Goal: Task Accomplishment & Management: Complete application form

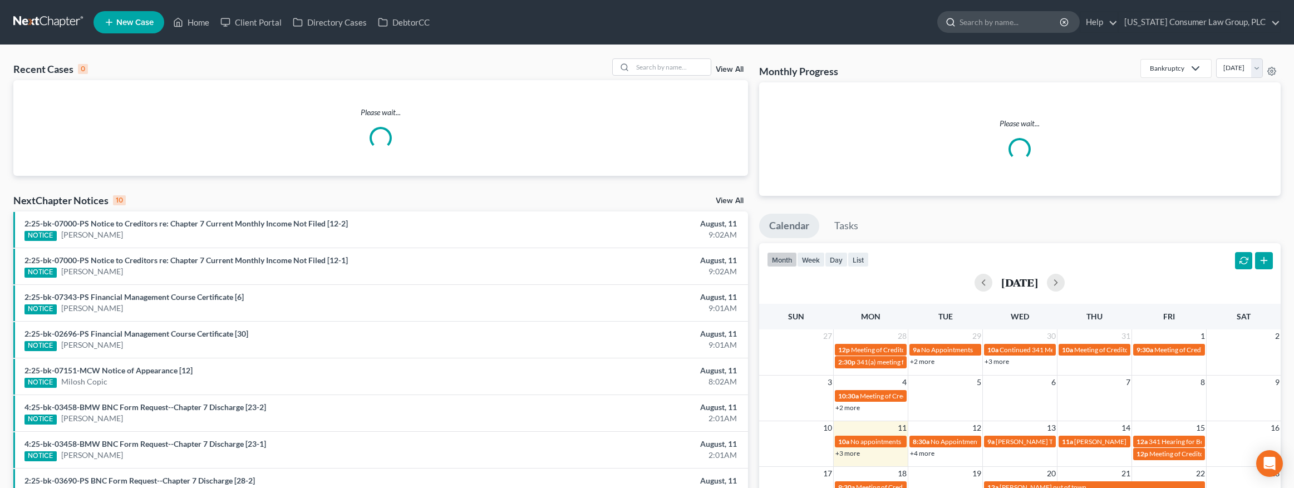
click at [1035, 25] on input "search" at bounding box center [1010, 22] width 102 height 21
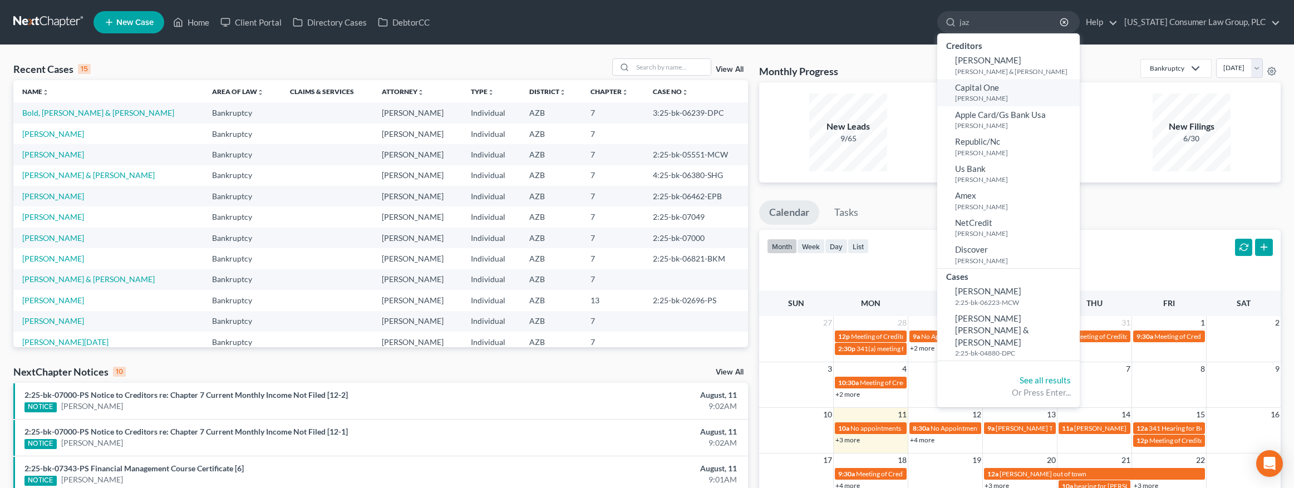
type input "jaz"
click at [991, 93] on small "[PERSON_NAME]" at bounding box center [1016, 97] width 122 height 9
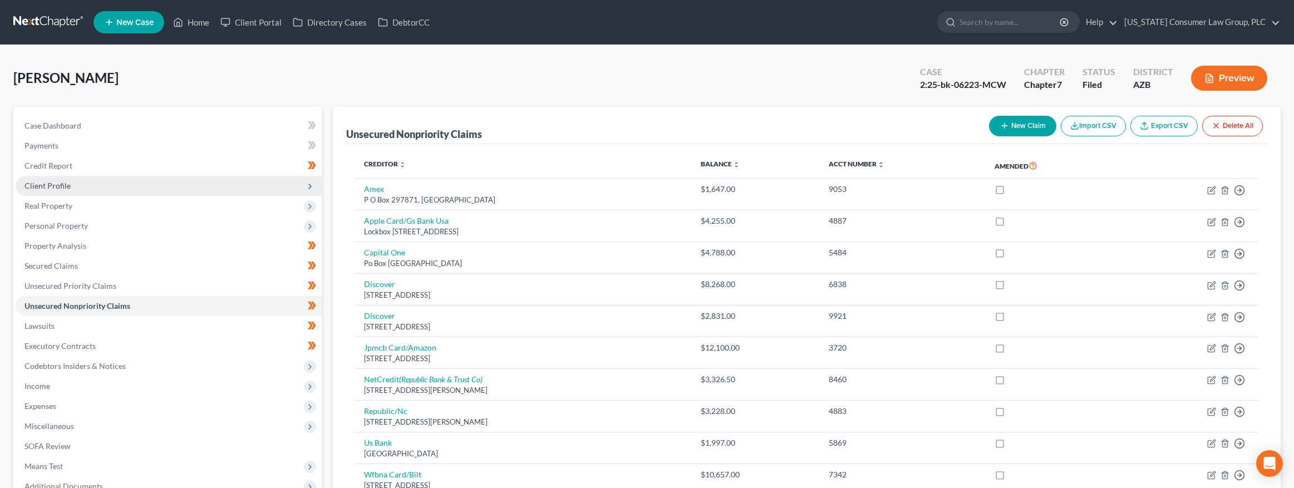
click at [140, 190] on span "Client Profile" at bounding box center [169, 186] width 306 height 20
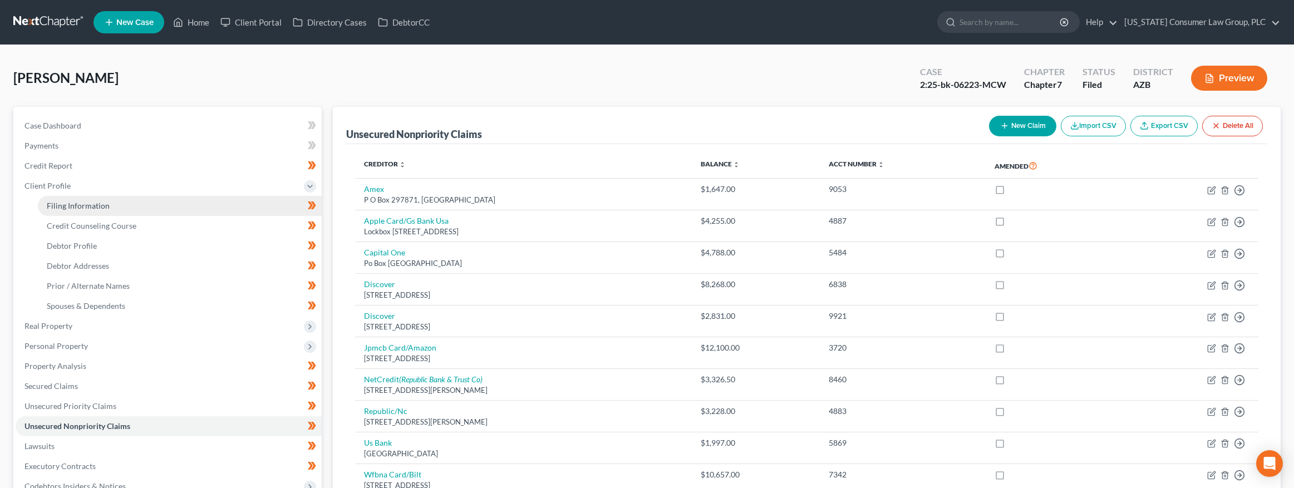
click at [150, 203] on link "Filing Information" at bounding box center [180, 206] width 284 height 20
select select "1"
select select "0"
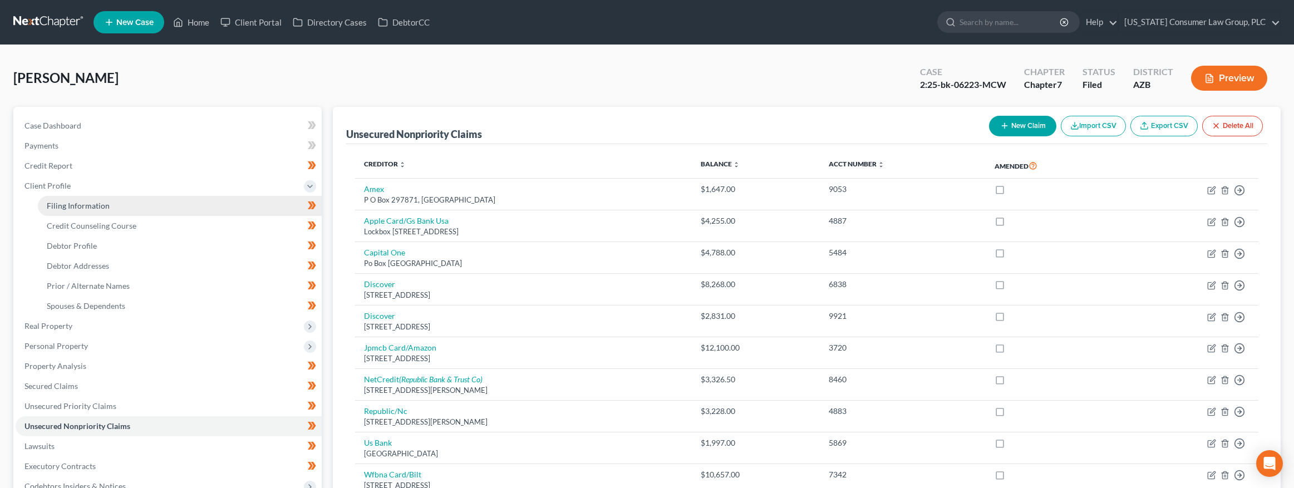
select select "3"
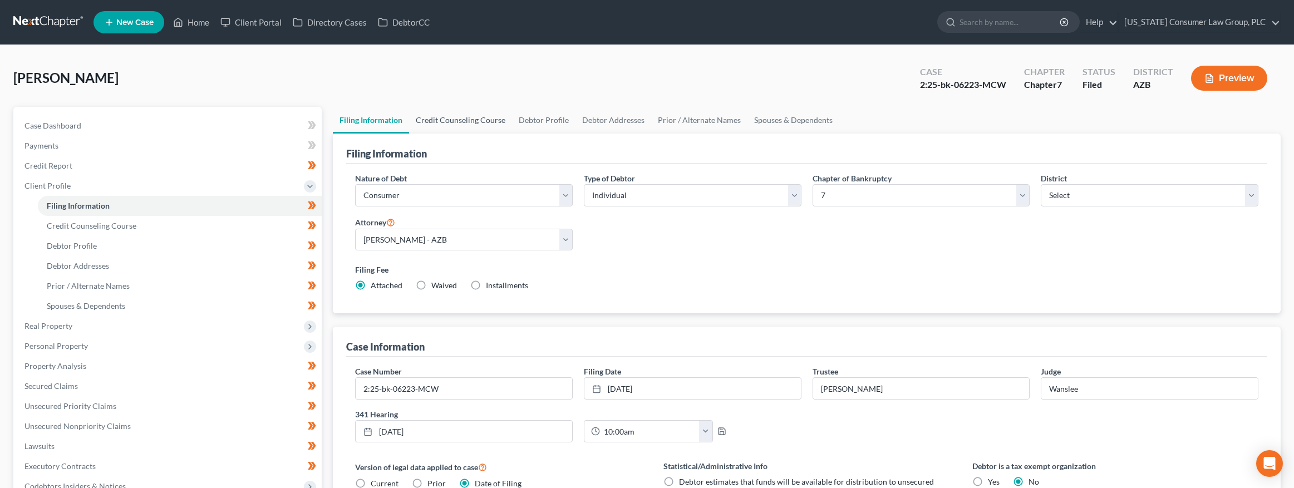
click at [451, 126] on link "Credit Counseling Course" at bounding box center [460, 120] width 103 height 27
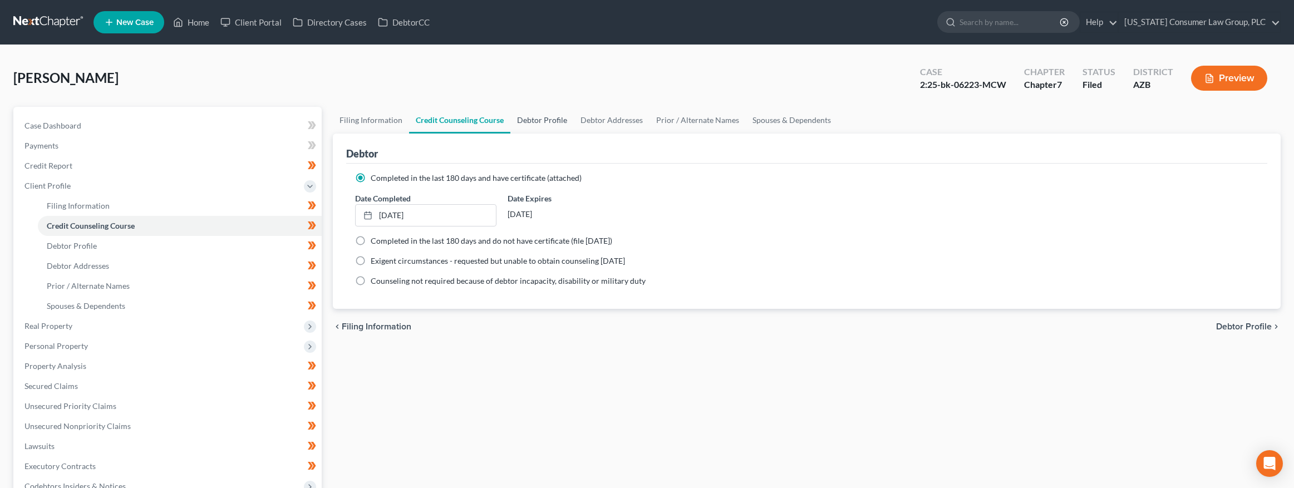
click at [540, 120] on link "Debtor Profile" at bounding box center [541, 120] width 63 height 27
select select "0"
select select "1"
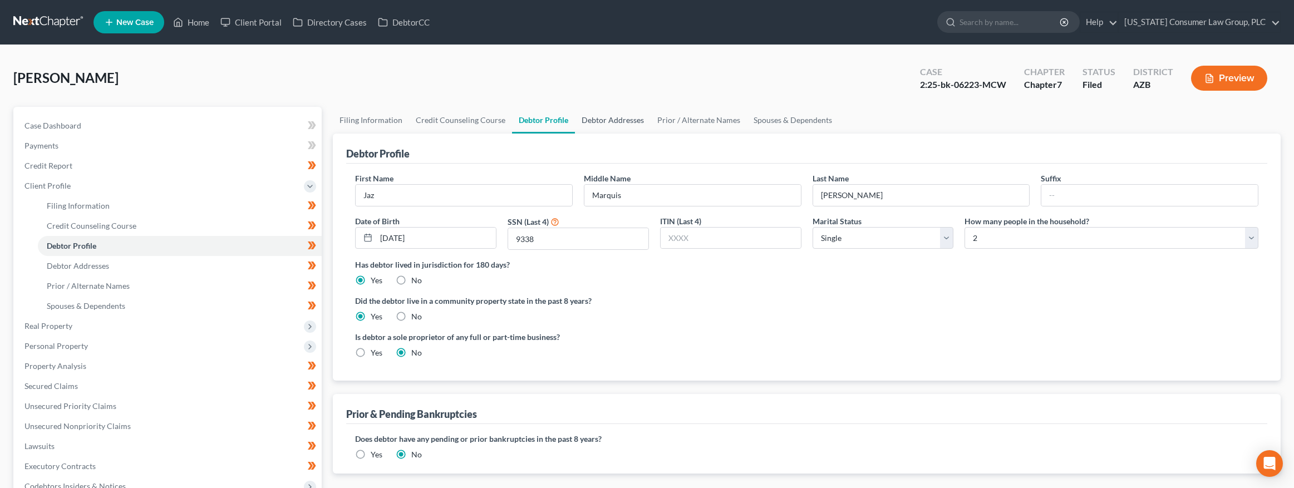
click at [600, 119] on link "Debtor Addresses" at bounding box center [613, 120] width 76 height 27
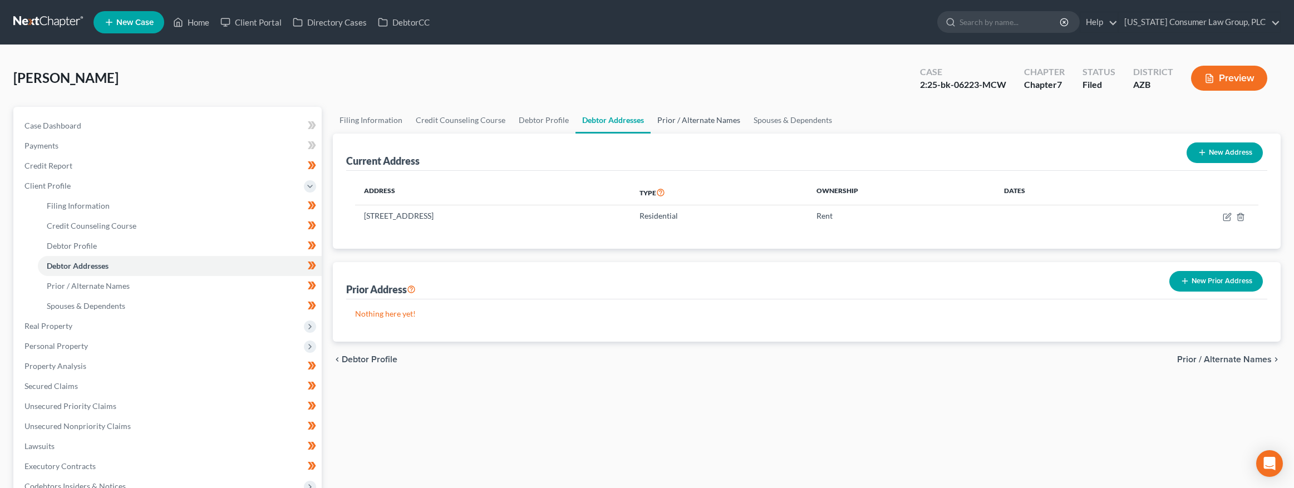
click at [683, 120] on link "Prior / Alternate Names" at bounding box center [698, 120] width 96 height 27
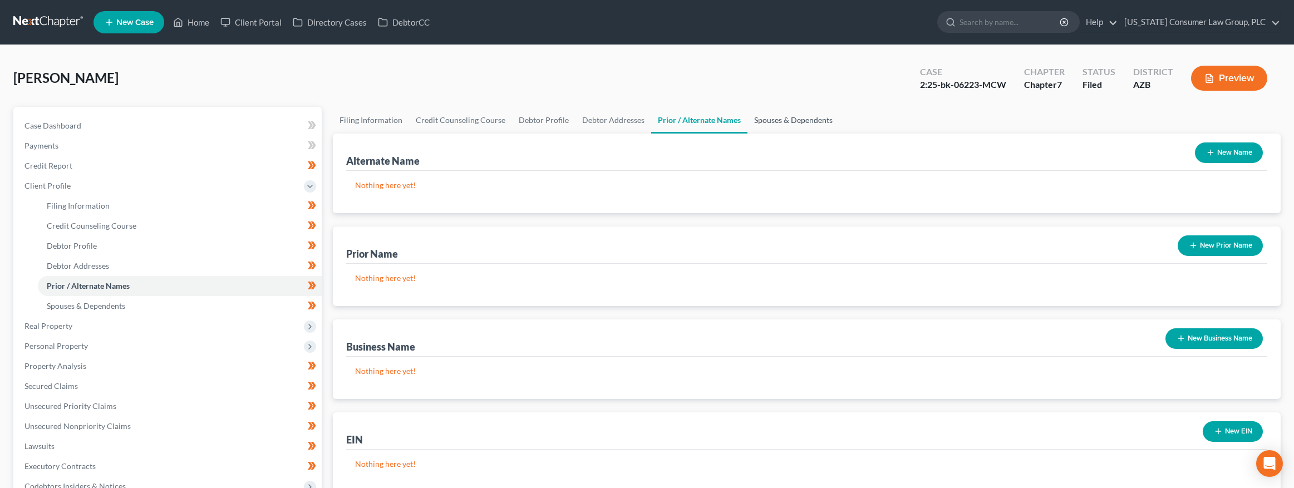
click at [766, 120] on link "Spouses & Dependents" at bounding box center [793, 120] width 92 height 27
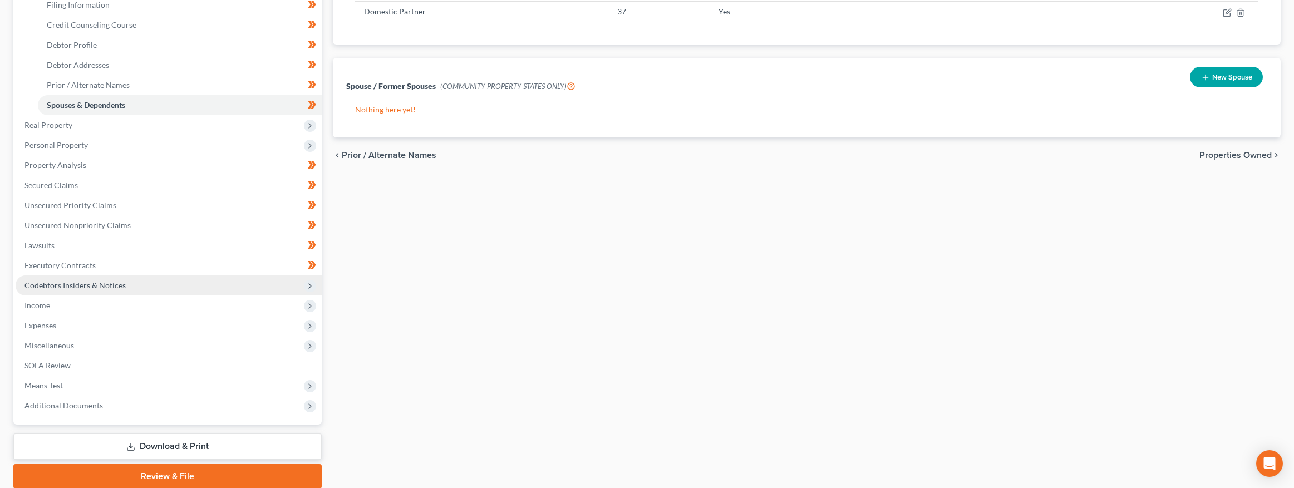
scroll to position [214, 0]
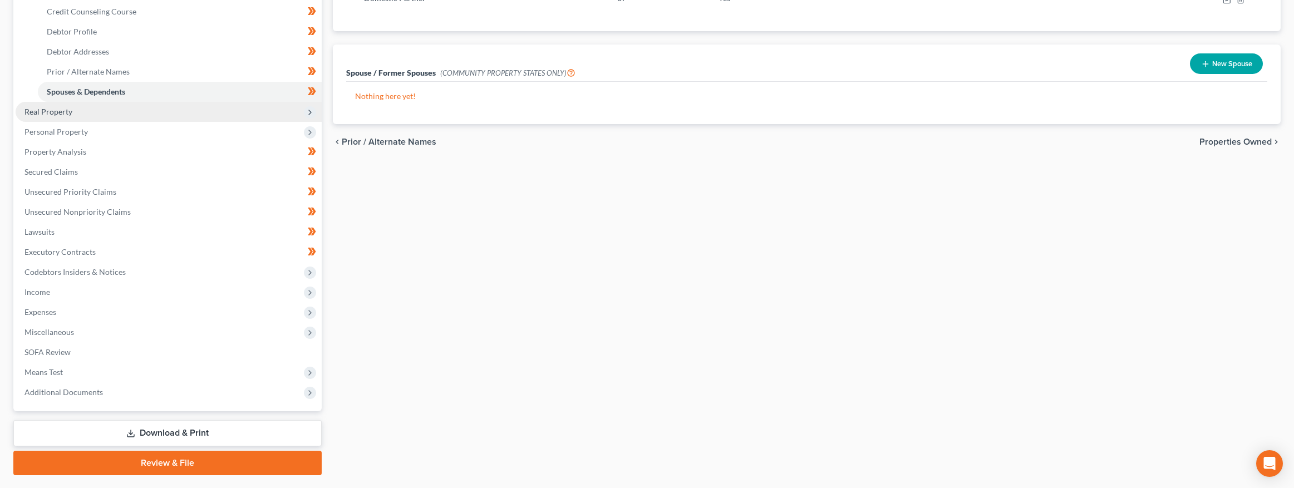
click at [73, 118] on span "Real Property" at bounding box center [169, 112] width 306 height 20
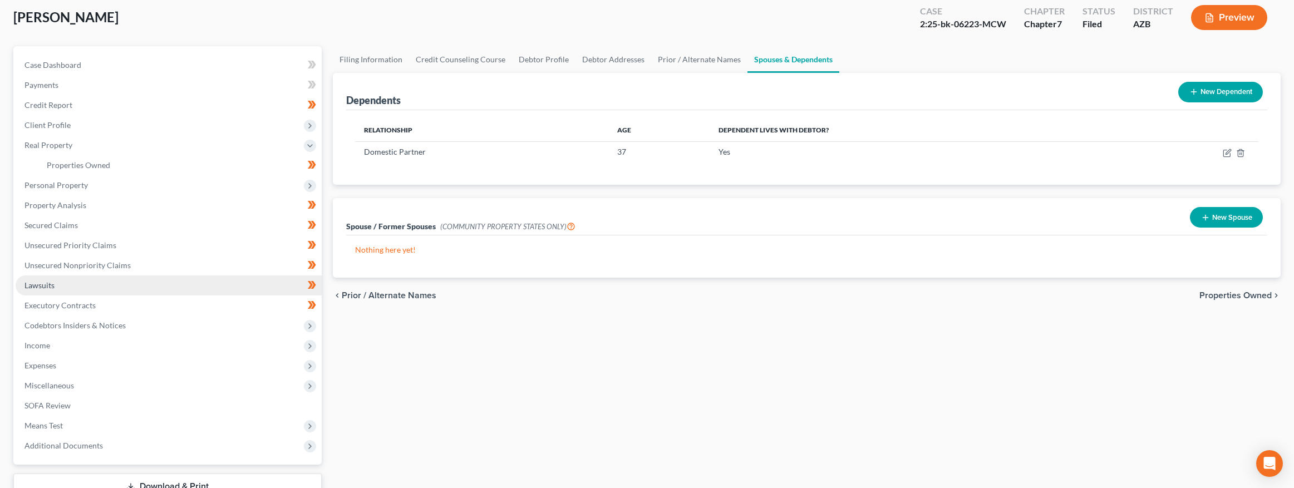
scroll to position [47, 0]
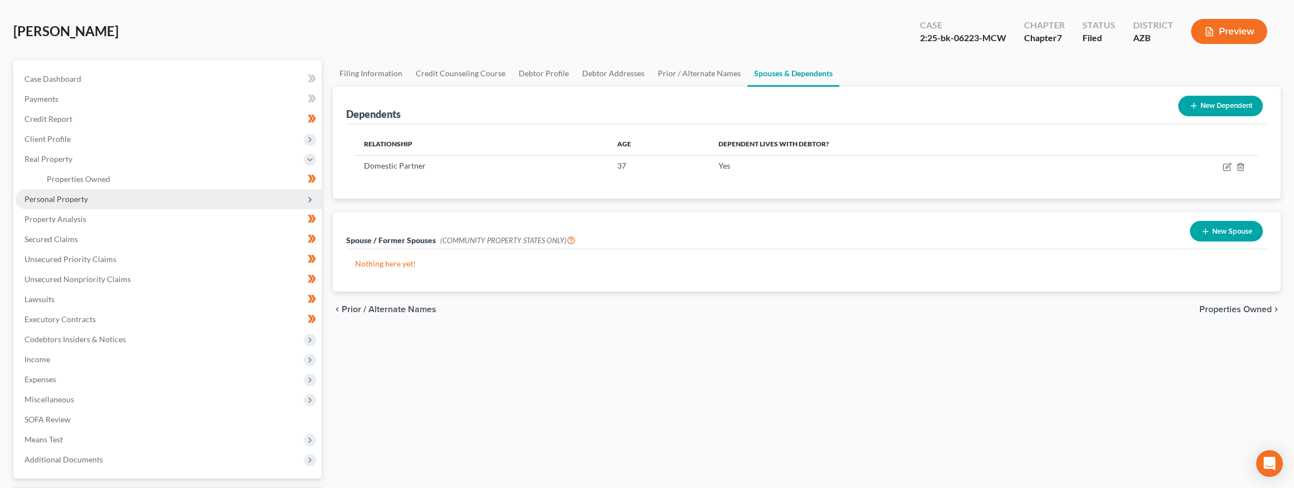
click at [77, 203] on span "Personal Property" at bounding box center [169, 199] width 306 height 20
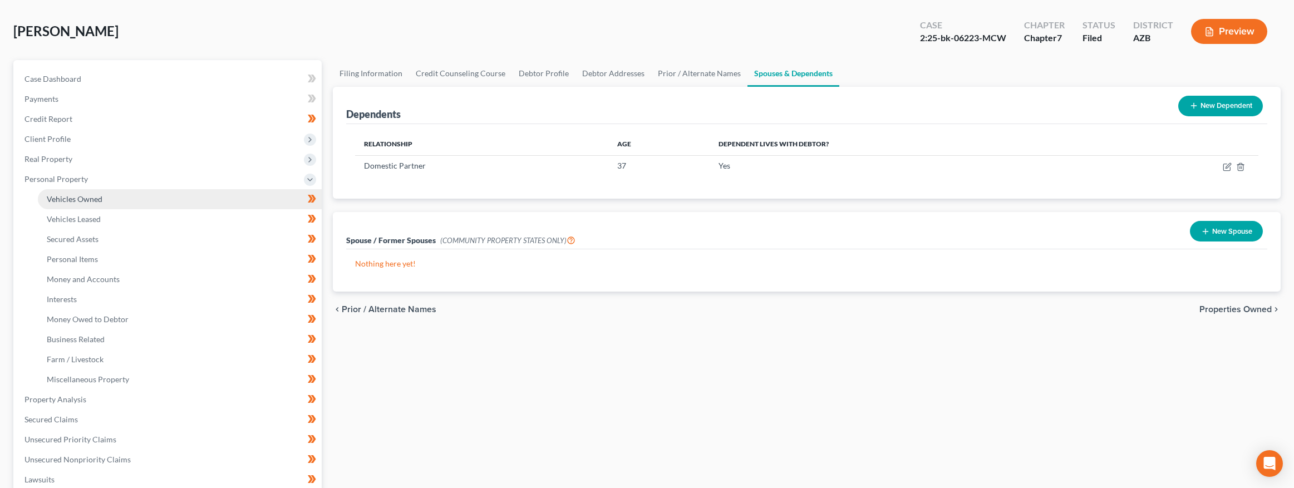
click at [87, 206] on link "Vehicles Owned" at bounding box center [180, 199] width 284 height 20
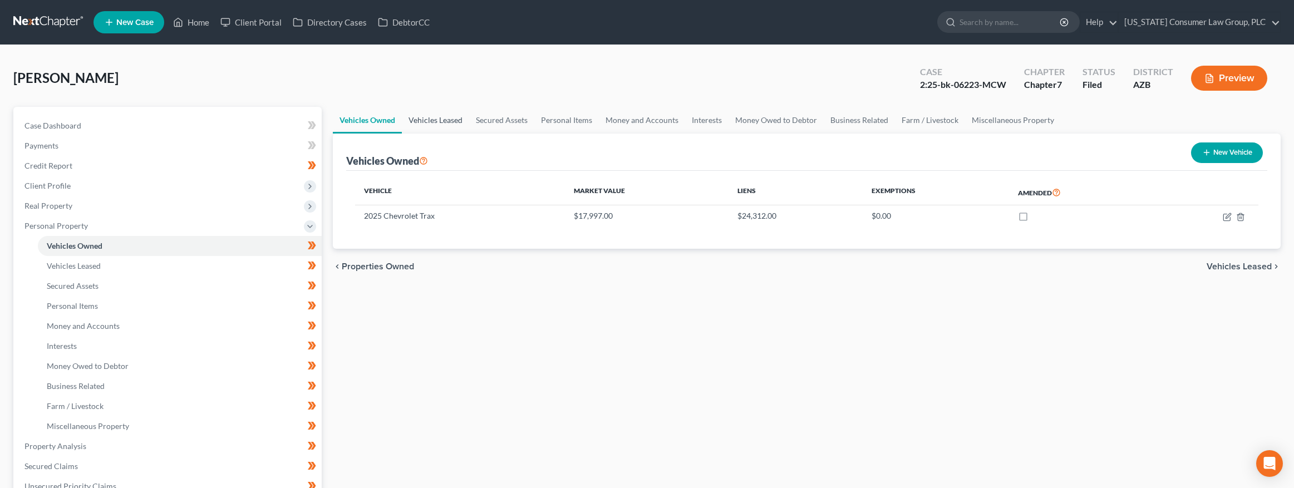
click at [432, 119] on link "Vehicles Leased" at bounding box center [435, 120] width 67 height 27
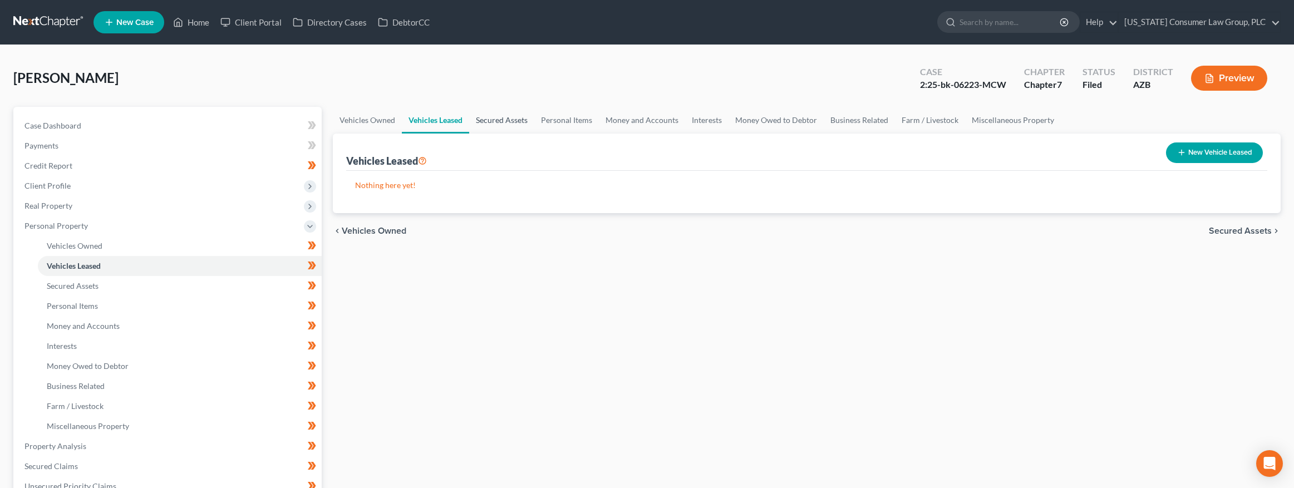
click at [515, 120] on link "Secured Assets" at bounding box center [501, 120] width 65 height 27
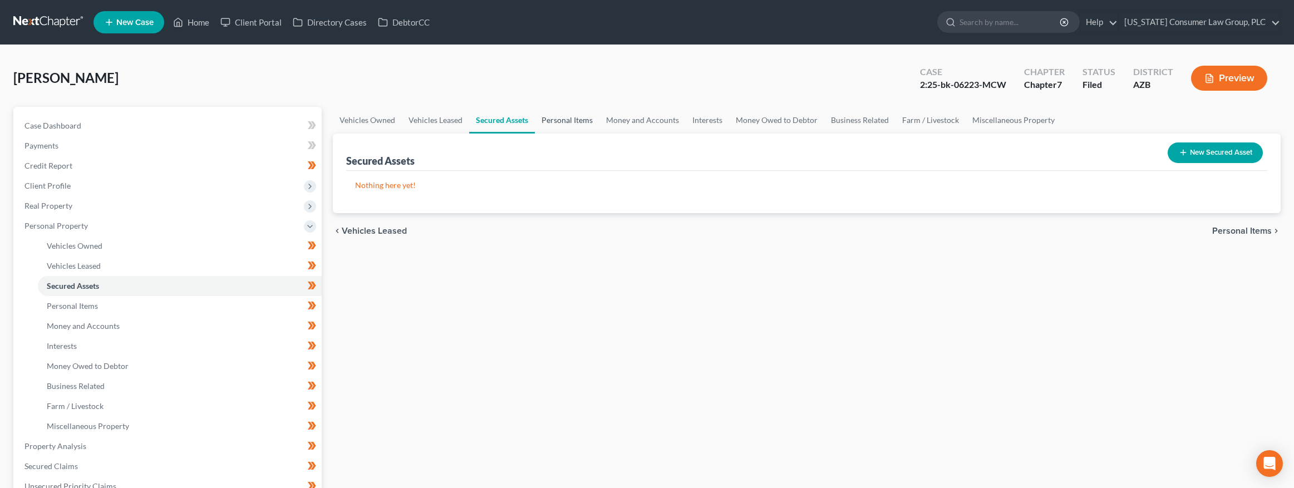
click at [577, 125] on link "Personal Items" at bounding box center [567, 120] width 65 height 27
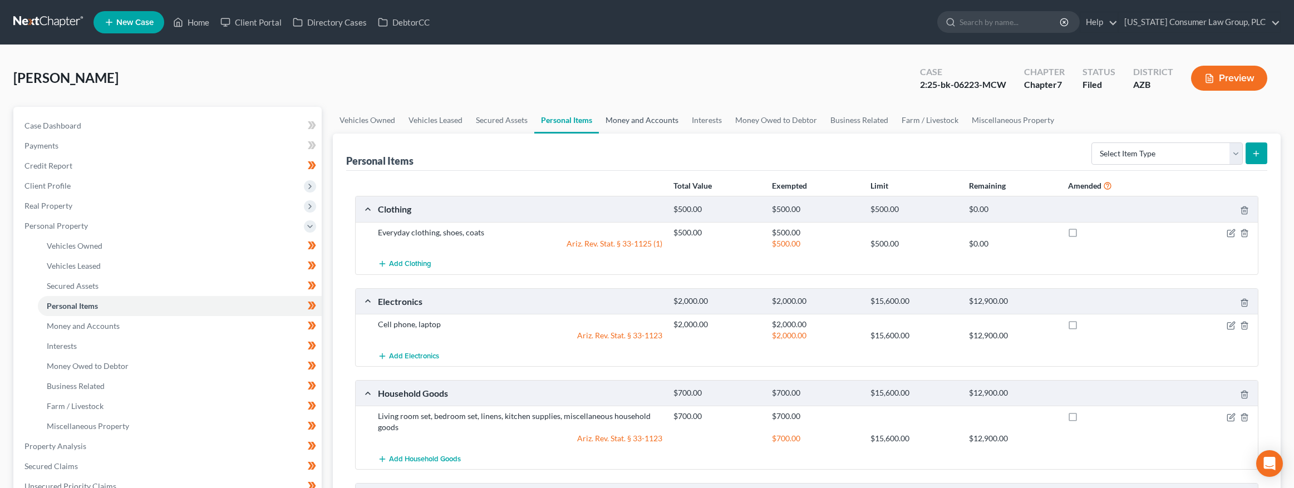
click at [645, 122] on link "Money and Accounts" at bounding box center [642, 120] width 86 height 27
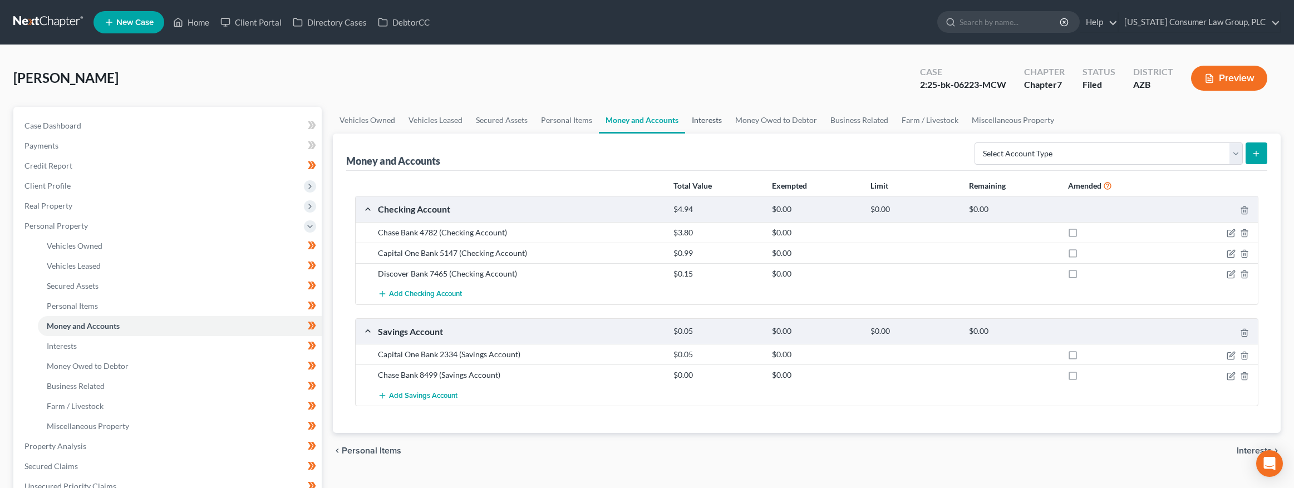
click at [704, 117] on link "Interests" at bounding box center [706, 120] width 43 height 27
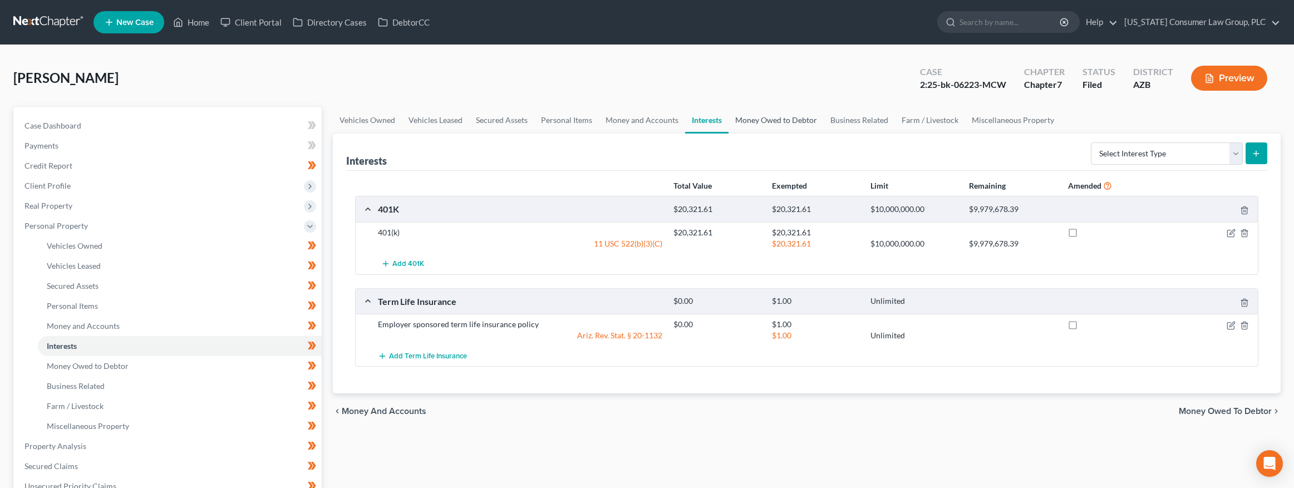
click at [769, 120] on link "Money Owed to Debtor" at bounding box center [775, 120] width 95 height 27
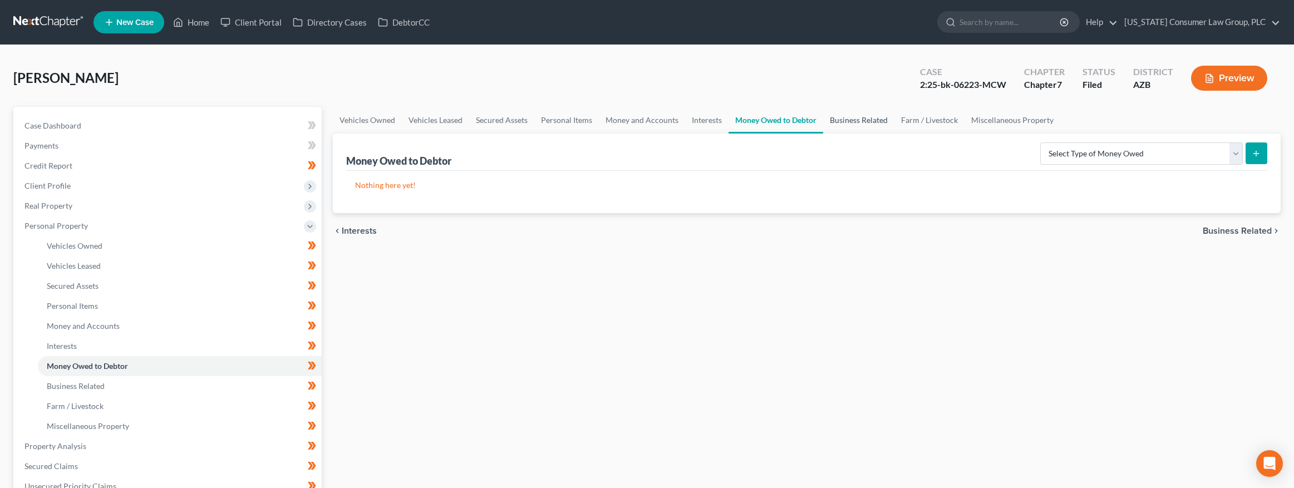
click at [859, 121] on link "Business Related" at bounding box center [858, 120] width 71 height 27
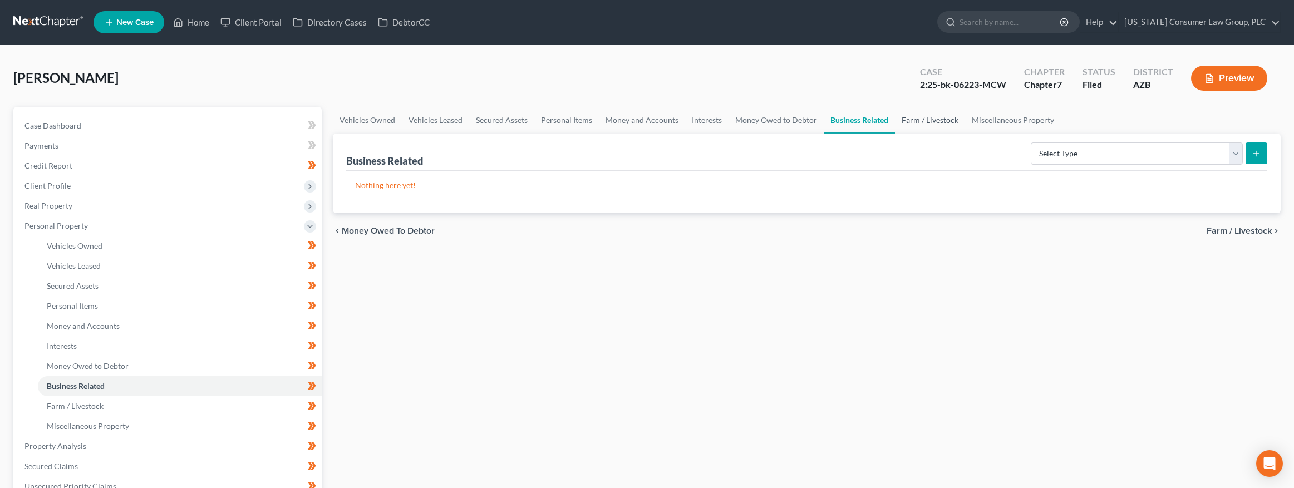
click at [919, 122] on link "Farm / Livestock" at bounding box center [930, 120] width 70 height 27
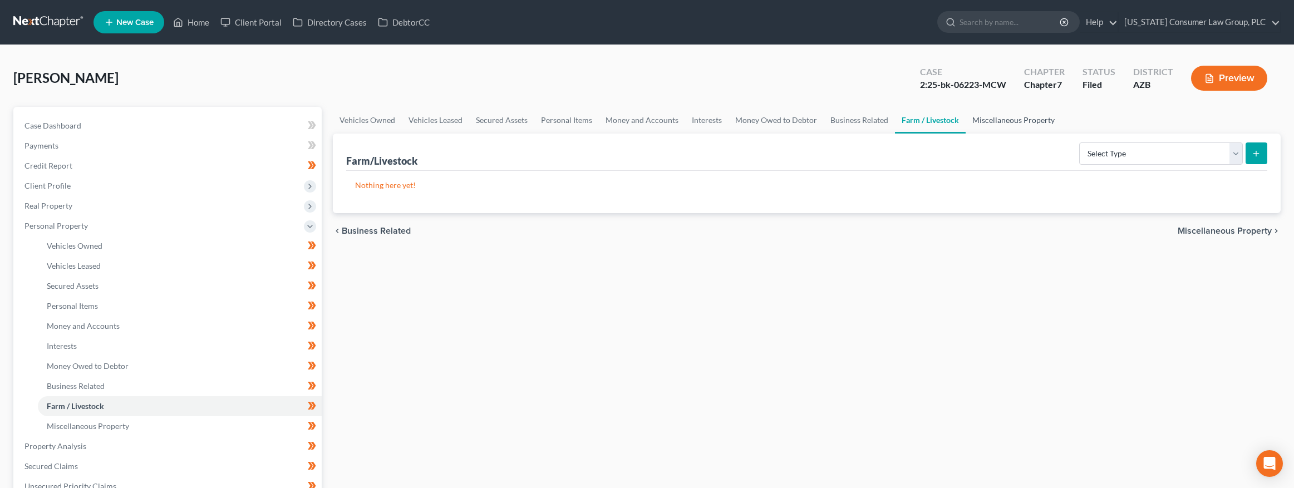
click at [987, 122] on link "Miscellaneous Property" at bounding box center [1013, 120] width 96 height 27
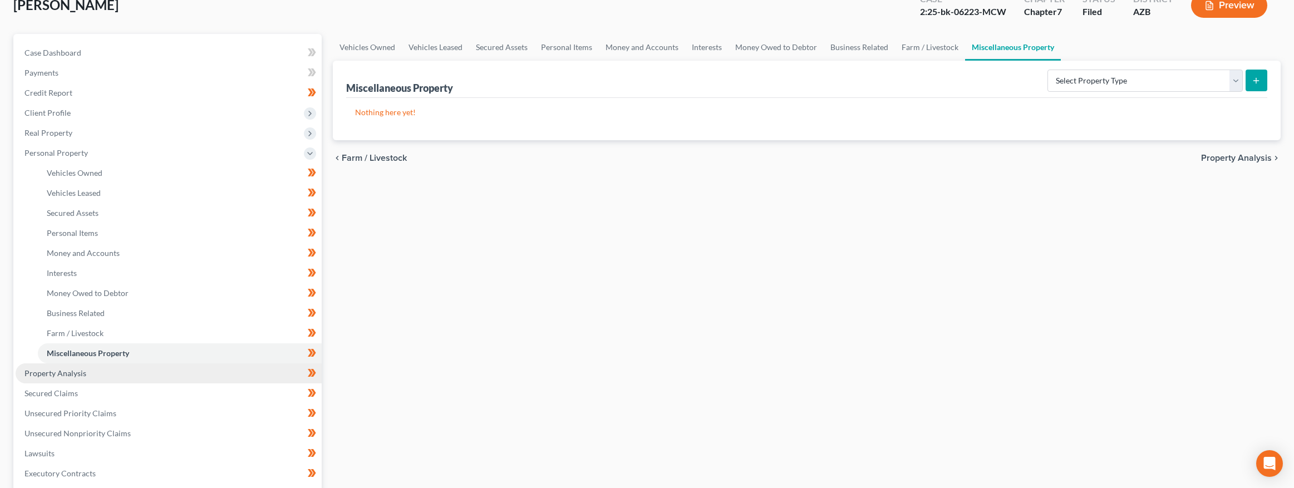
click at [68, 371] on span "Property Analysis" at bounding box center [55, 372] width 62 height 9
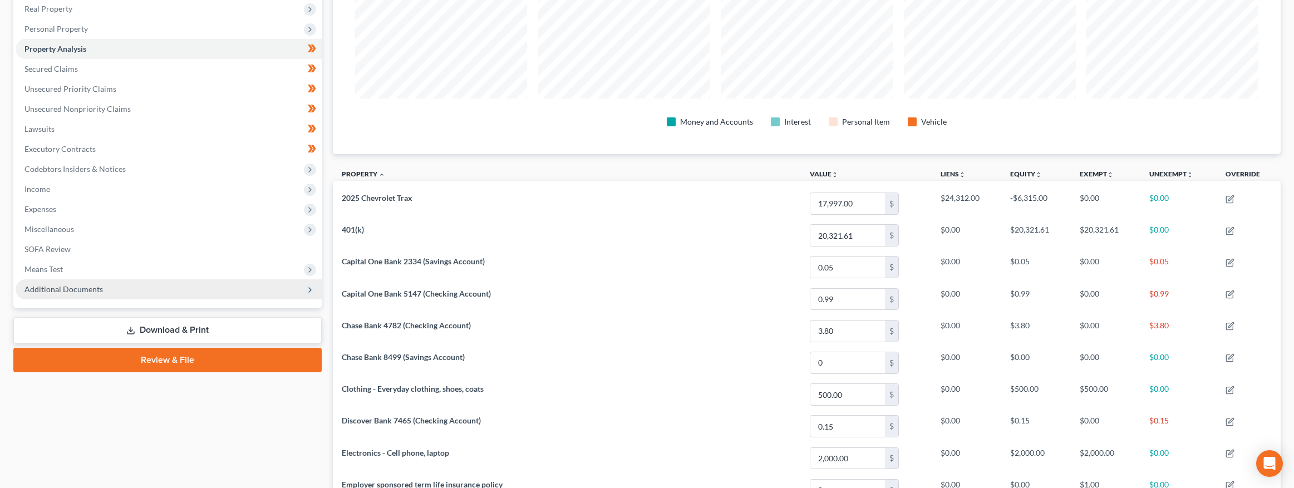
scroll to position [49, 0]
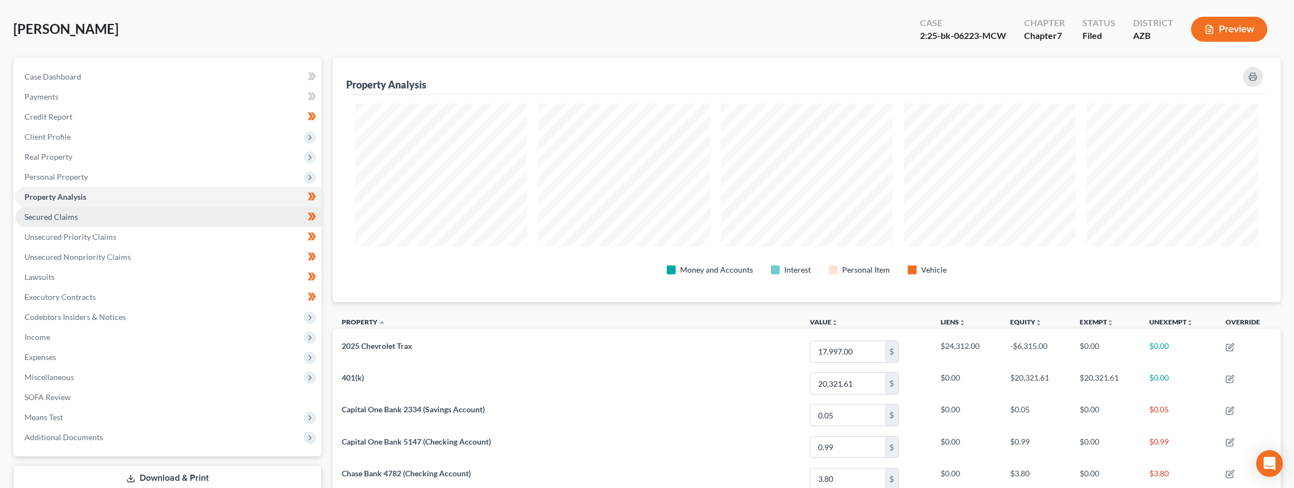
click at [77, 216] on link "Secured Claims" at bounding box center [169, 217] width 306 height 20
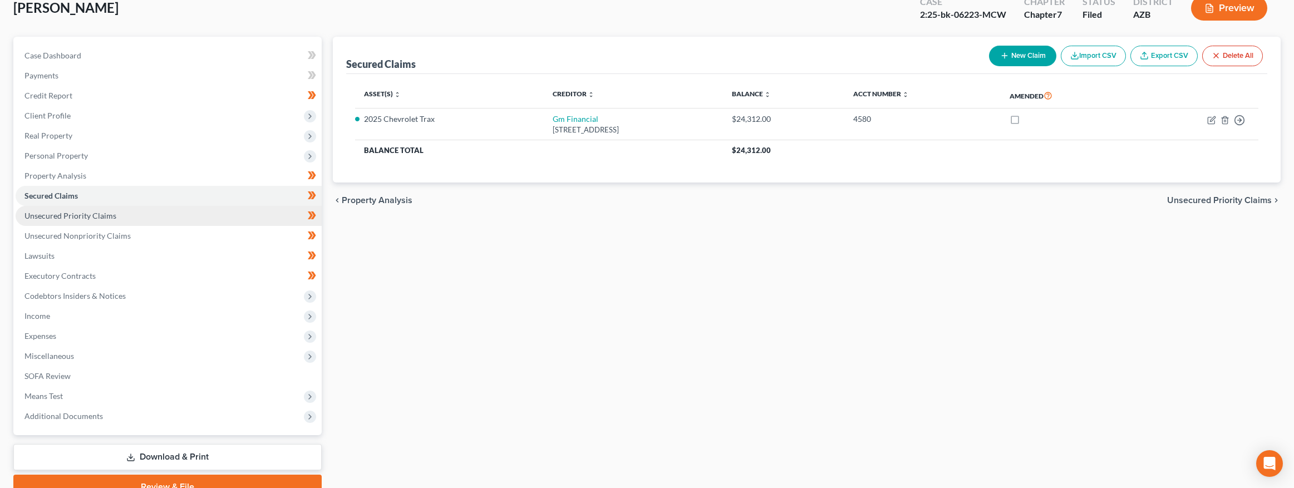
click at [77, 216] on span "Unsecured Priority Claims" at bounding box center [70, 215] width 92 height 9
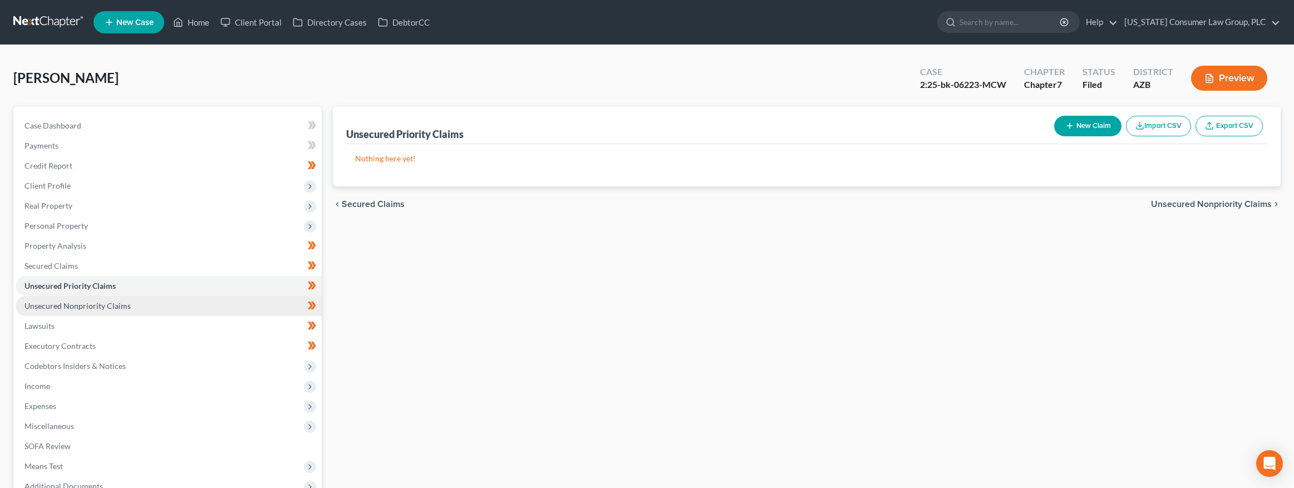
click at [92, 303] on span "Unsecured Nonpriority Claims" at bounding box center [77, 305] width 106 height 9
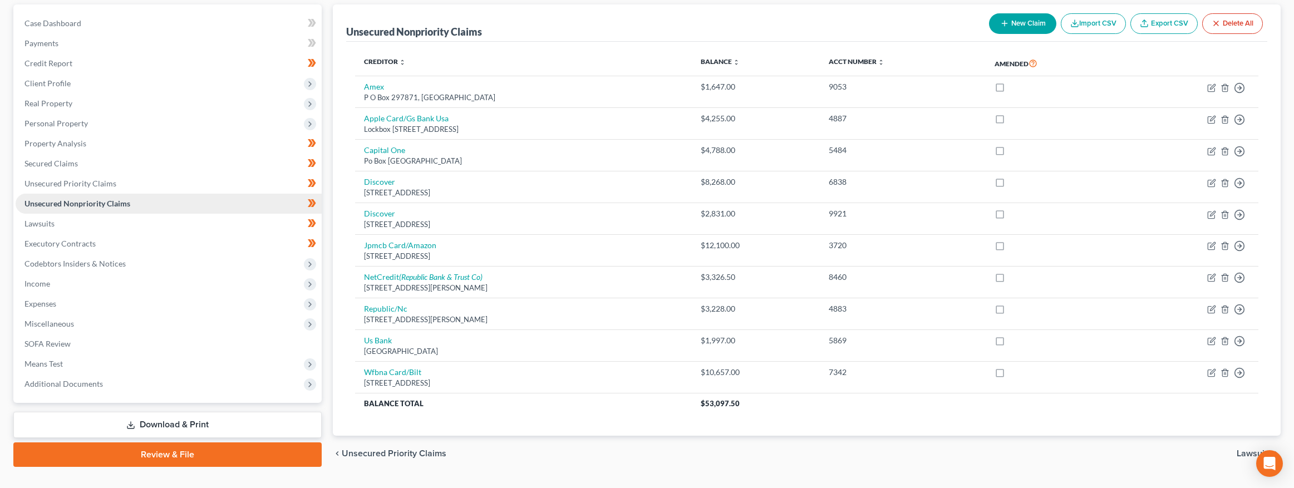
scroll to position [28, 0]
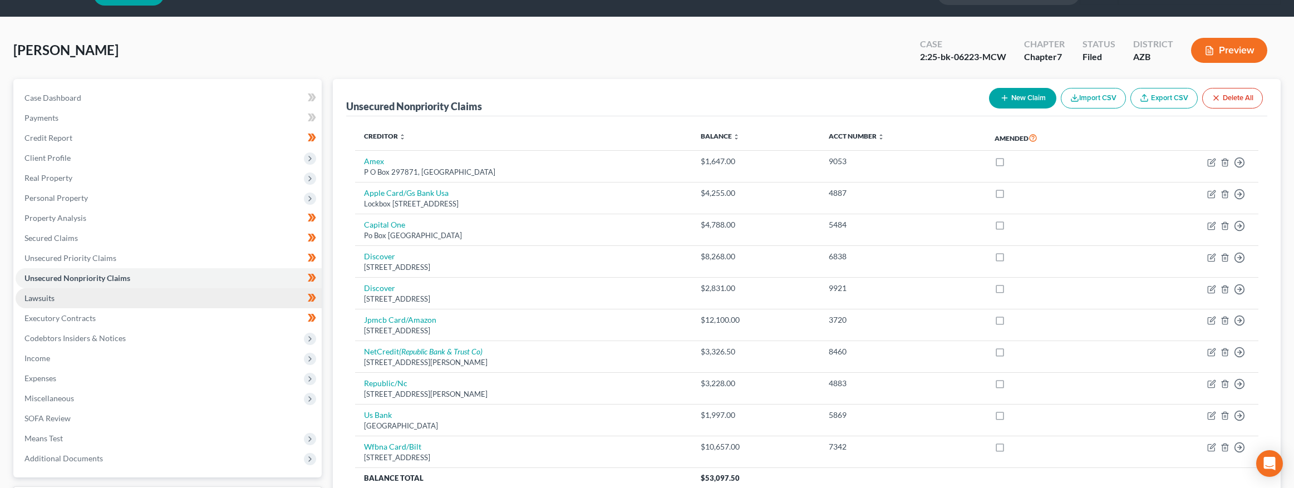
click at [75, 289] on link "Lawsuits" at bounding box center [169, 298] width 306 height 20
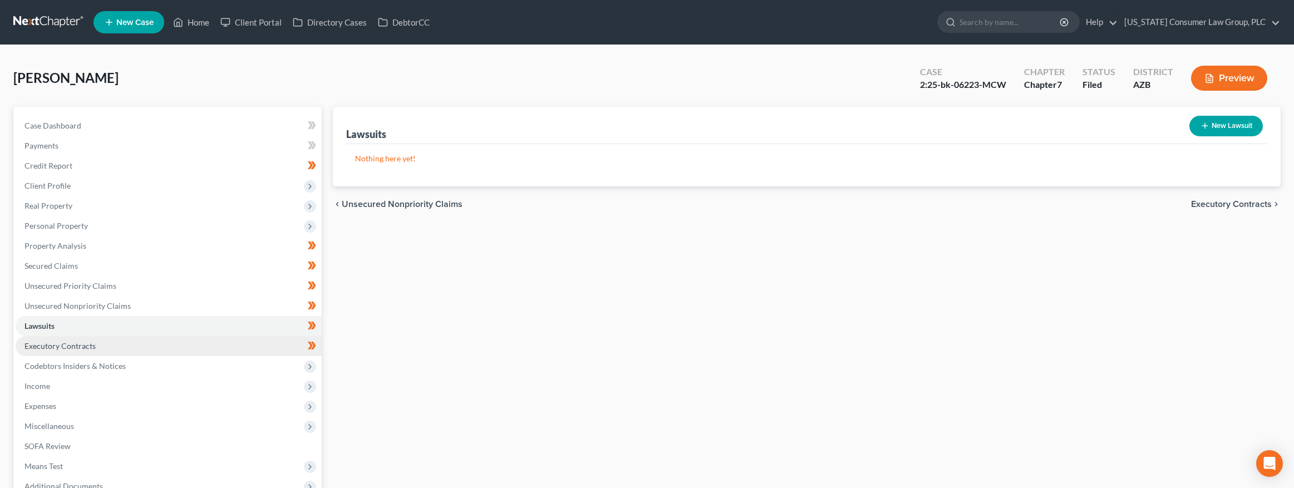
click at [75, 343] on span "Executory Contracts" at bounding box center [59, 345] width 71 height 9
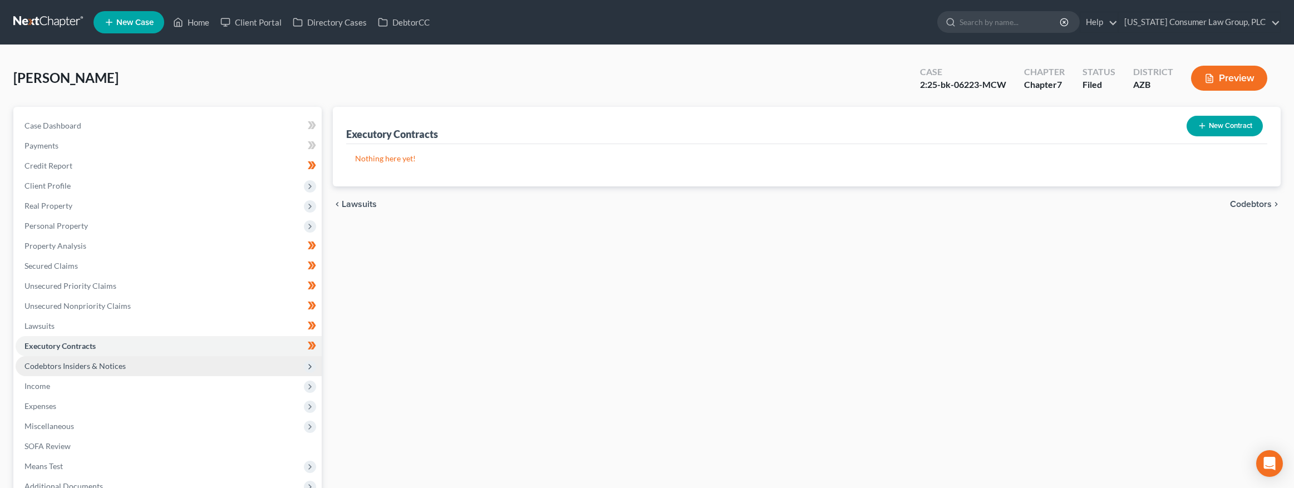
click at [76, 362] on span "Codebtors Insiders & Notices" at bounding box center [74, 365] width 101 height 9
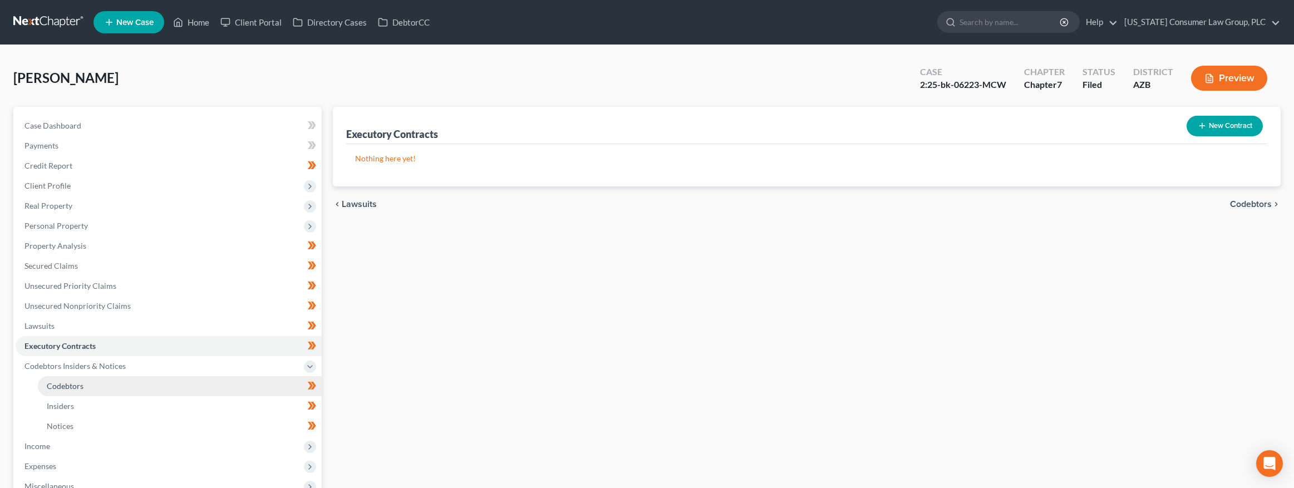
click at [82, 382] on span "Codebtors" at bounding box center [65, 385] width 37 height 9
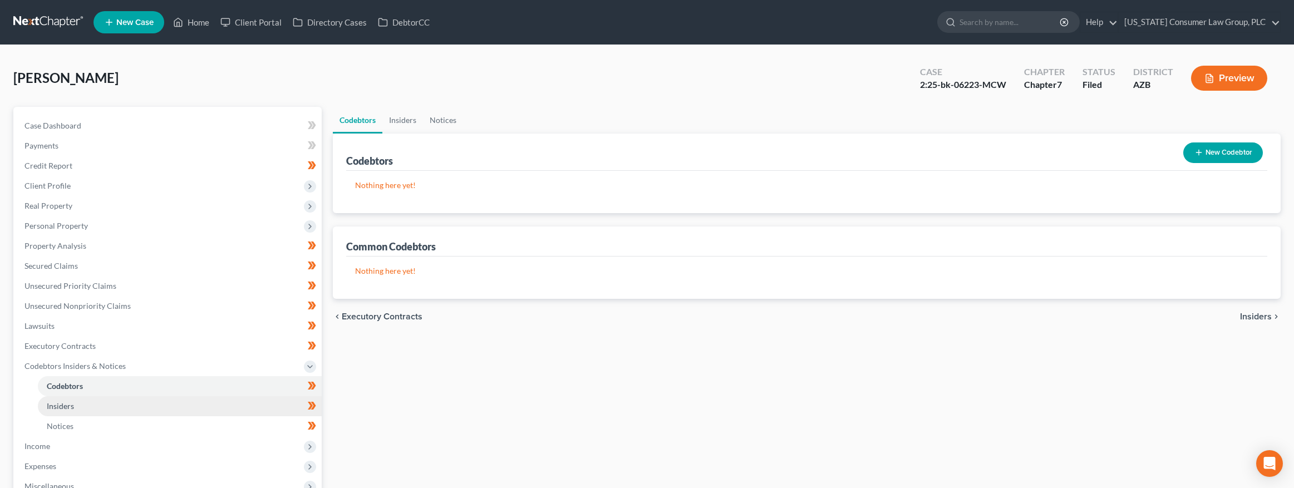
click at [72, 402] on span "Insiders" at bounding box center [60, 405] width 27 height 9
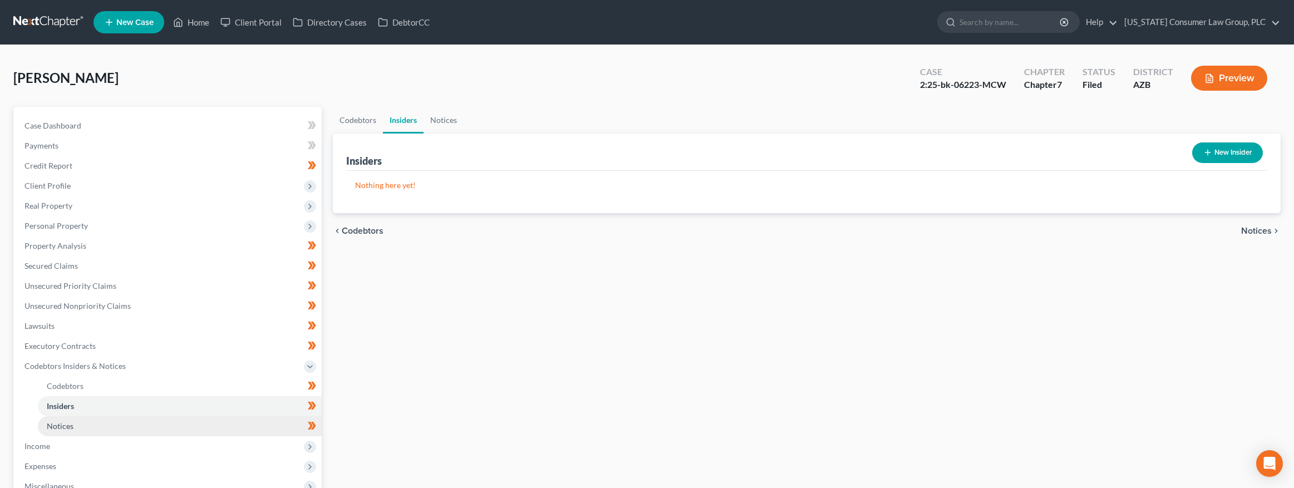
click at [68, 422] on span "Notices" at bounding box center [60, 425] width 27 height 9
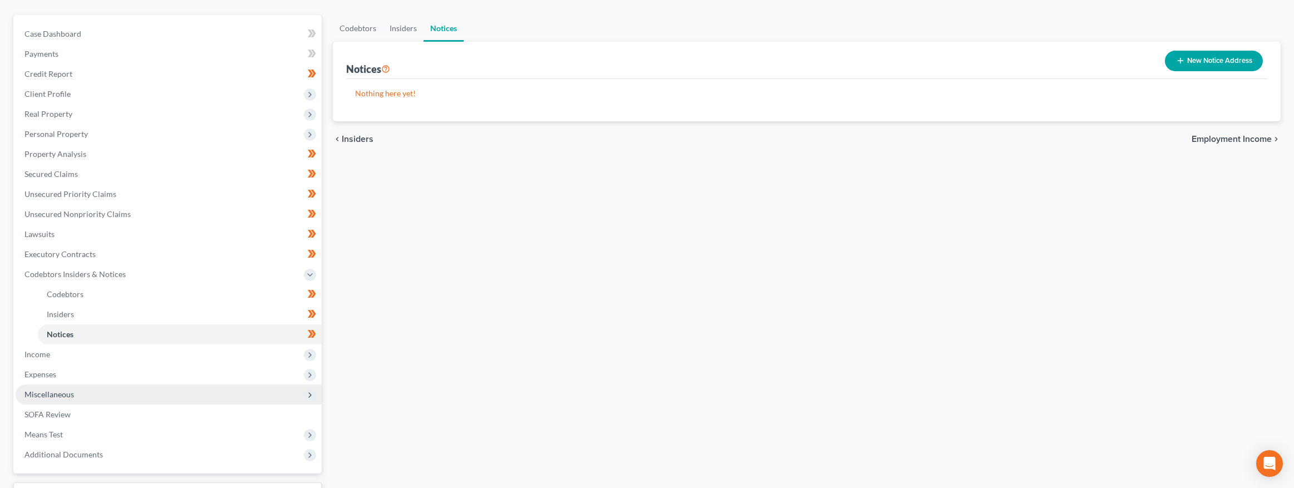
scroll to position [166, 0]
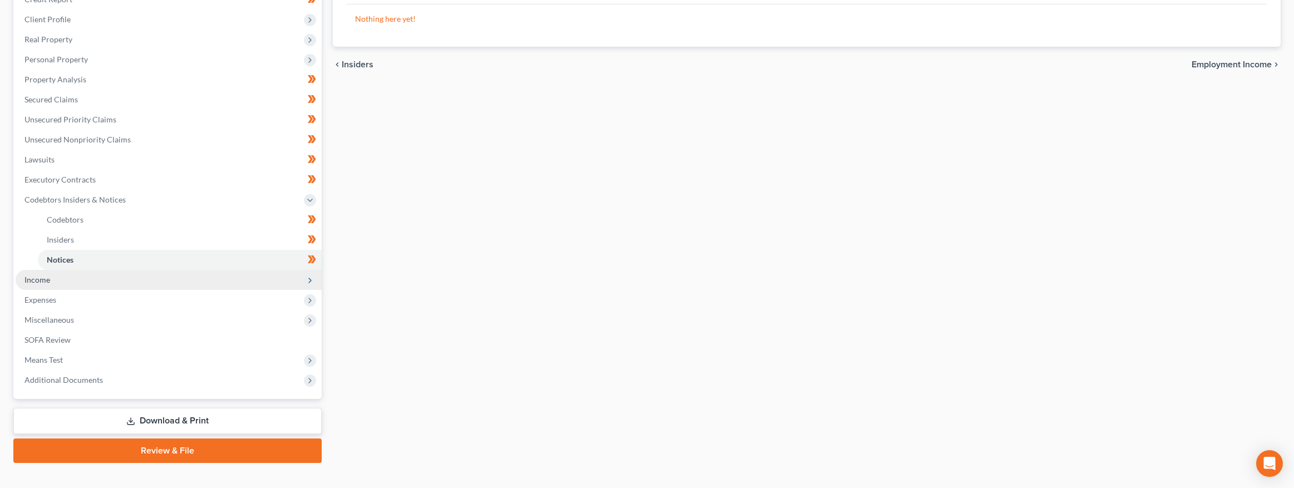
click at [42, 281] on span "Income" at bounding box center [37, 279] width 26 height 9
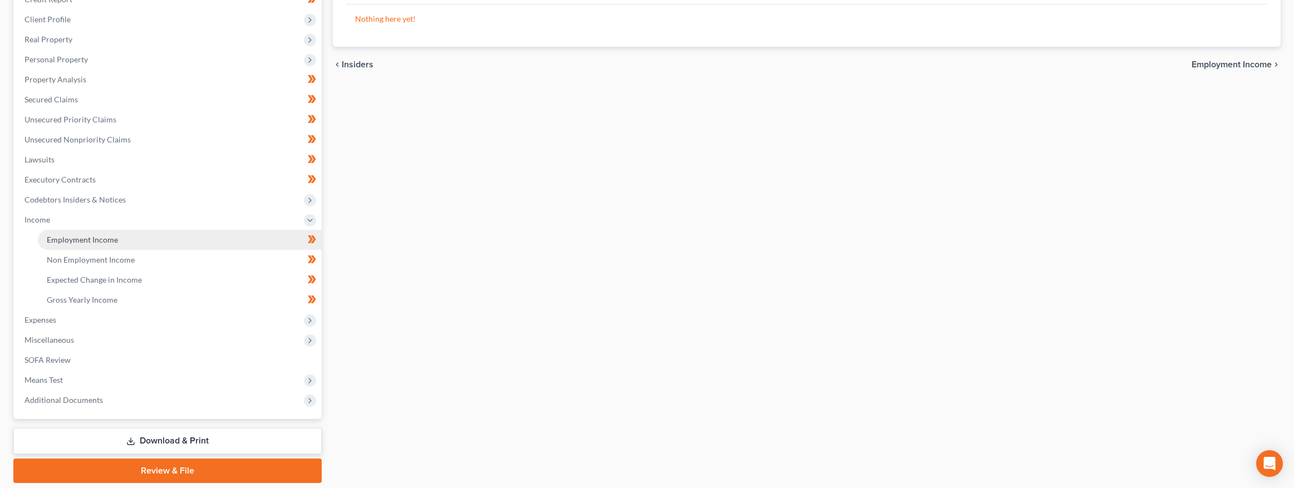
click at [71, 243] on span "Employment Income" at bounding box center [82, 239] width 71 height 9
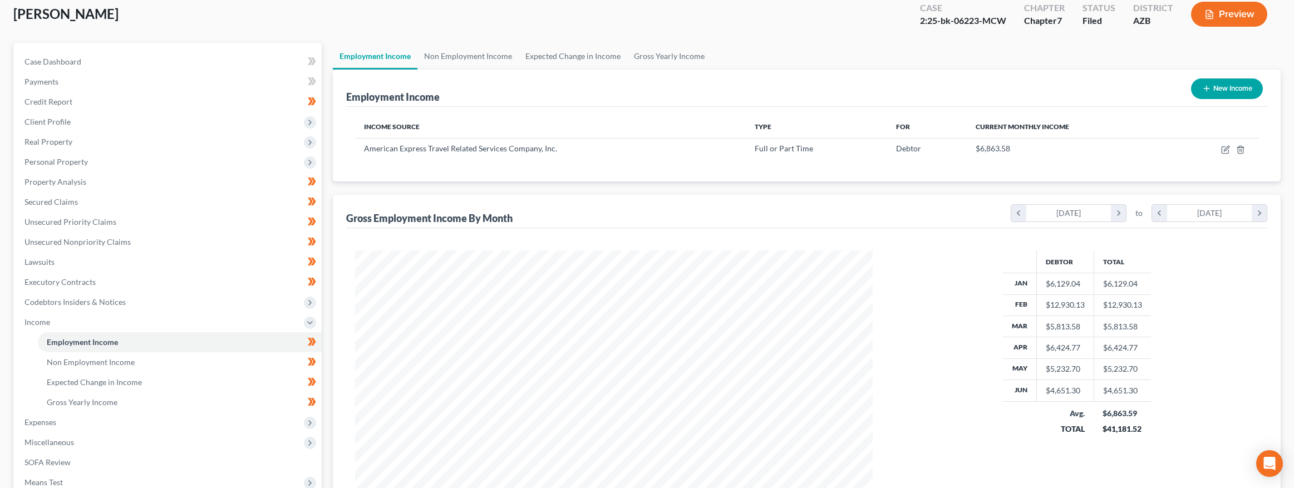
scroll to position [63, 0]
click at [443, 55] on link "Non Employment Income" at bounding box center [467, 56] width 101 height 27
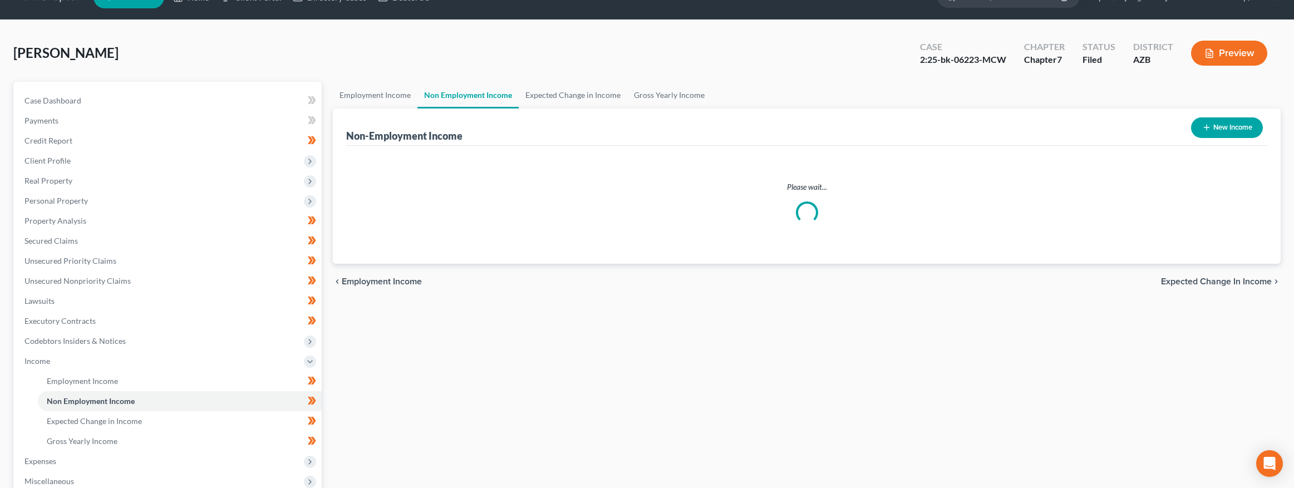
scroll to position [4, 0]
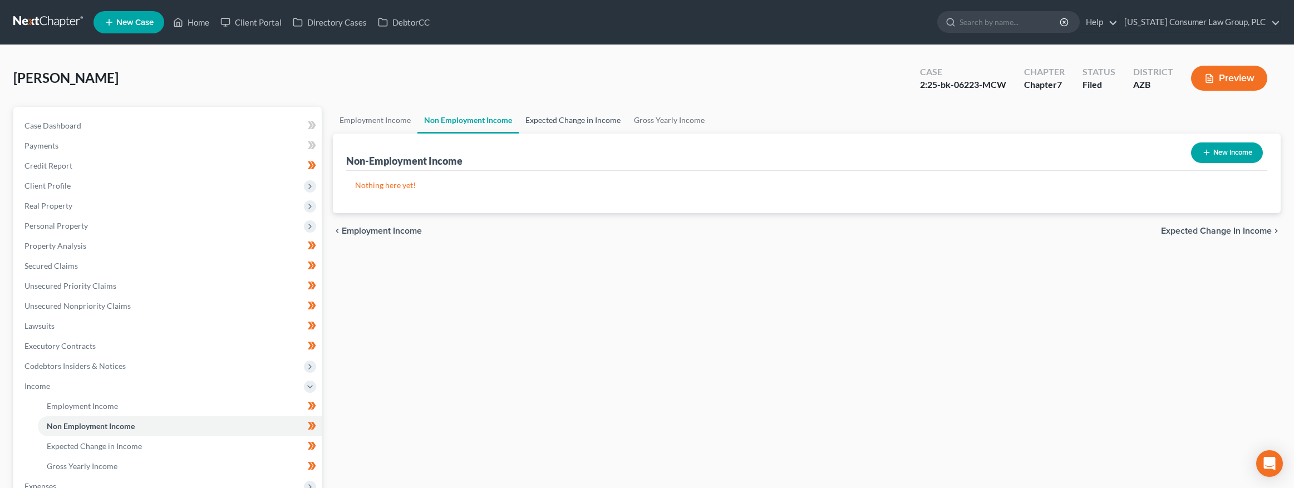
click at [555, 118] on link "Expected Change in Income" at bounding box center [573, 120] width 108 height 27
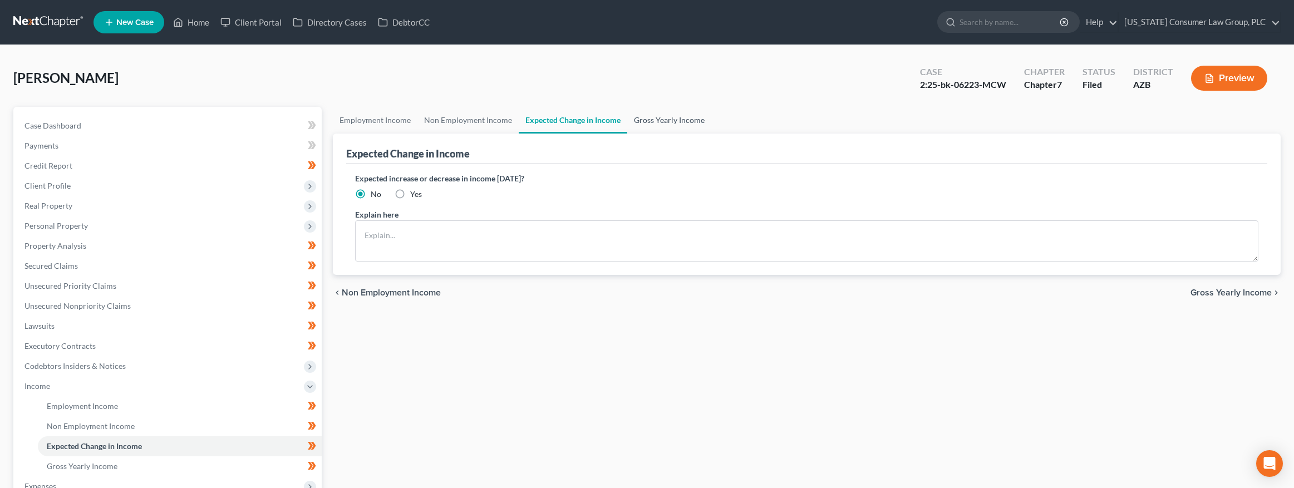
click at [673, 119] on link "Gross Yearly Income" at bounding box center [669, 120] width 84 height 27
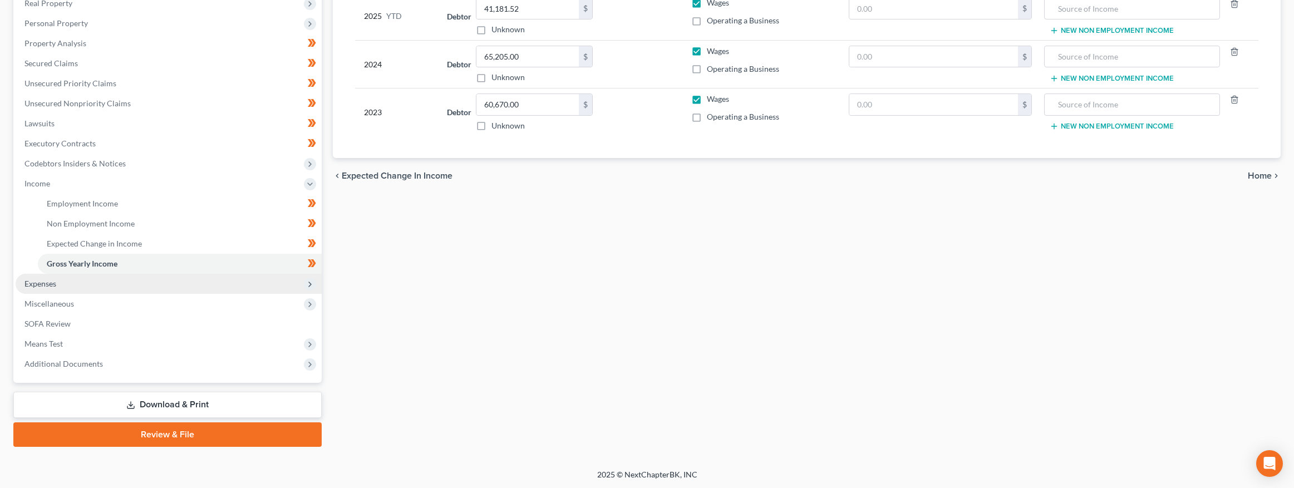
click at [74, 287] on span "Expenses" at bounding box center [169, 284] width 306 height 20
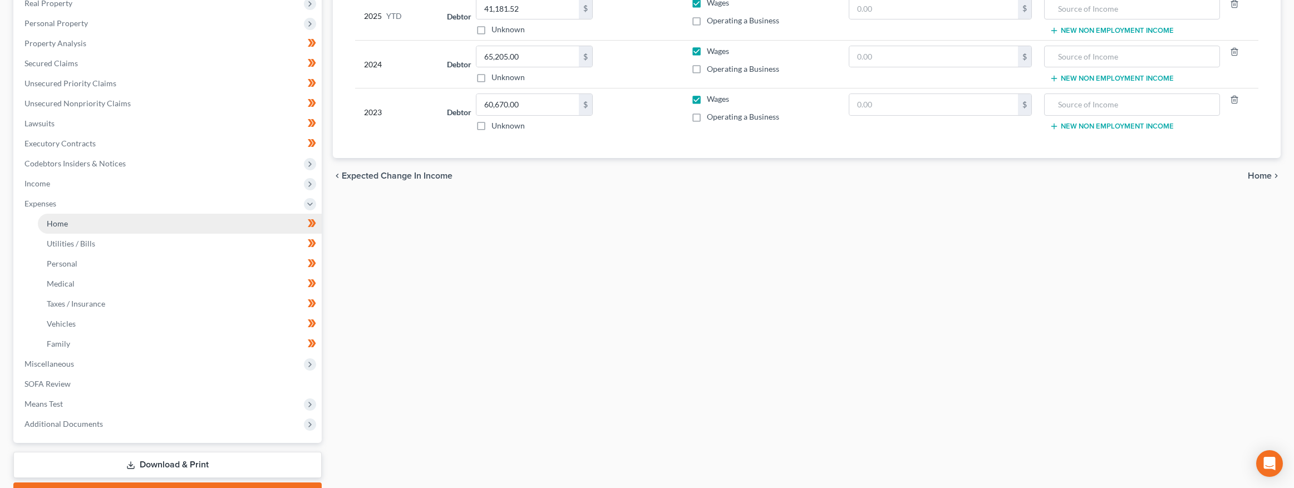
click at [97, 224] on link "Home" at bounding box center [180, 224] width 284 height 20
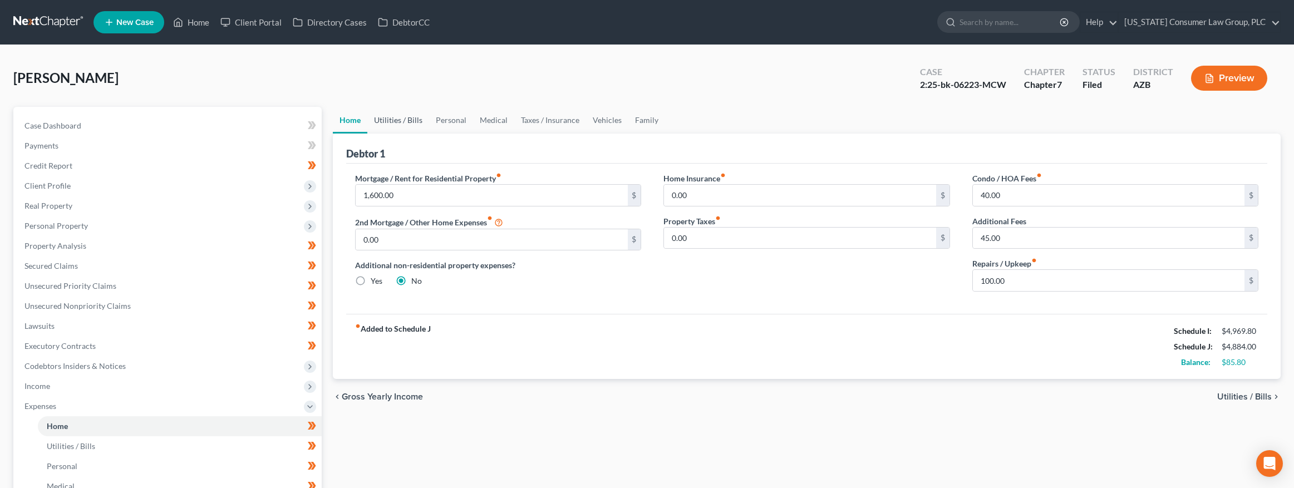
click at [396, 118] on link "Utilities / Bills" at bounding box center [398, 120] width 62 height 27
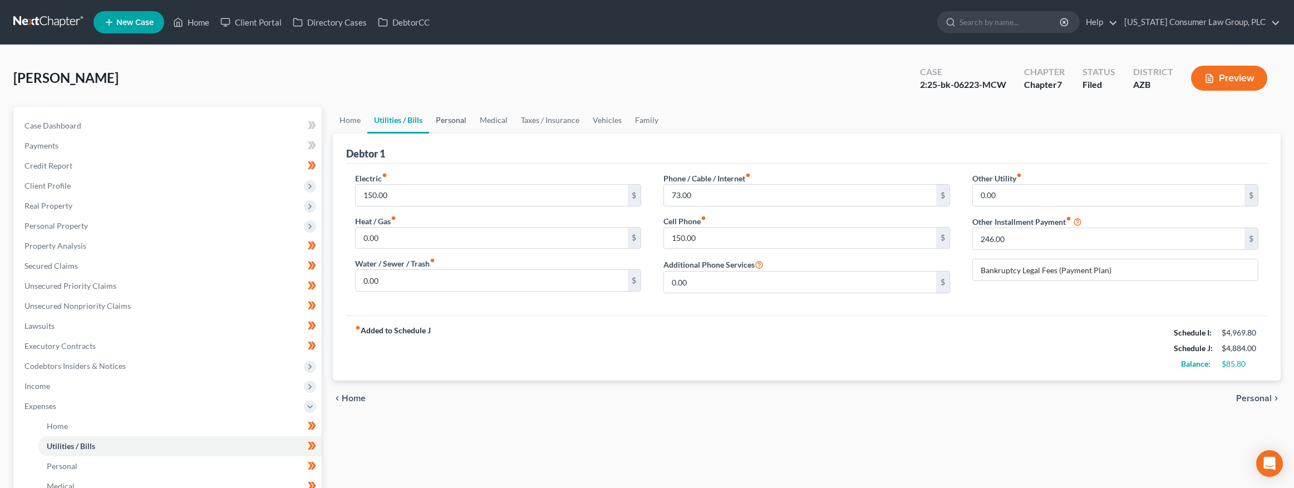
click at [457, 119] on link "Personal" at bounding box center [451, 120] width 44 height 27
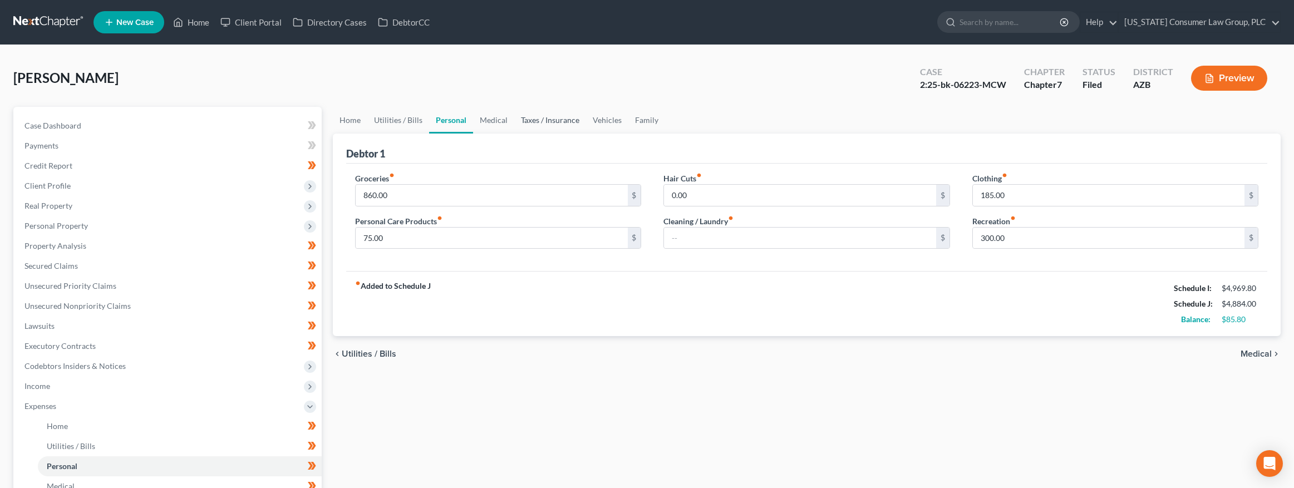
click at [525, 119] on link "Taxes / Insurance" at bounding box center [550, 120] width 72 height 27
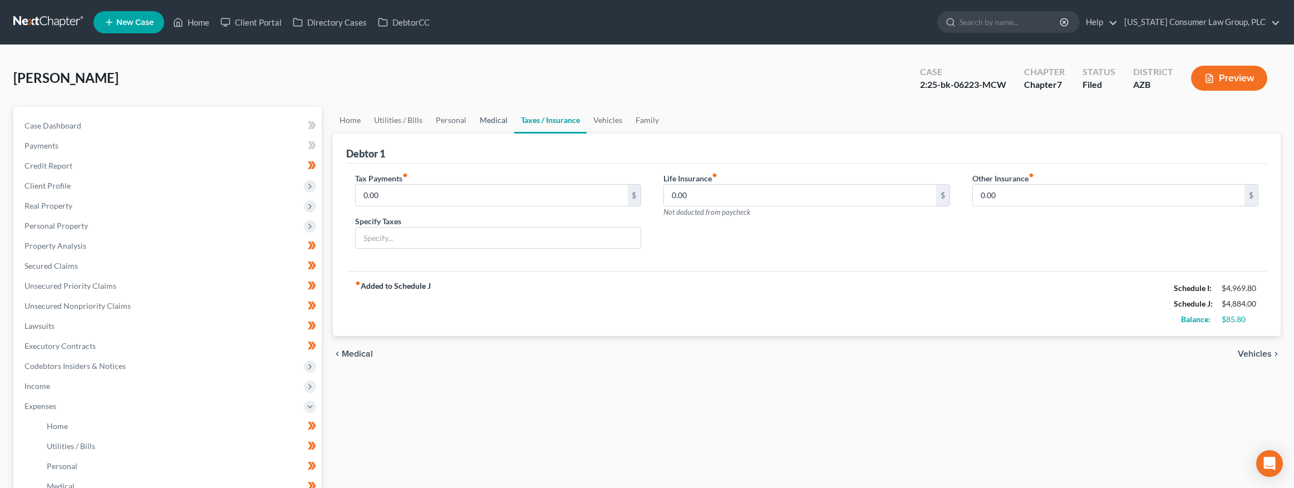
click at [493, 124] on link "Medical" at bounding box center [493, 120] width 41 height 27
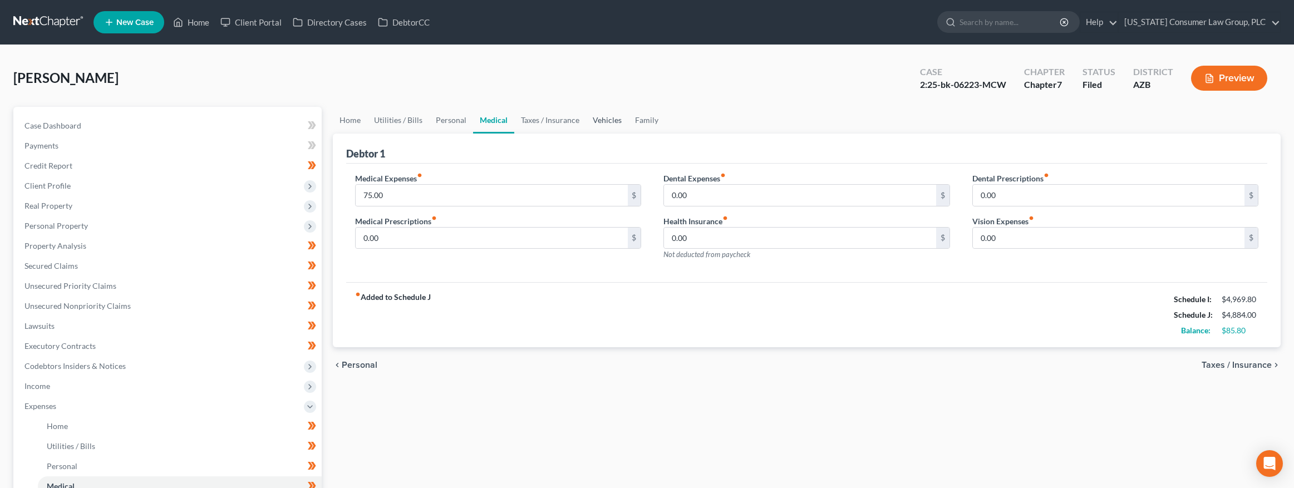
drag, startPoint x: 599, startPoint y: 124, endPoint x: 608, endPoint y: 122, distance: 8.5
click at [600, 124] on link "Vehicles" at bounding box center [607, 120] width 42 height 27
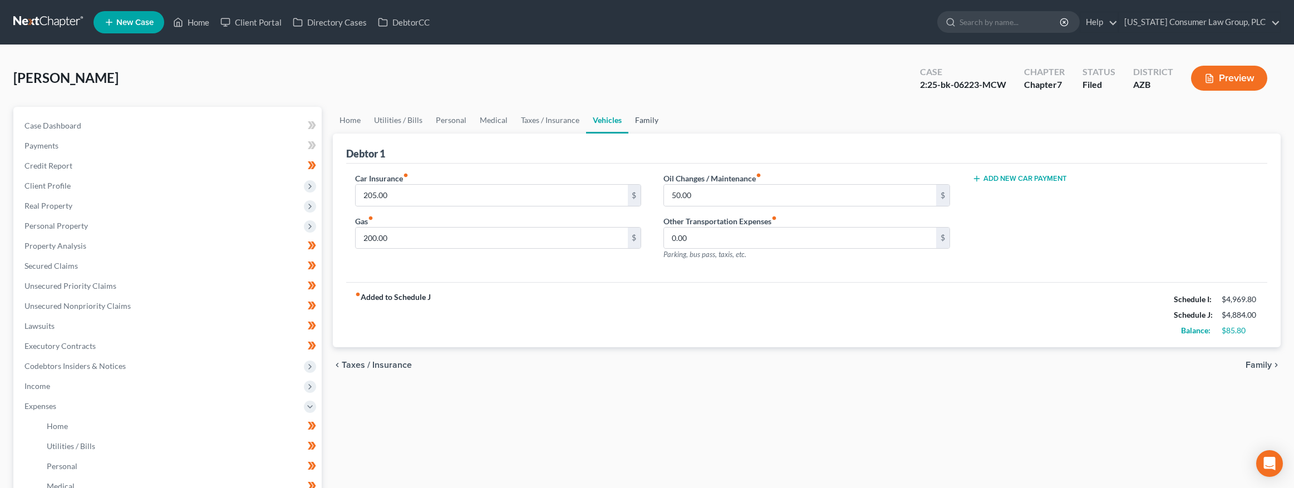
click at [658, 119] on link "Family" at bounding box center [646, 120] width 37 height 27
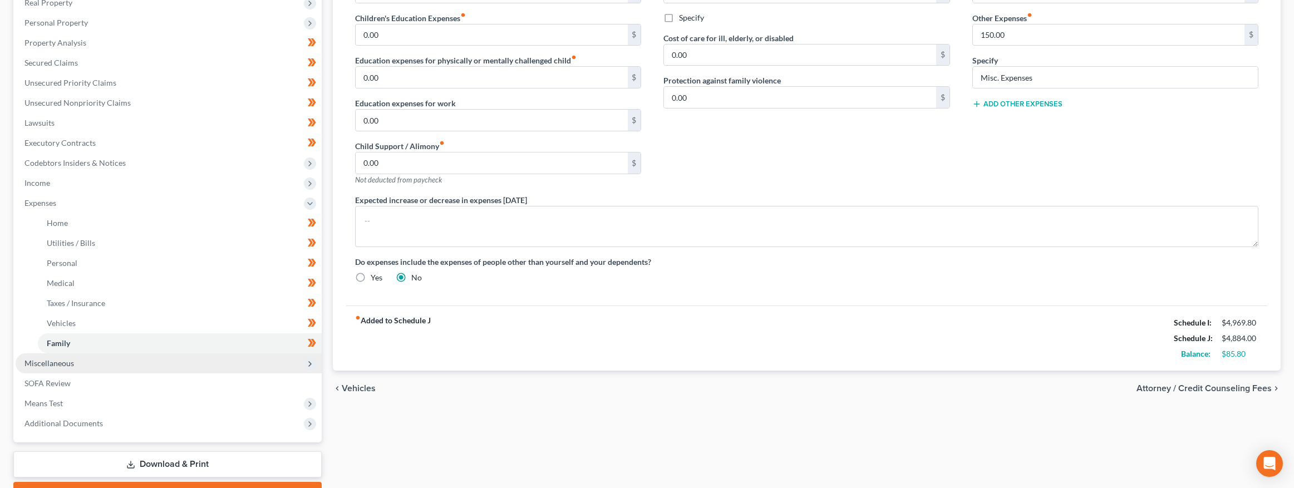
click at [59, 359] on span "Miscellaneous" at bounding box center [49, 362] width 50 height 9
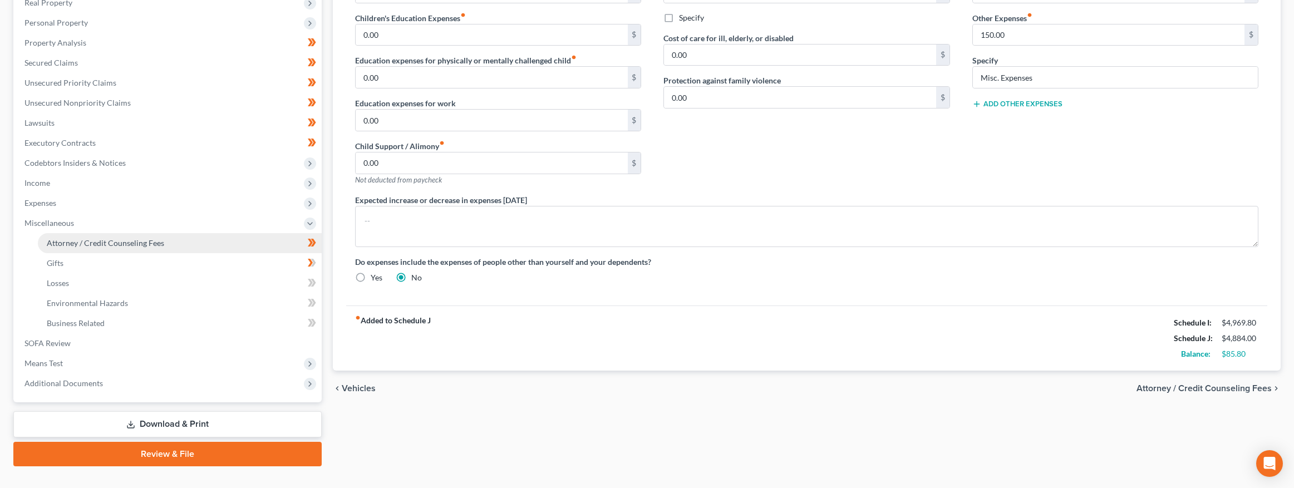
click at [87, 243] on span "Attorney / Credit Counseling Fees" at bounding box center [105, 242] width 117 height 9
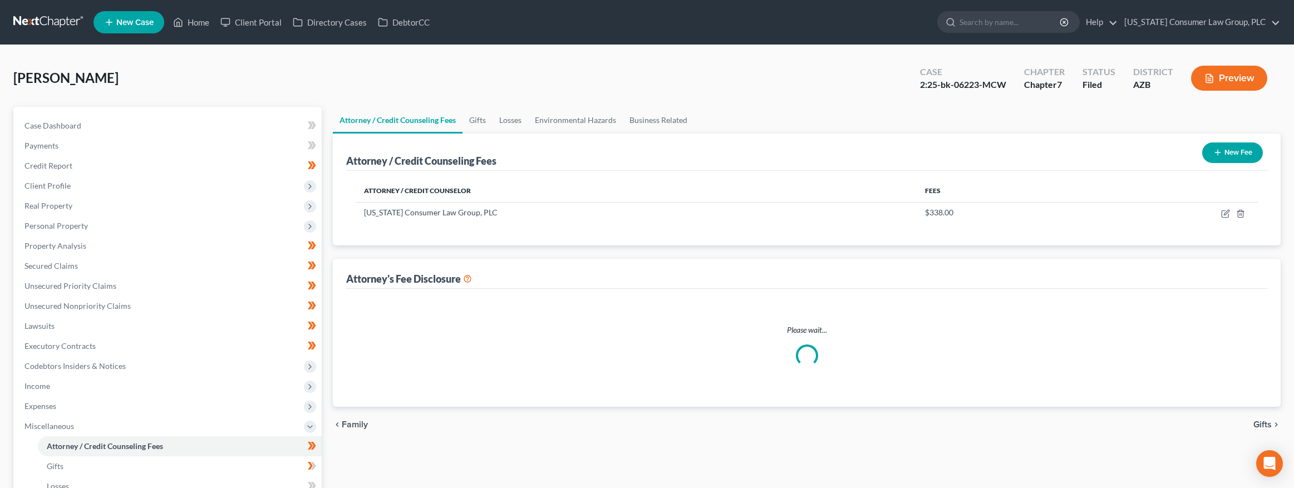
select select "14"
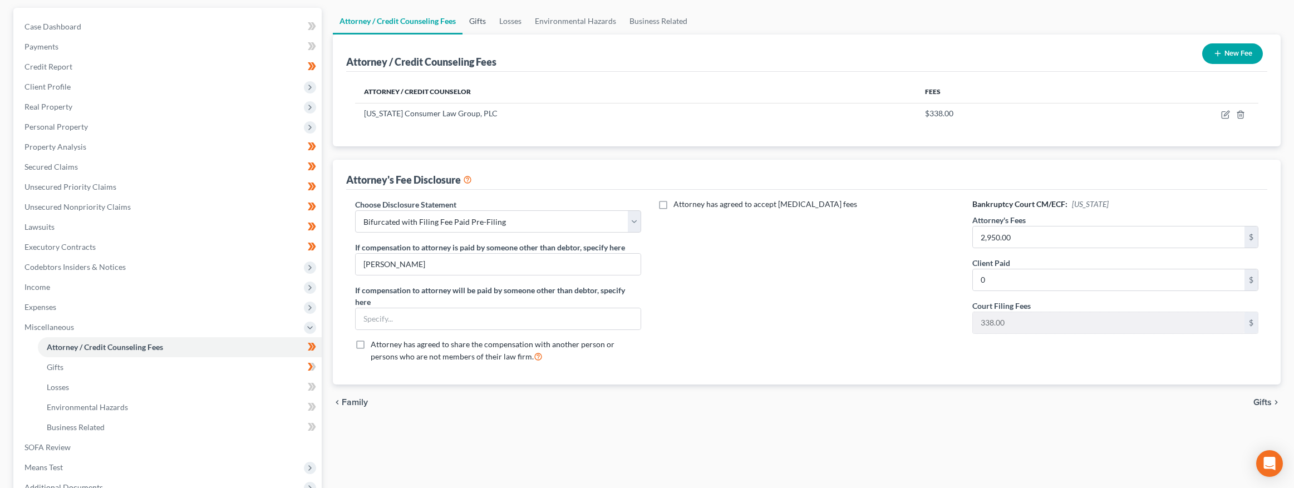
click at [481, 28] on link "Gifts" at bounding box center [477, 21] width 30 height 27
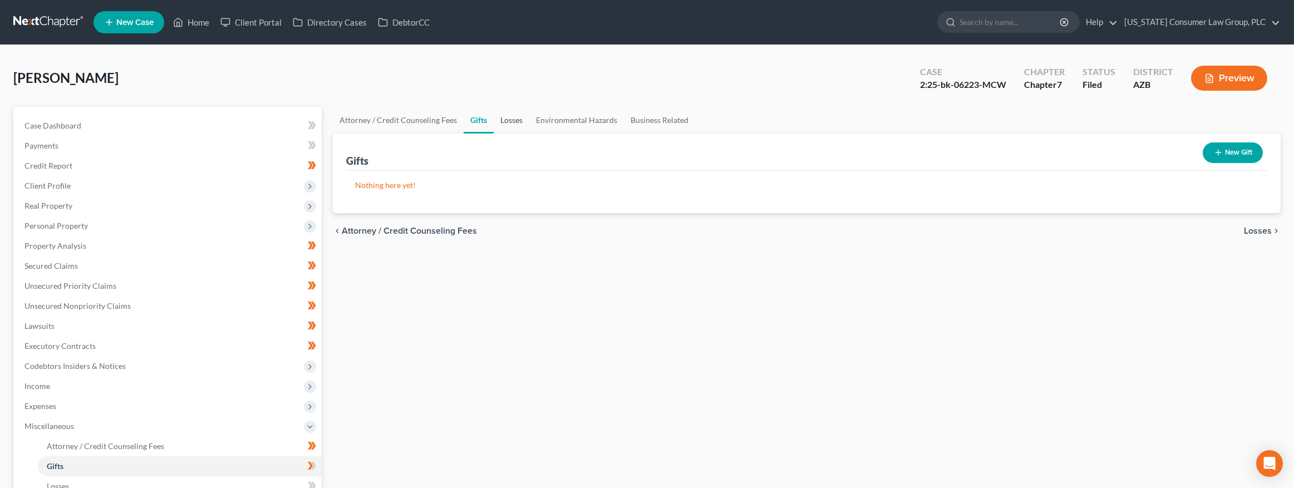
click at [512, 125] on link "Losses" at bounding box center [511, 120] width 36 height 27
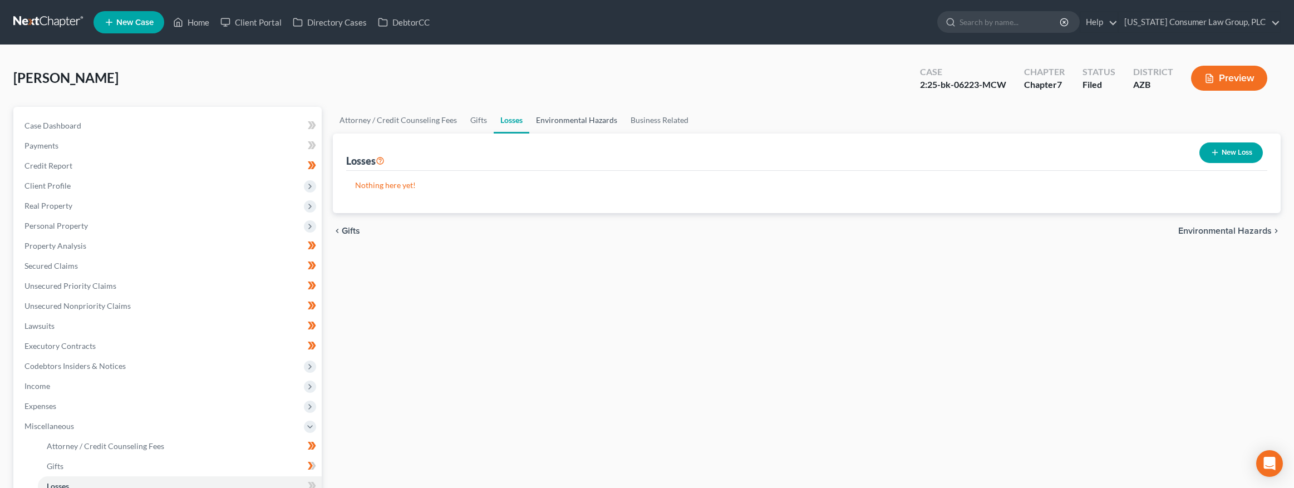
click at [576, 121] on link "Environmental Hazards" at bounding box center [576, 120] width 95 height 27
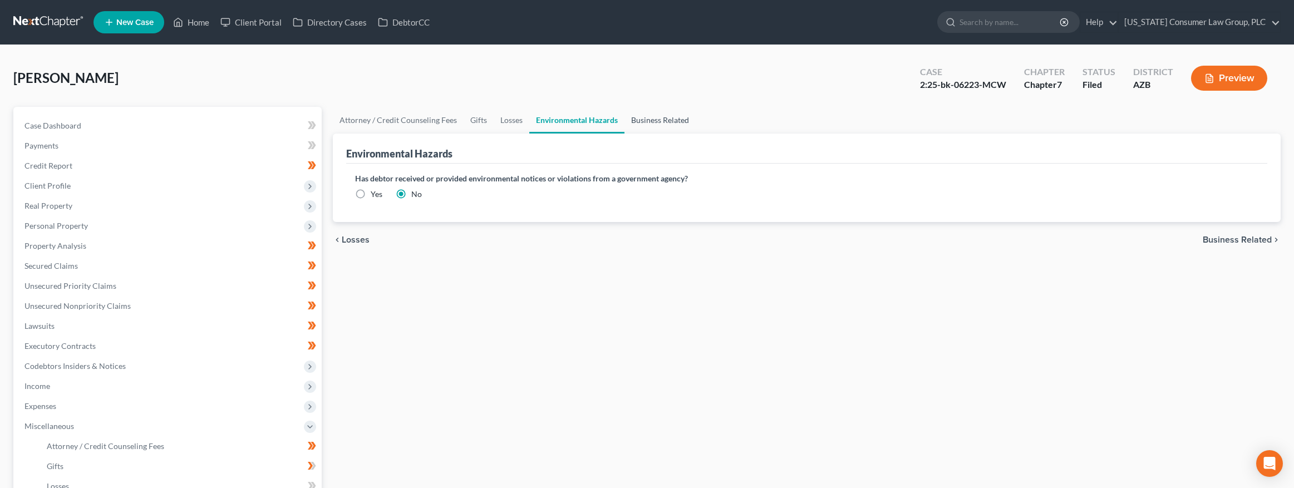
click at [655, 123] on link "Business Related" at bounding box center [659, 120] width 71 height 27
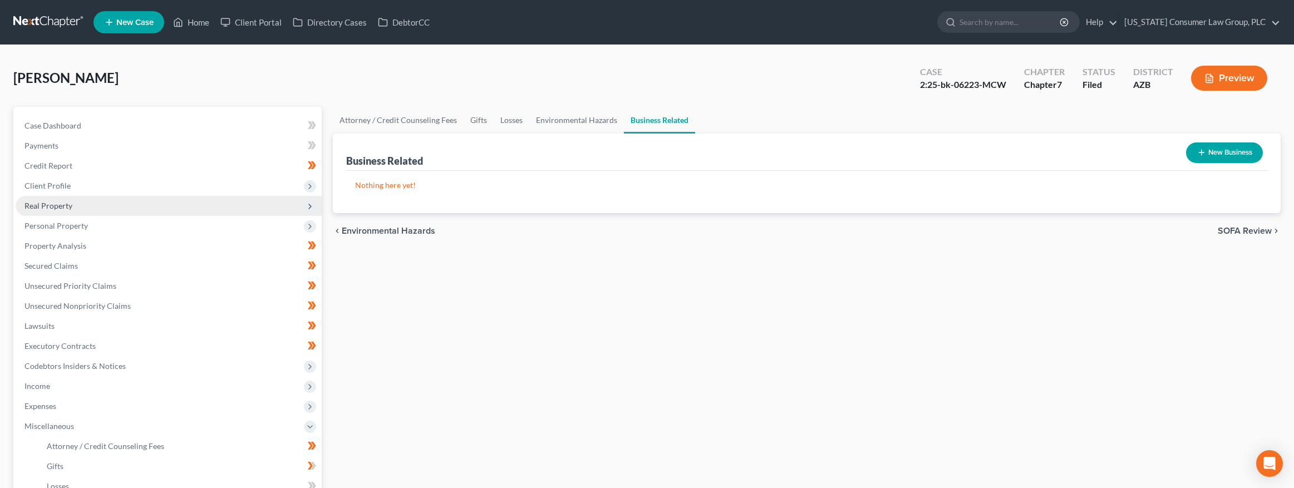
scroll to position [208, 0]
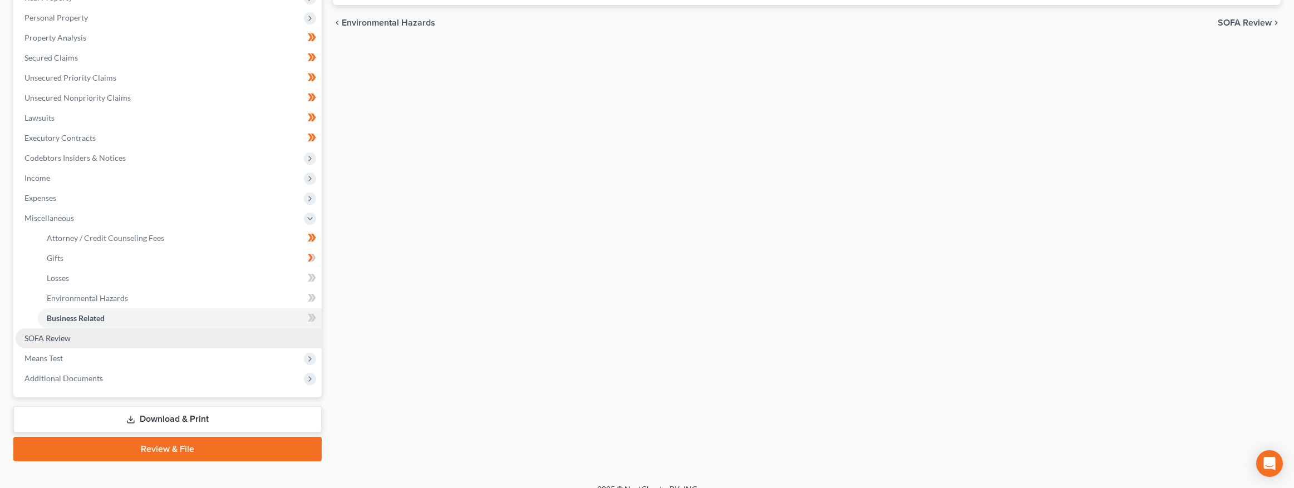
click at [67, 342] on link "SOFA Review" at bounding box center [169, 338] width 306 height 20
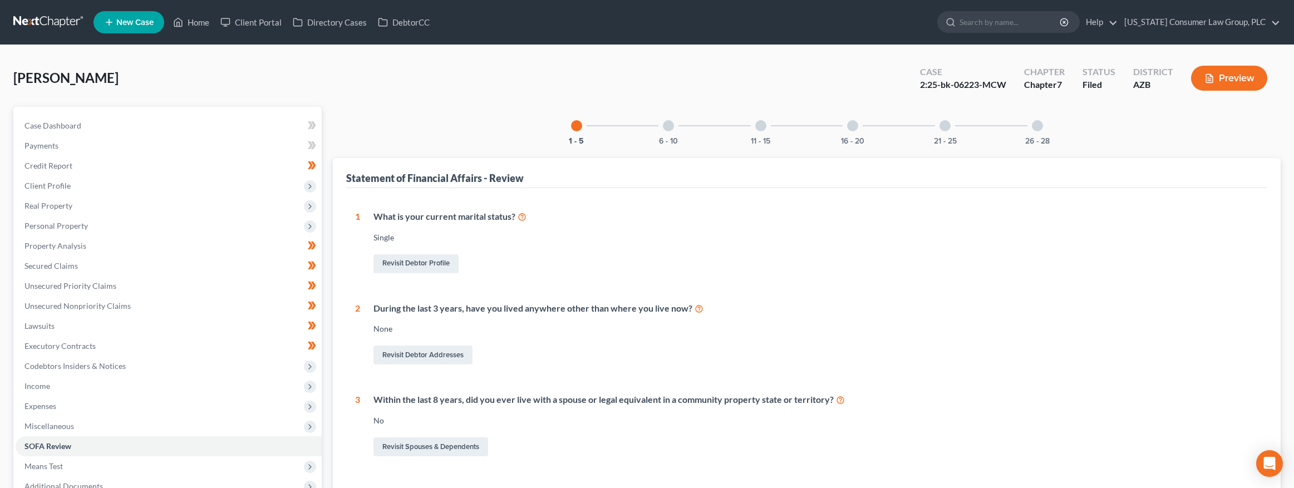
click at [674, 128] on div "6 - 10" at bounding box center [668, 126] width 38 height 38
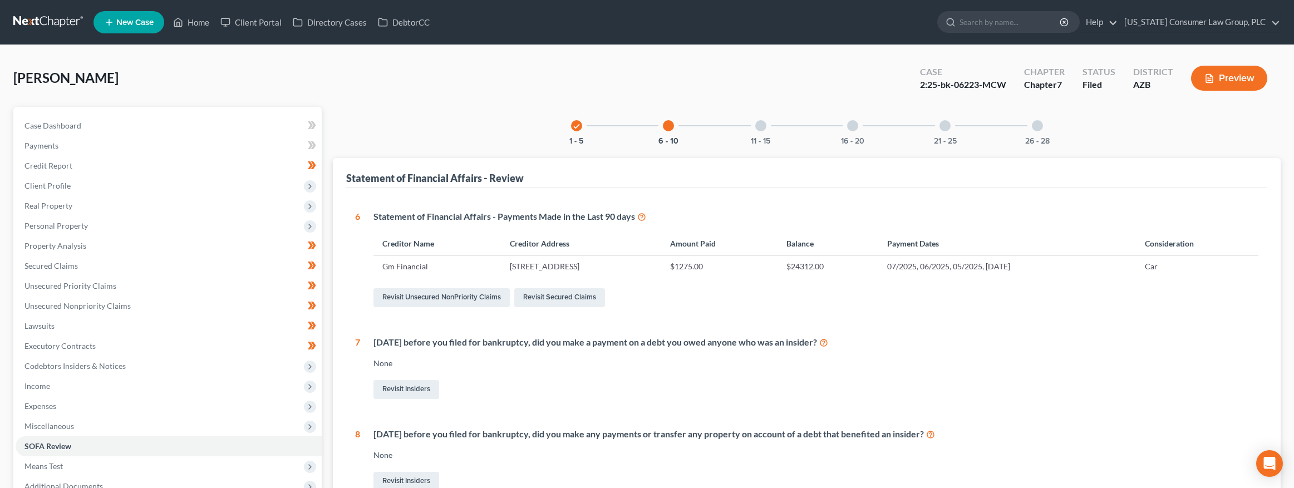
click at [764, 131] on div "11 - 15" at bounding box center [761, 126] width 38 height 38
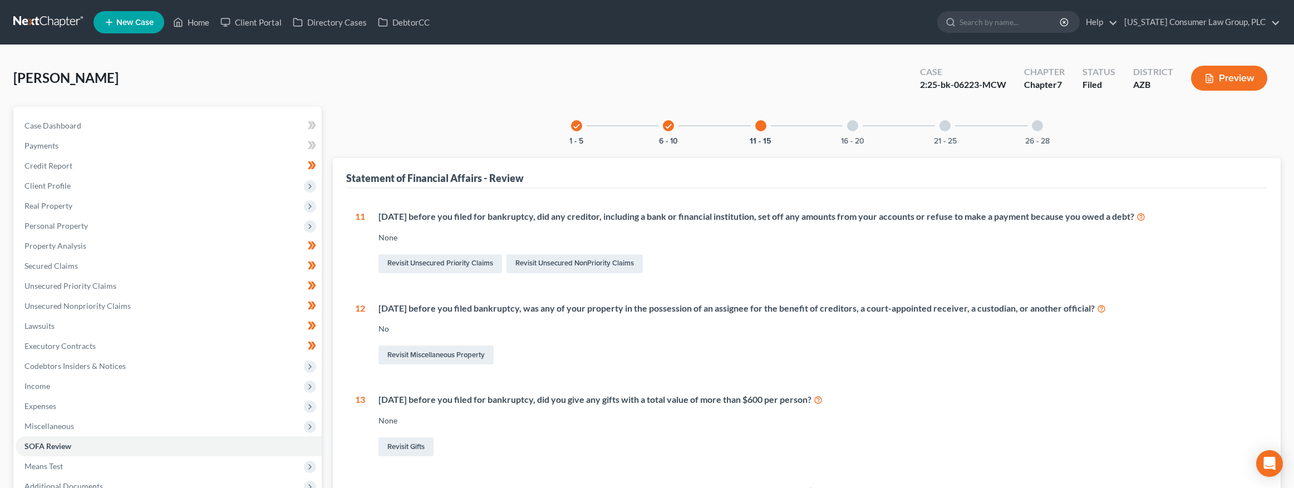
click at [858, 133] on div "16 - 20" at bounding box center [852, 126] width 38 height 38
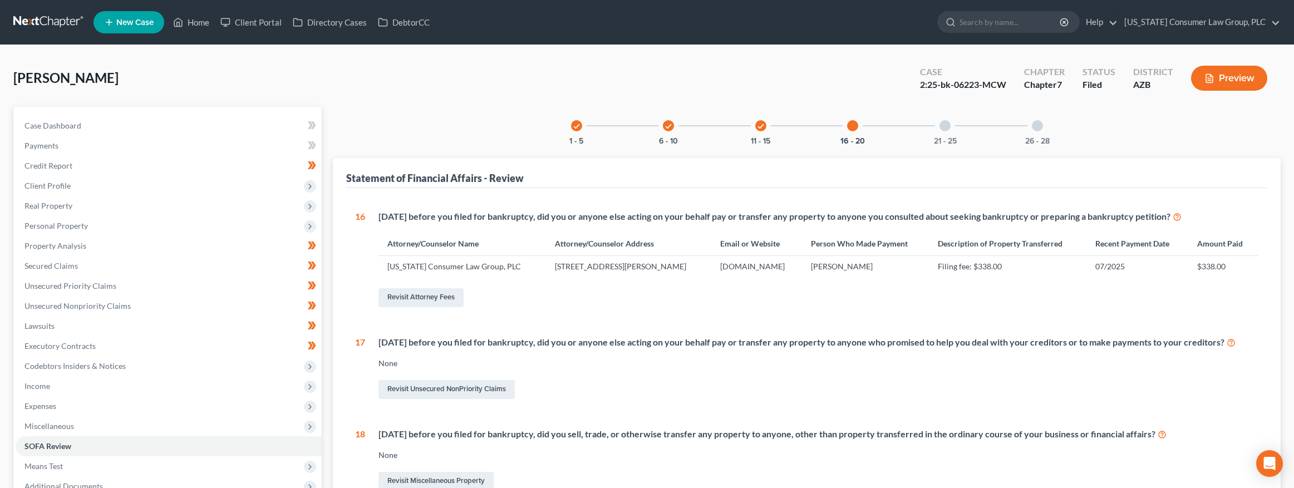
click at [950, 130] on div "21 - 25" at bounding box center [945, 126] width 38 height 38
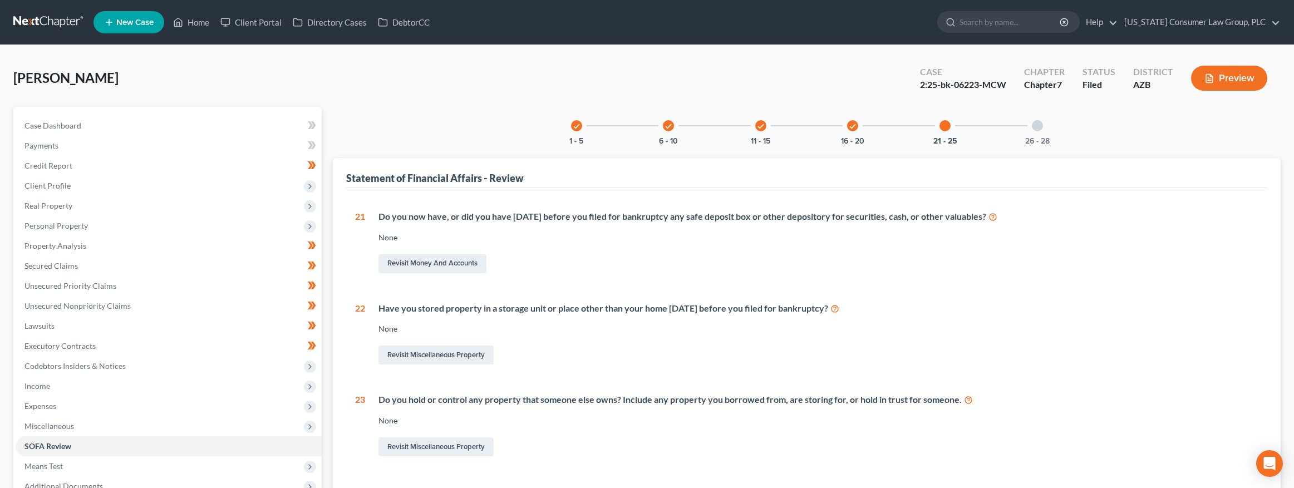
click at [1038, 132] on div "26 - 28" at bounding box center [1037, 126] width 38 height 38
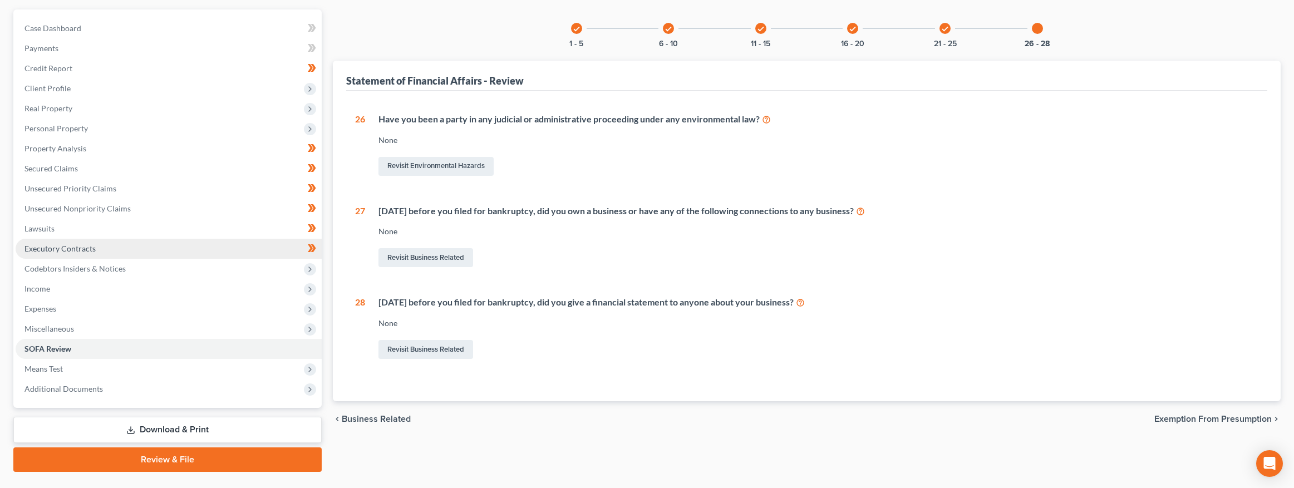
scroll to position [122, 0]
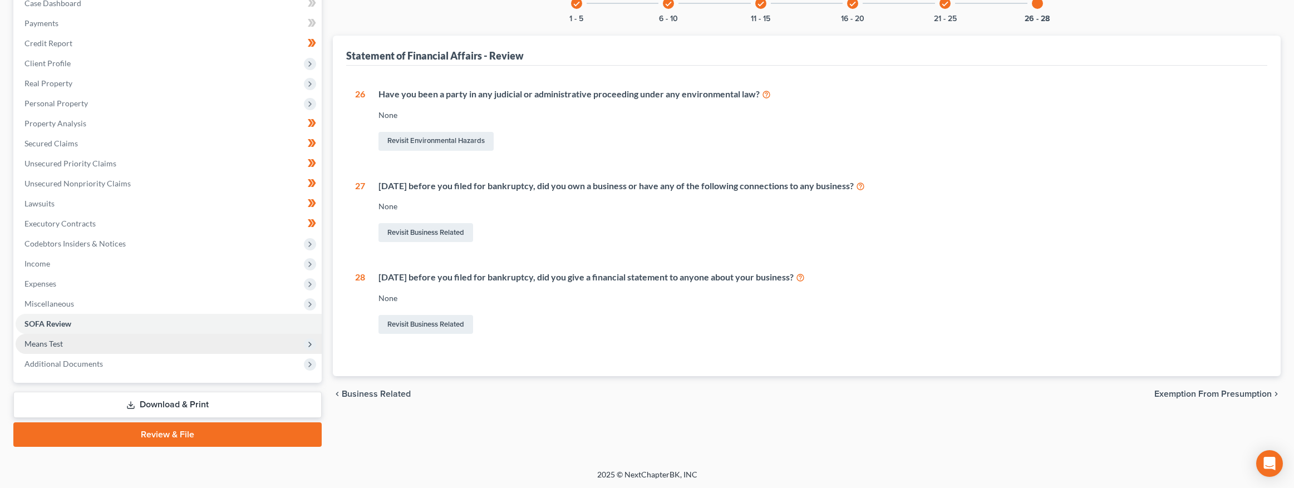
click at [47, 342] on span "Means Test" at bounding box center [43, 343] width 38 height 9
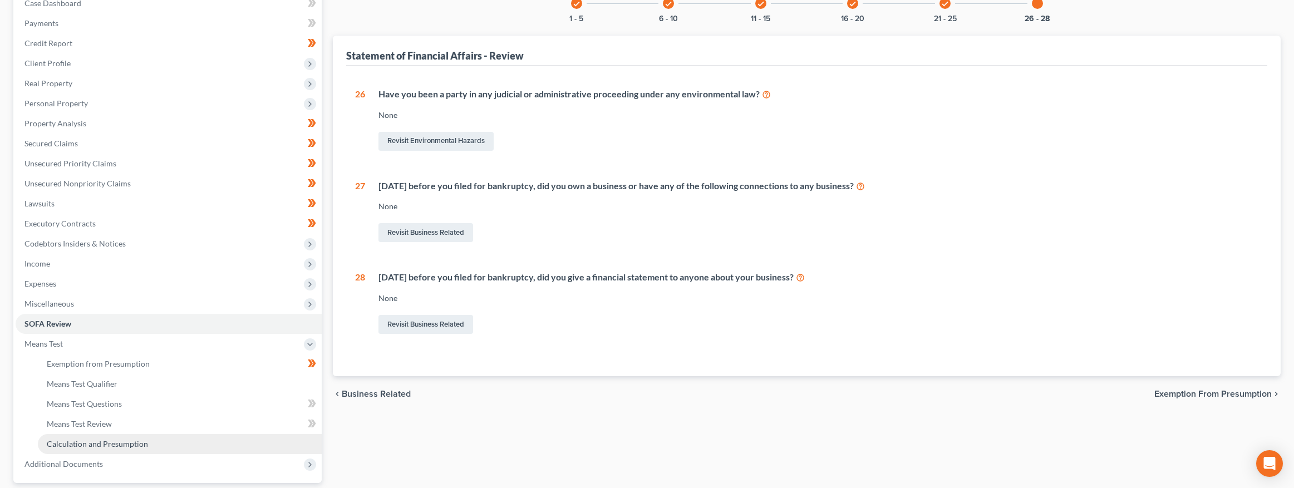
click at [63, 447] on span "Calculation and Presumption" at bounding box center [97, 443] width 101 height 9
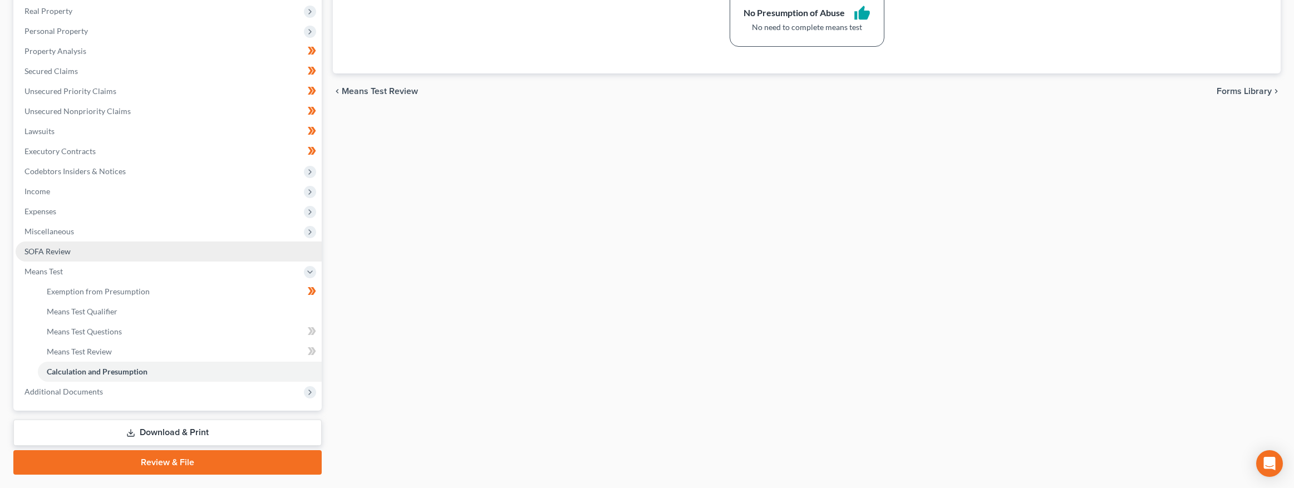
scroll to position [196, 0]
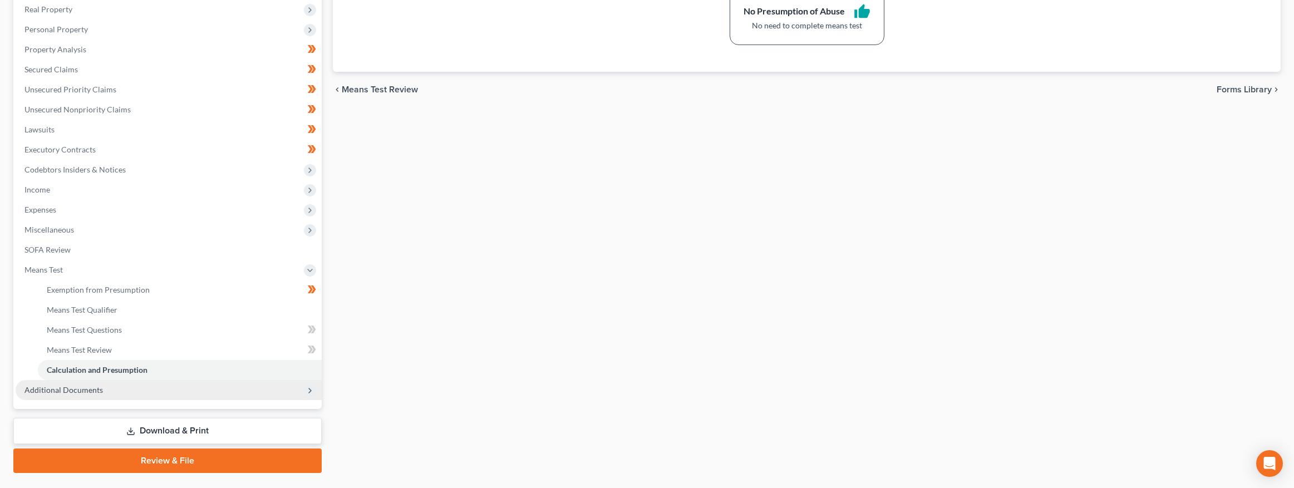
click at [76, 388] on span "Additional Documents" at bounding box center [63, 389] width 78 height 9
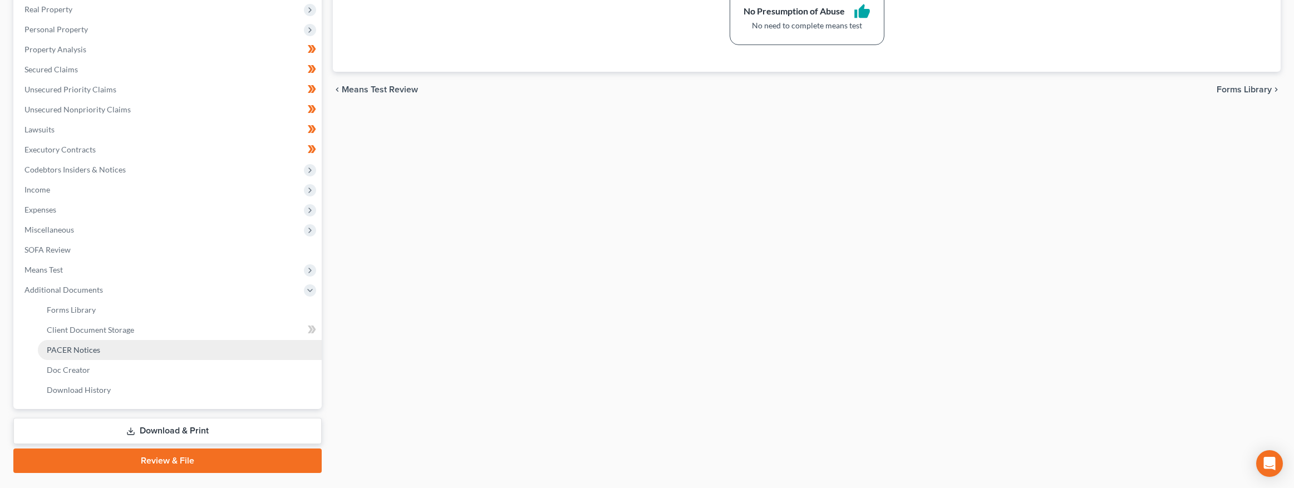
click at [77, 347] on span "PACER Notices" at bounding box center [73, 349] width 53 height 9
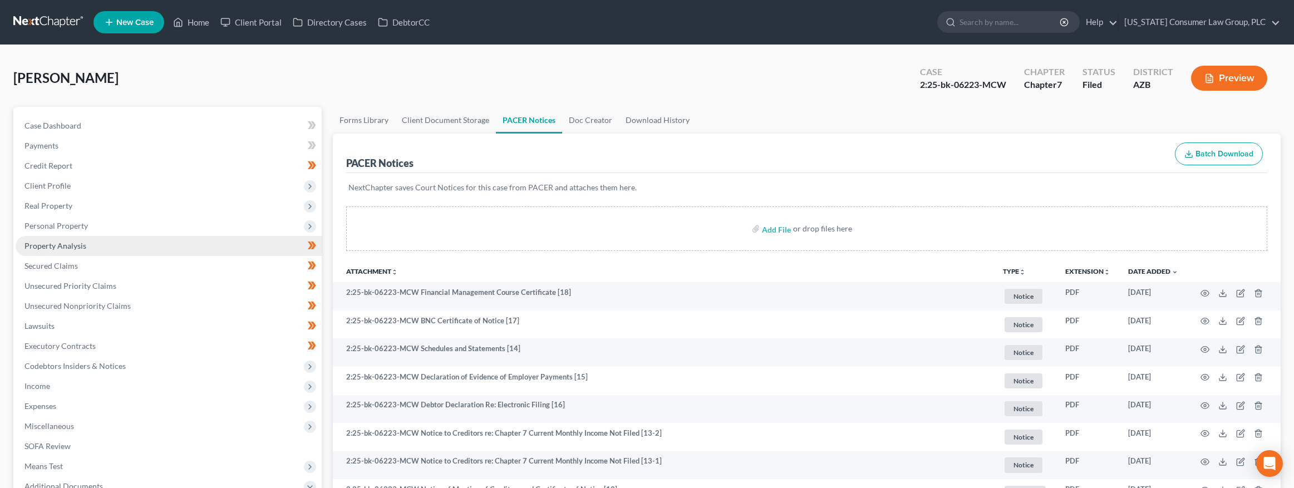
click at [48, 246] on span "Property Analysis" at bounding box center [55, 245] width 62 height 9
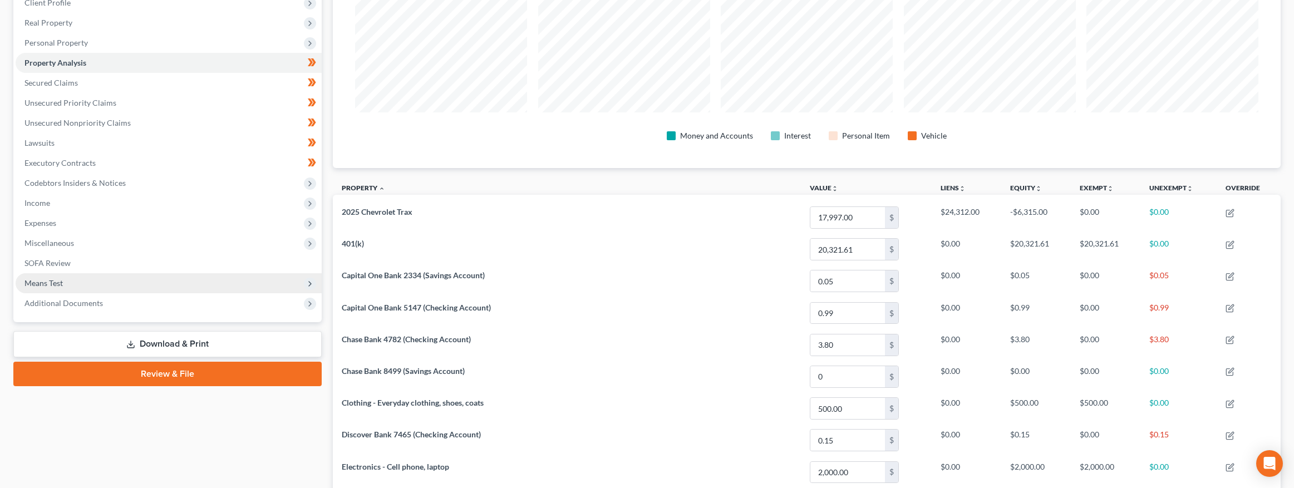
scroll to position [181, 0]
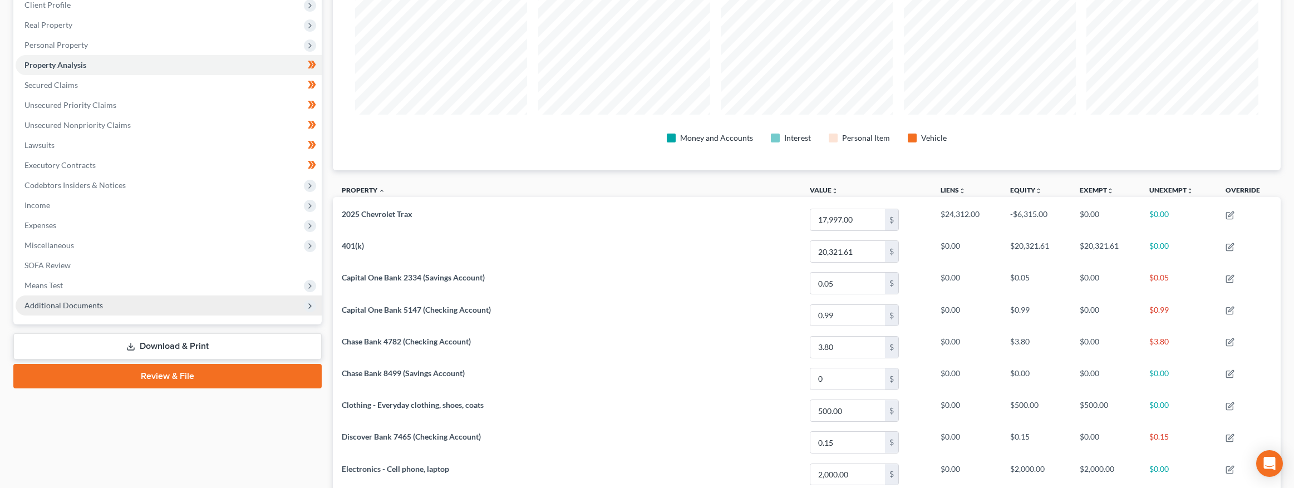
click at [52, 308] on span "Additional Documents" at bounding box center [63, 304] width 78 height 9
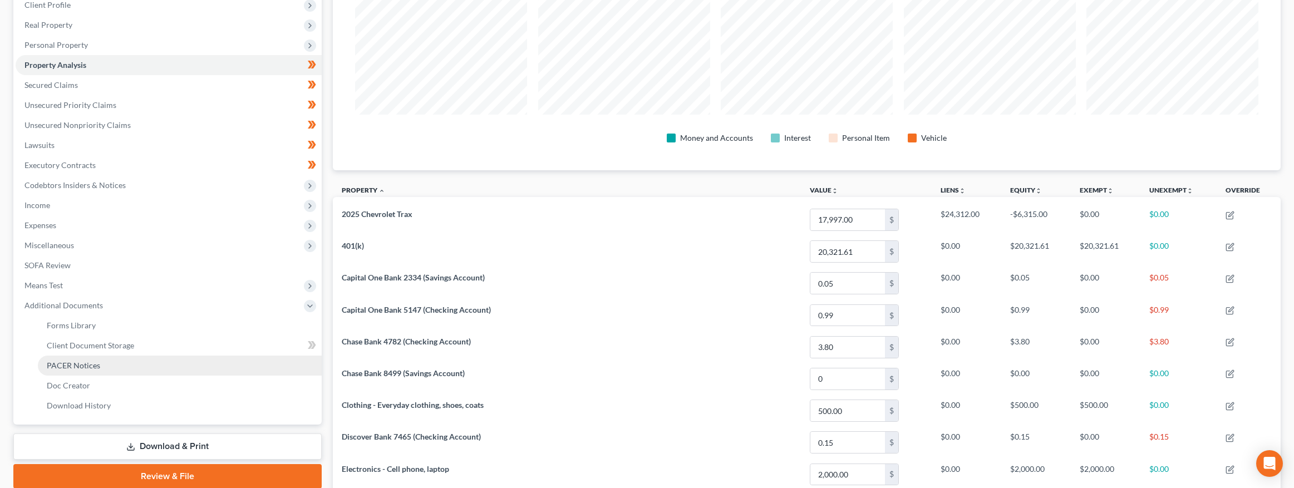
click at [75, 362] on span "PACER Notices" at bounding box center [73, 365] width 53 height 9
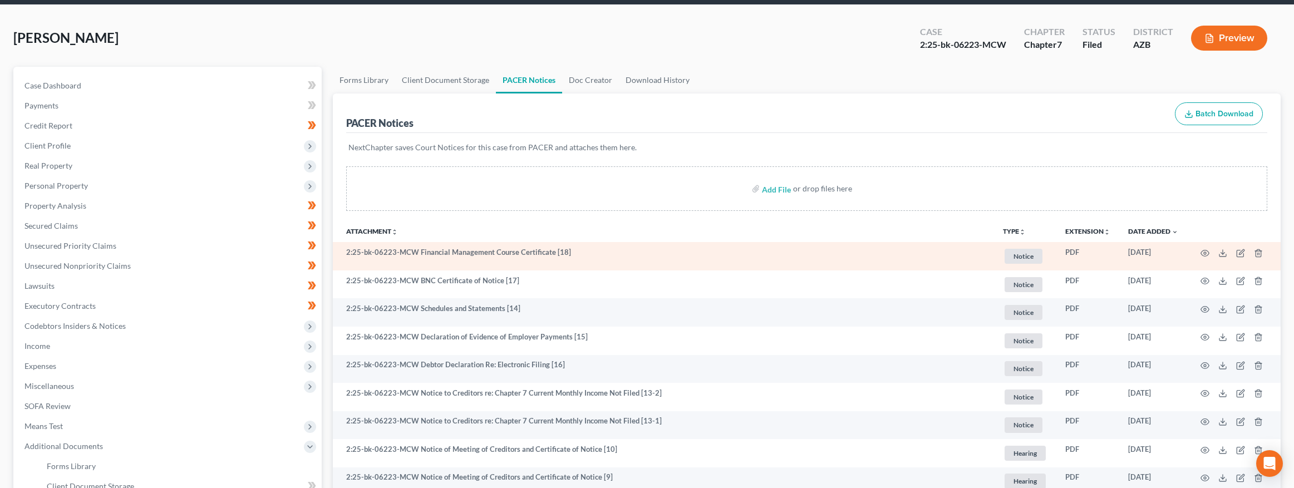
scroll to position [24, 0]
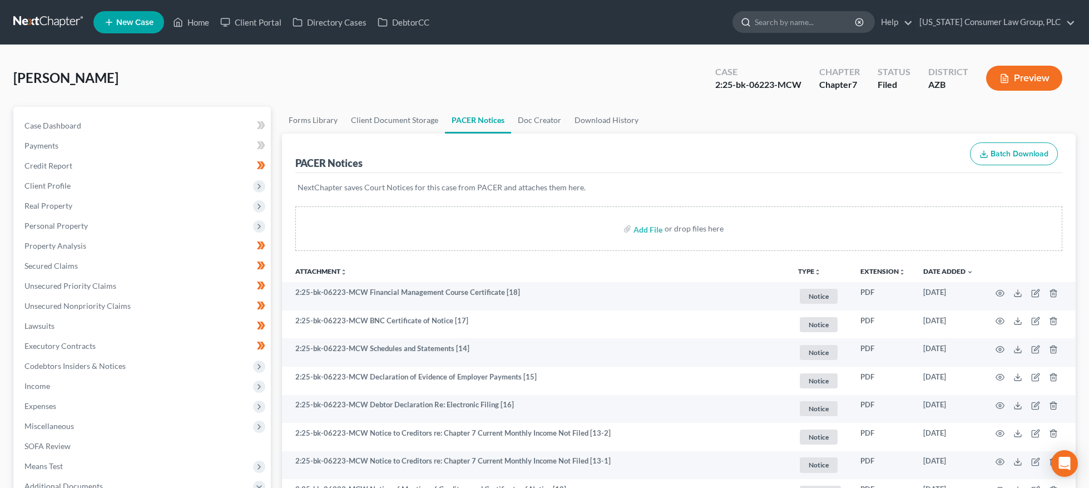
click at [823, 24] on input "search" at bounding box center [806, 22] width 102 height 21
click at [815, 24] on input "Haha okut" at bounding box center [806, 22] width 102 height 21
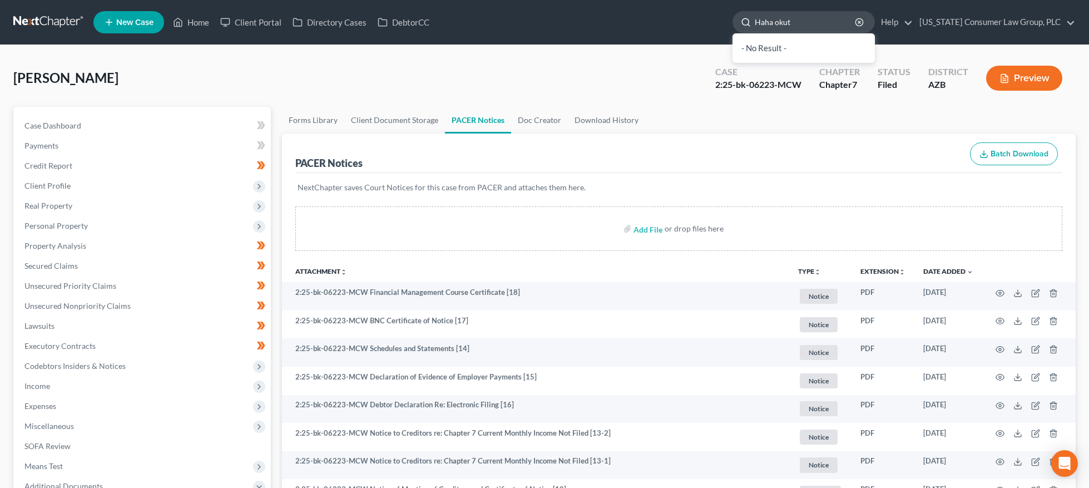
click at [815, 24] on input "Haha okut" at bounding box center [806, 22] width 102 height 21
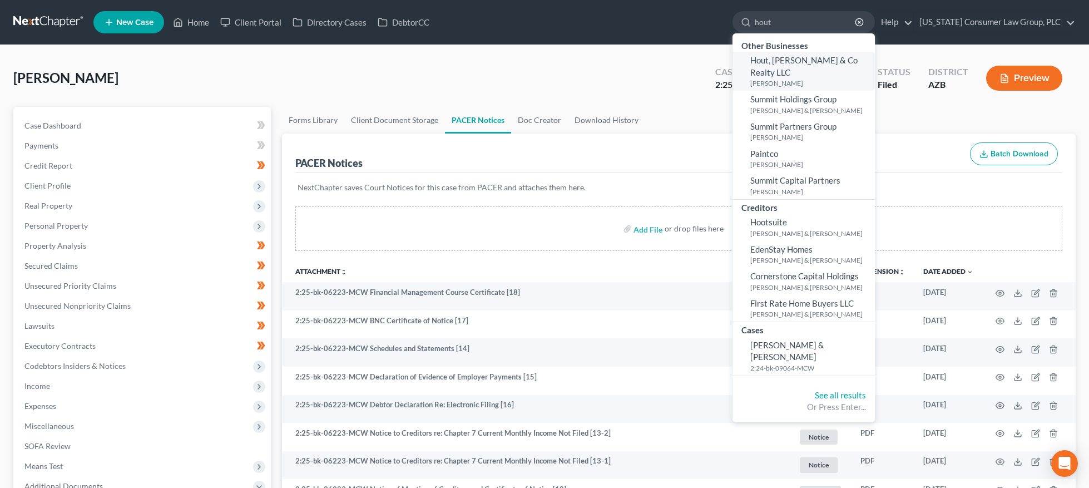
type input "hout"
click at [793, 78] on small "Hout, Brian" at bounding box center [812, 82] width 122 height 9
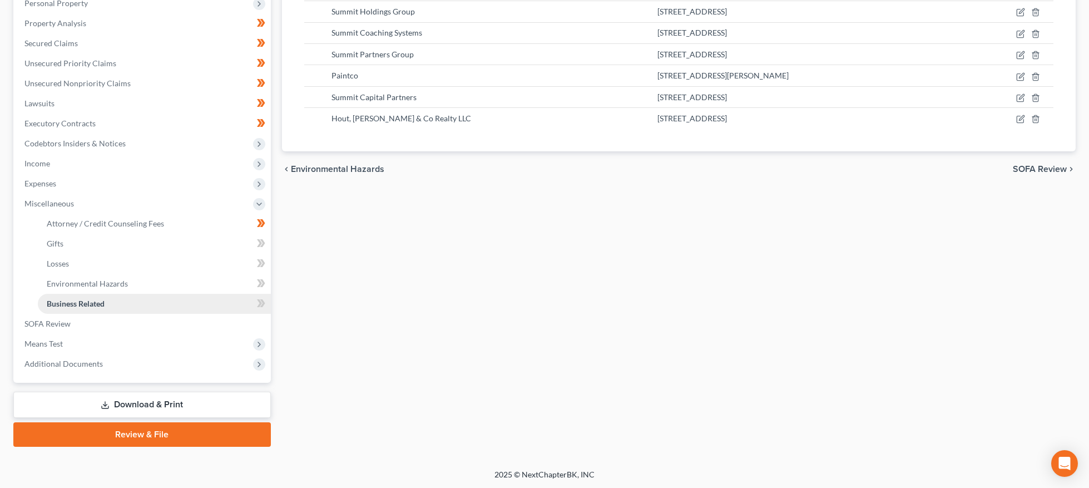
scroll to position [223, 0]
click at [54, 363] on span "Additional Documents" at bounding box center [63, 363] width 78 height 9
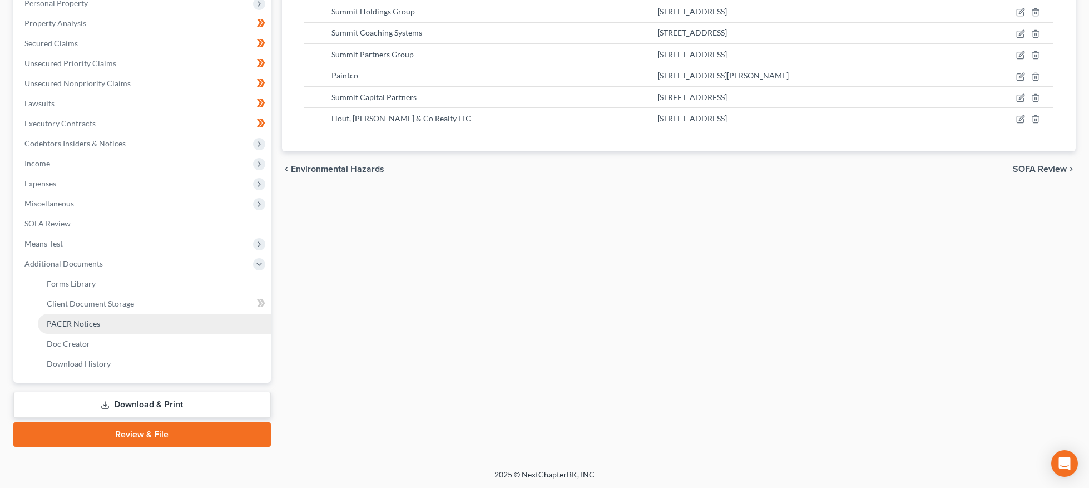
click at [62, 321] on span "PACER Notices" at bounding box center [73, 323] width 53 height 9
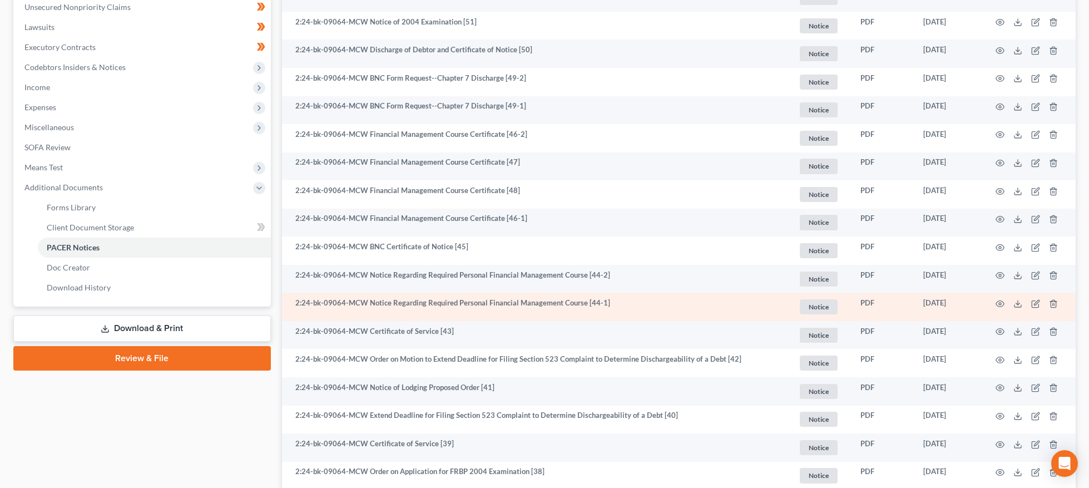
scroll to position [300, 0]
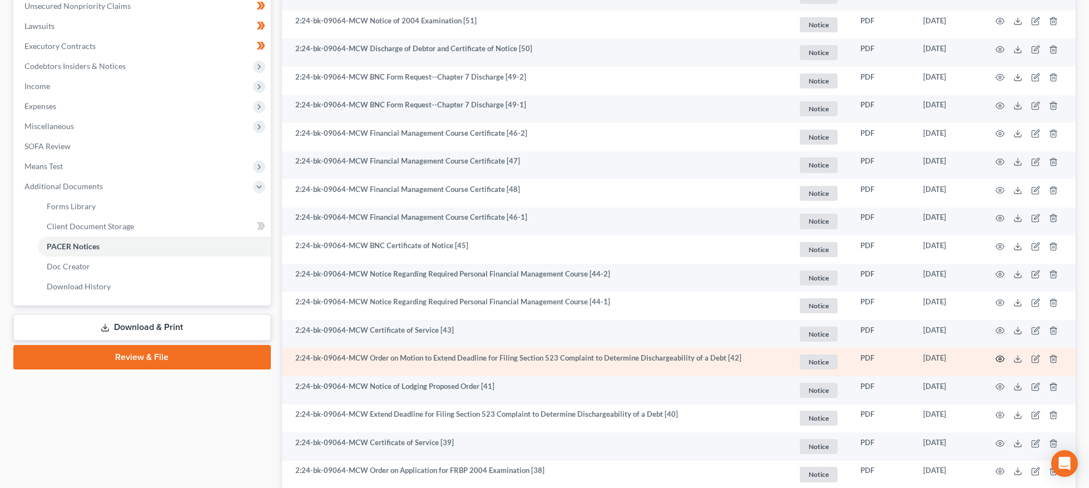
click at [1000, 360] on icon "button" at bounding box center [1000, 358] width 9 height 9
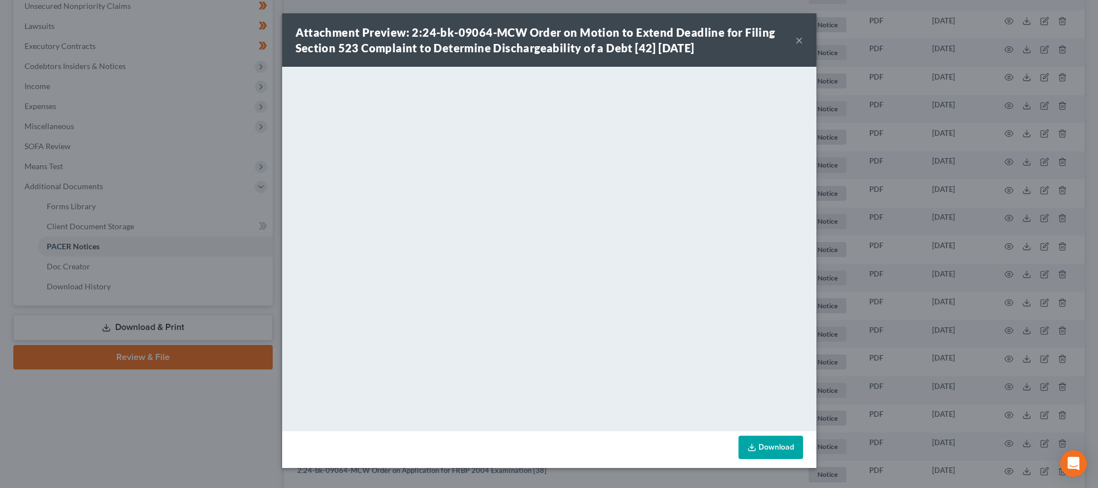
click at [798, 37] on button "×" at bounding box center [799, 39] width 8 height 13
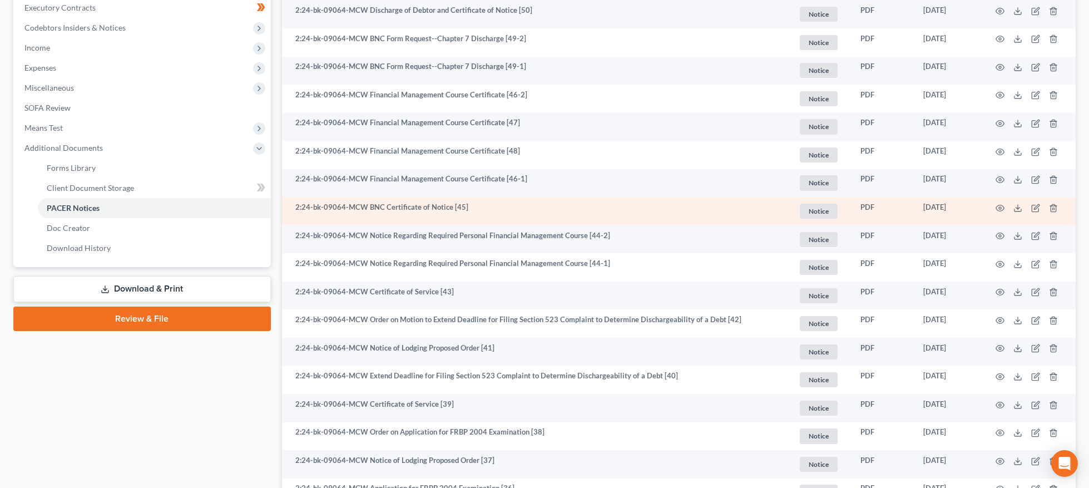
scroll to position [140, 0]
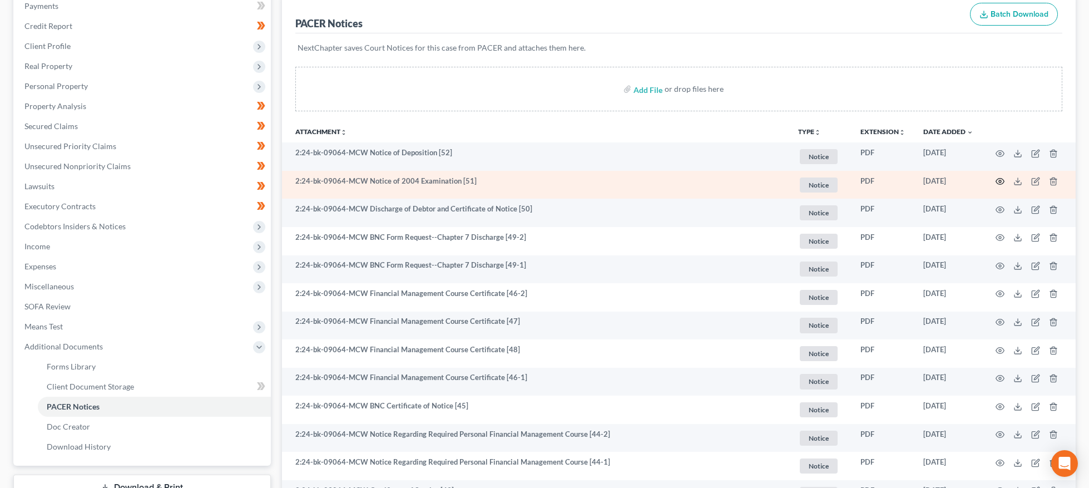
click at [999, 180] on icon "button" at bounding box center [1000, 181] width 9 height 9
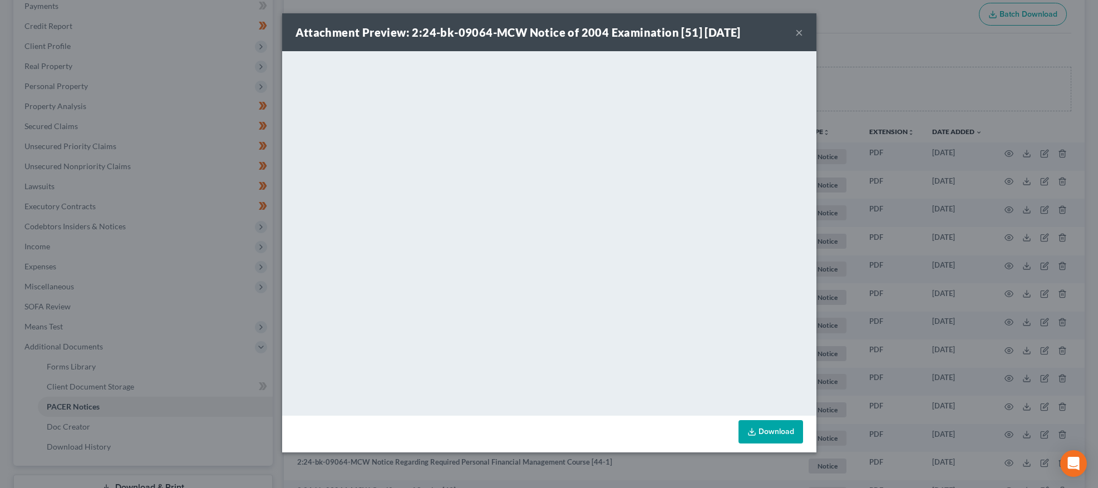
drag, startPoint x: 796, startPoint y: 37, endPoint x: 806, endPoint y: 35, distance: 10.8
click at [796, 37] on button "×" at bounding box center [799, 32] width 8 height 13
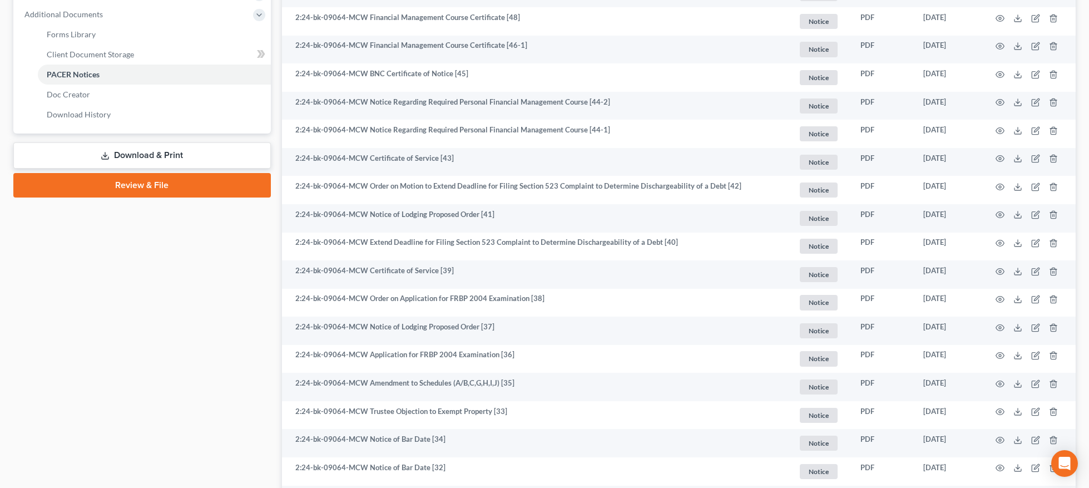
scroll to position [486, 0]
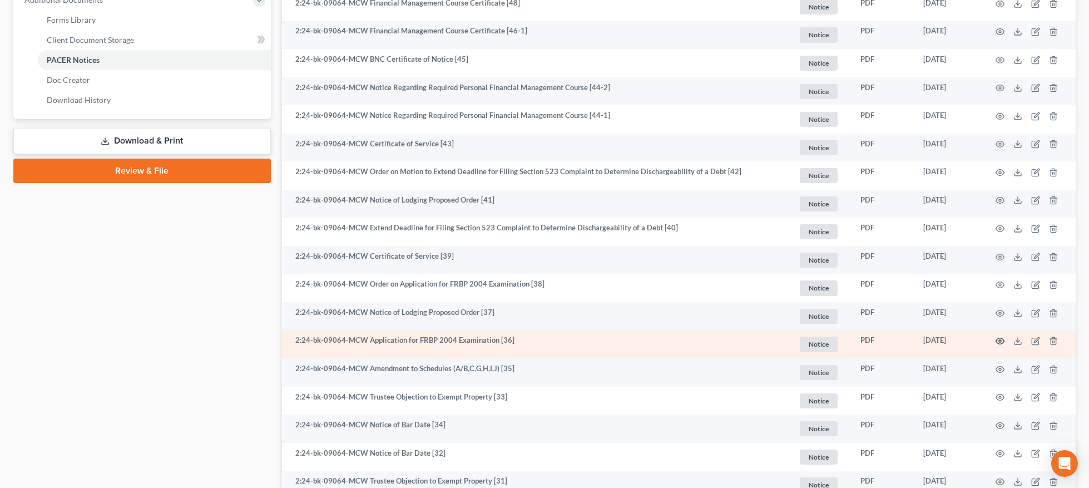
click at [999, 340] on circle "button" at bounding box center [1000, 341] width 2 height 2
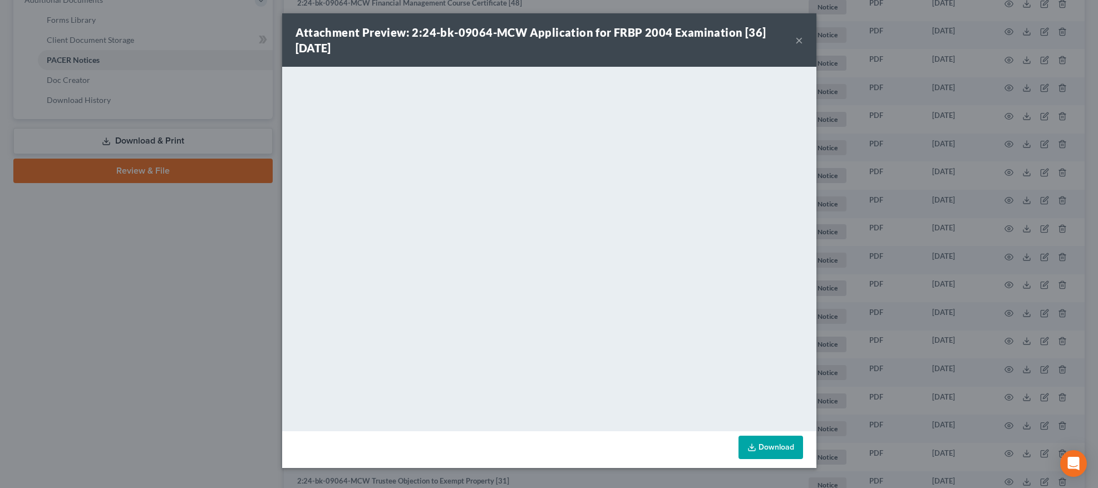
click at [803, 41] on div "Attachment Preview: 2:24-bk-09064-MCW Application for FRBP 2004 Examination [36…" at bounding box center [549, 39] width 534 height 53
click at [802, 41] on button "×" at bounding box center [799, 39] width 8 height 13
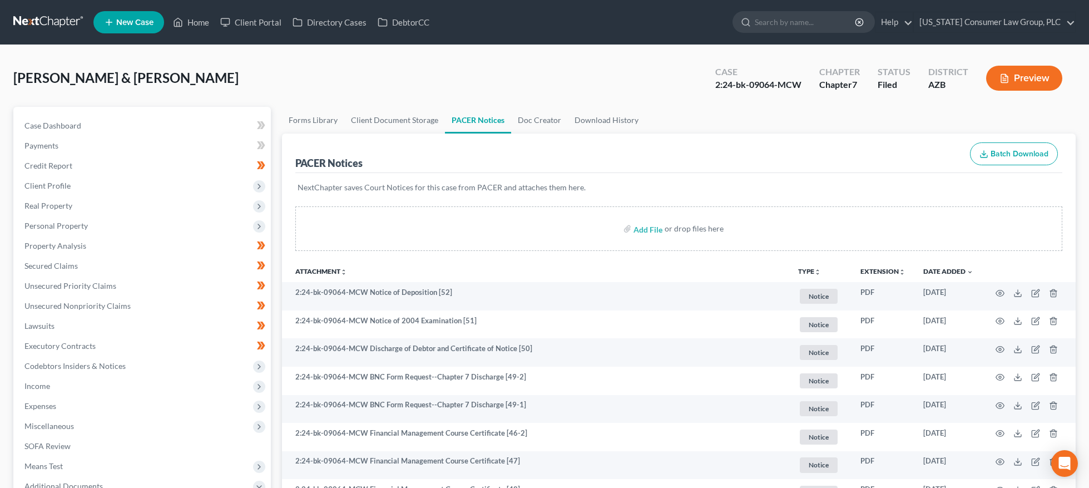
scroll to position [0, 0]
click at [812, 19] on input "search" at bounding box center [806, 22] width 102 height 21
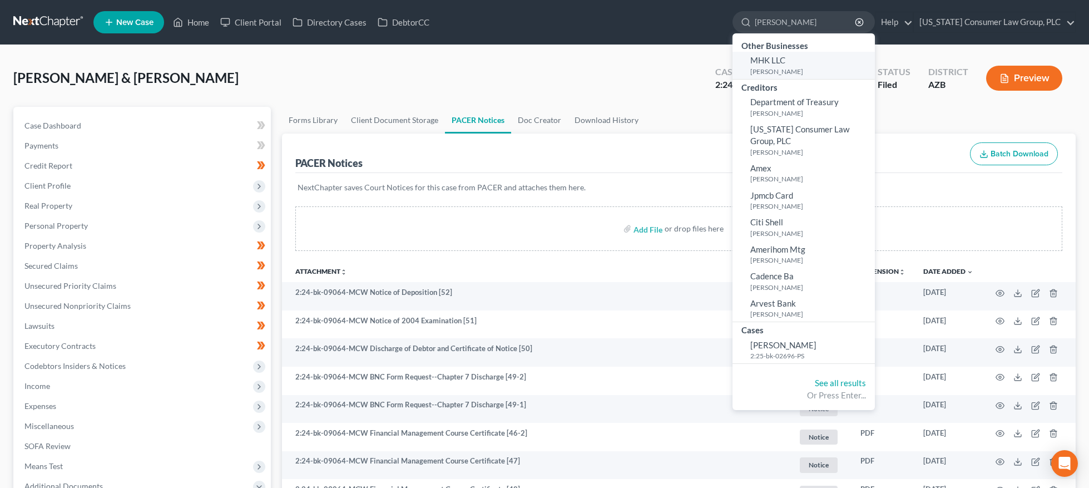
type input "kummer"
click at [793, 72] on small "[PERSON_NAME]" at bounding box center [812, 71] width 122 height 9
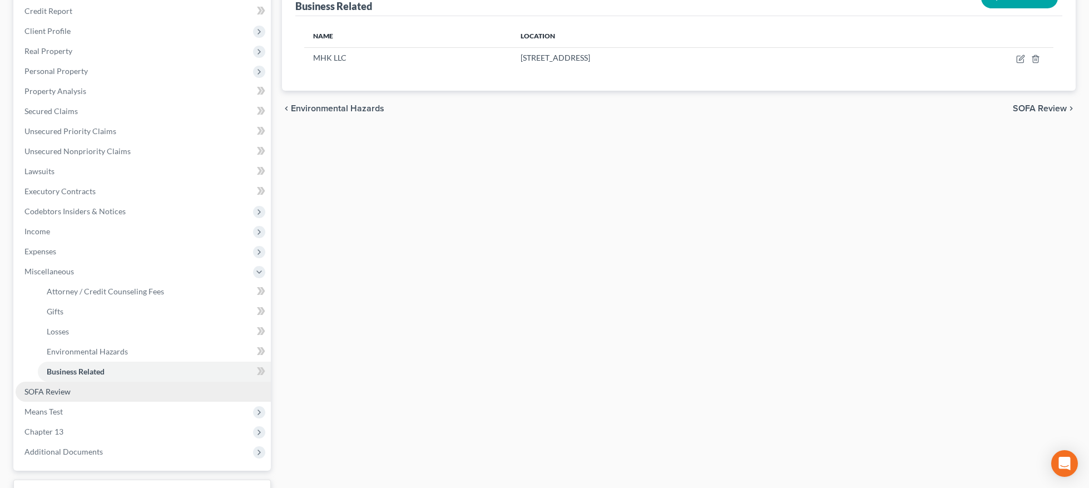
scroll to position [243, 0]
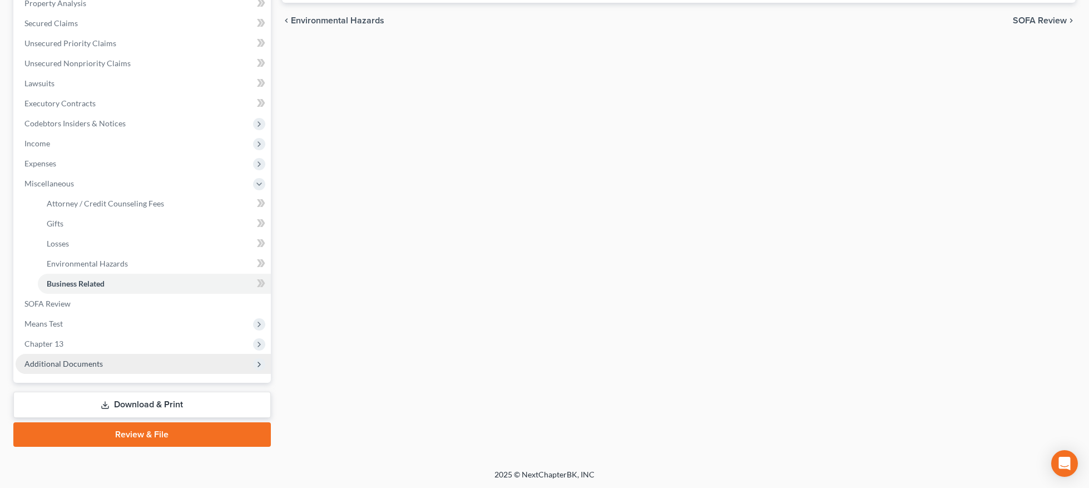
click at [64, 367] on span "Additional Documents" at bounding box center [63, 363] width 78 height 9
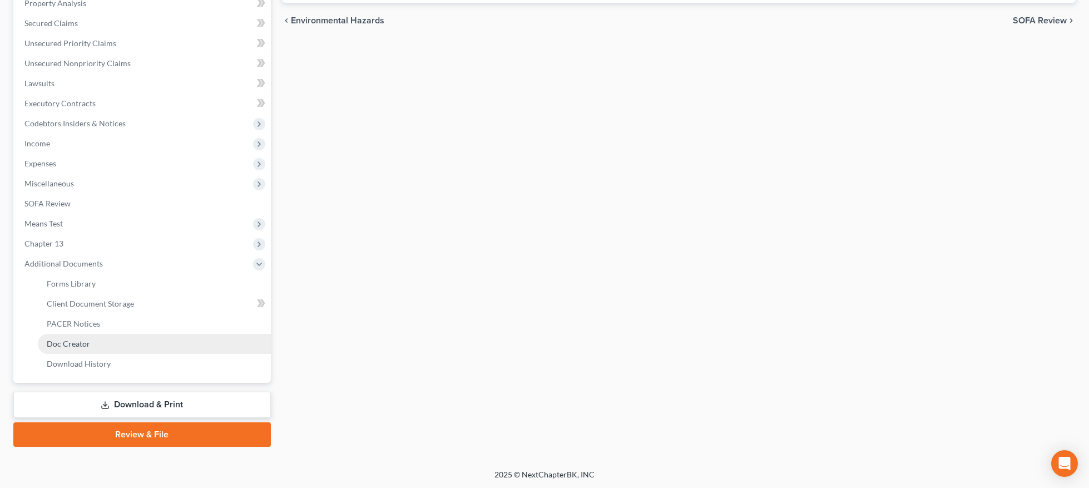
click at [76, 339] on span "Doc Creator" at bounding box center [68, 343] width 43 height 9
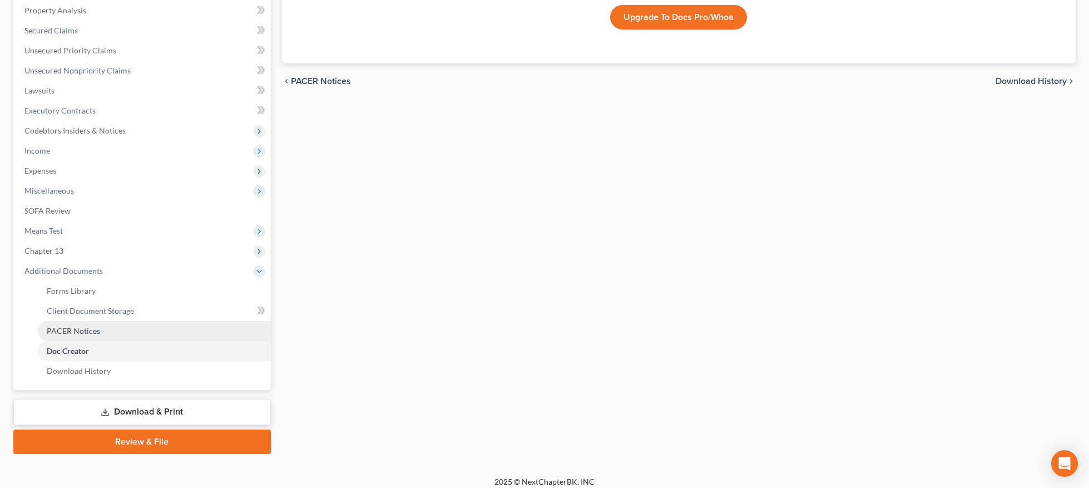
click at [83, 336] on link "PACER Notices" at bounding box center [154, 331] width 233 height 20
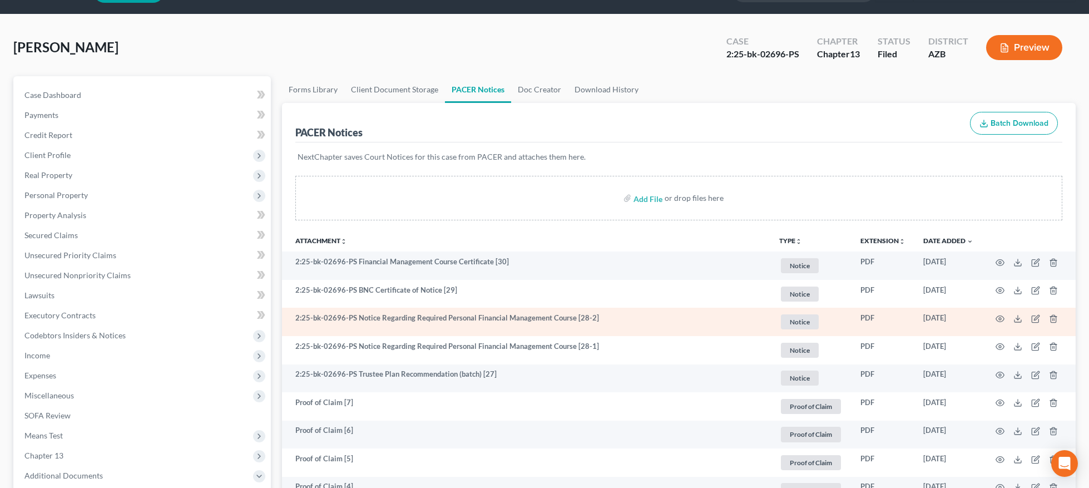
scroll to position [52, 0]
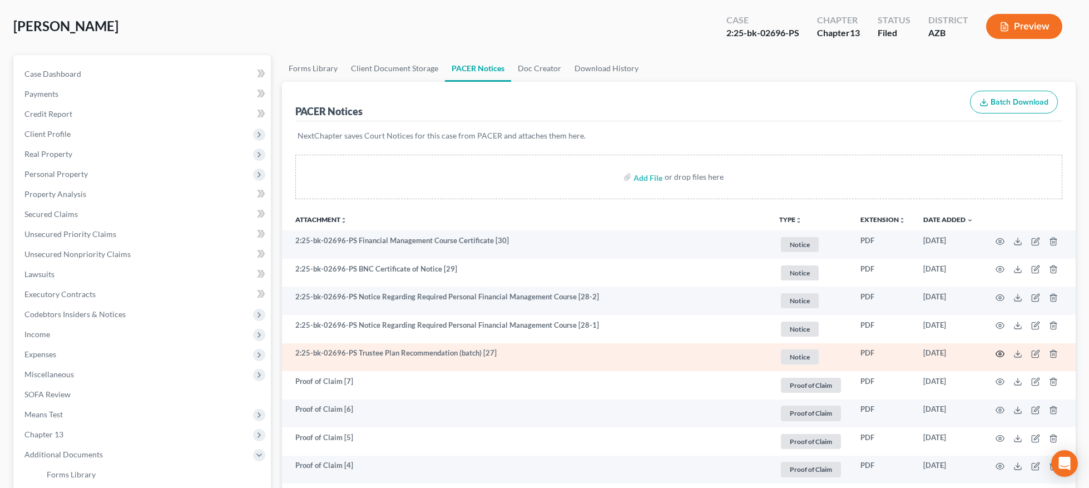
click at [1000, 353] on icon "button" at bounding box center [1000, 353] width 9 height 9
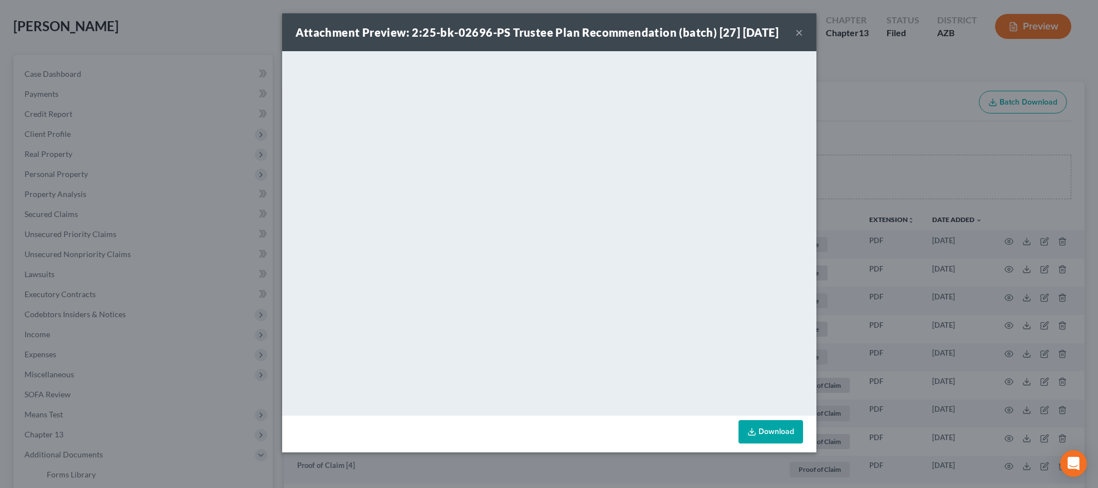
click at [779, 40] on div "Attachment Preview: 2:25-bk-02696-PS Trustee Plan Recommendation (batch) [27] 0…" at bounding box center [536, 32] width 483 height 16
click at [795, 39] on button "×" at bounding box center [799, 32] width 8 height 13
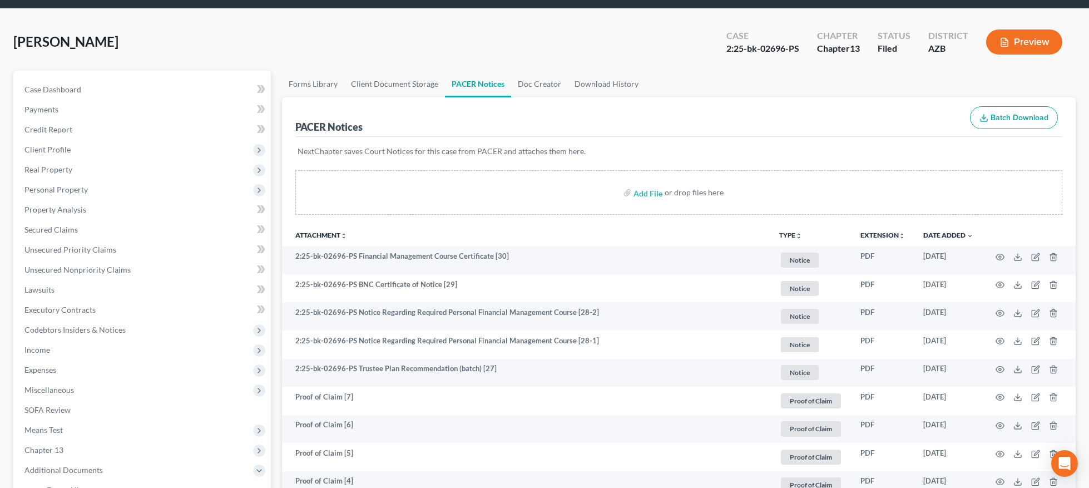
scroll to position [0, 0]
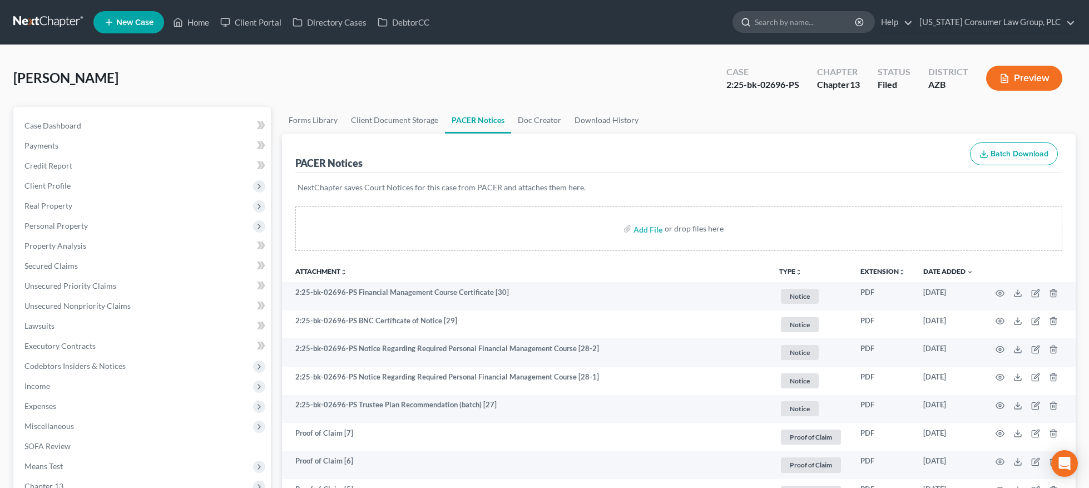
click at [784, 23] on input "search" at bounding box center [806, 22] width 102 height 21
type input "H"
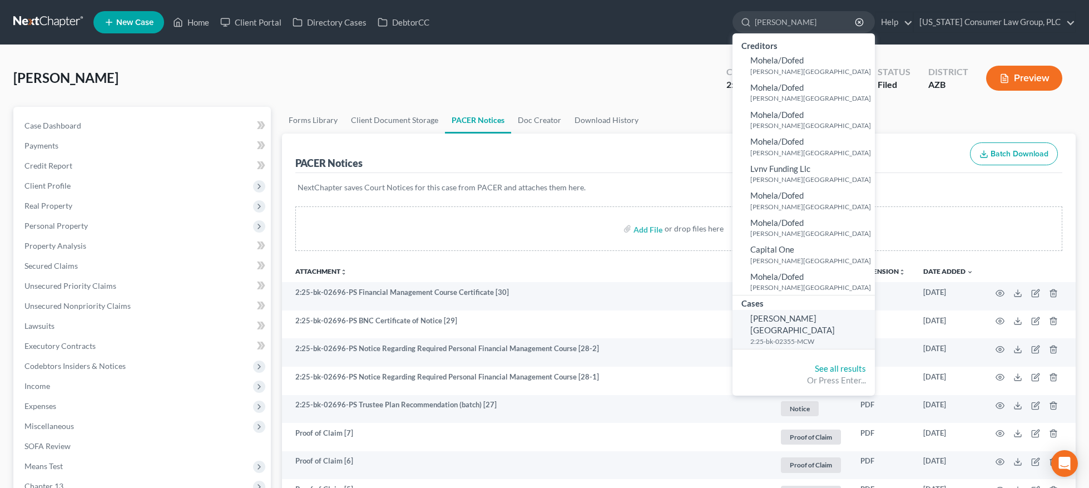
type input "holcomb"
click at [780, 320] on span "[PERSON_NAME][GEOGRAPHIC_DATA]" at bounding box center [793, 324] width 85 height 22
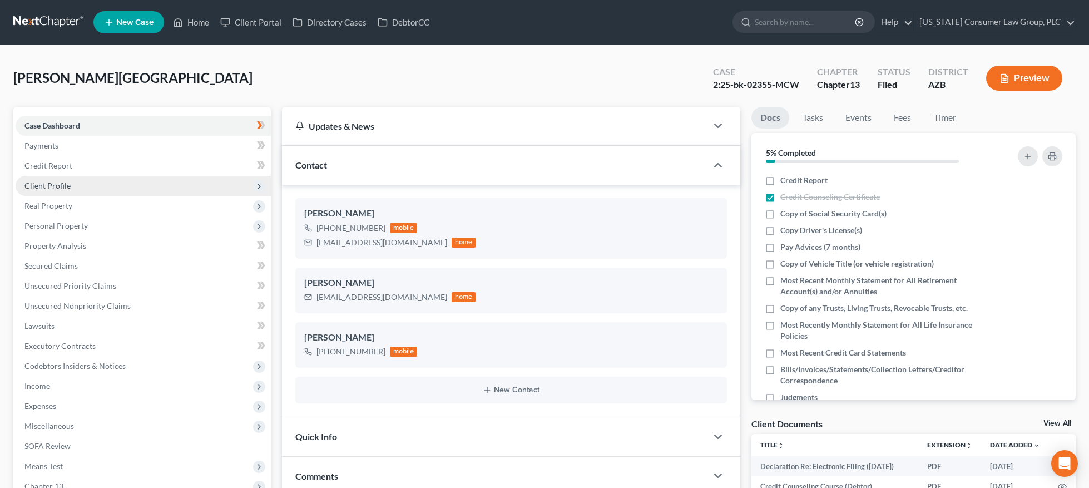
click at [60, 181] on span "Client Profile" at bounding box center [47, 185] width 46 height 9
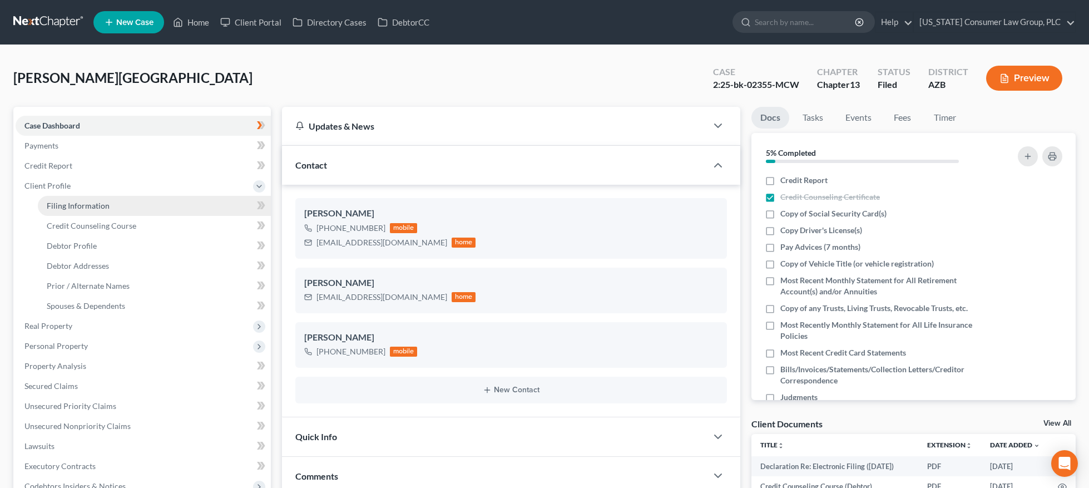
click at [63, 209] on span "Filing Information" at bounding box center [78, 205] width 63 height 9
select select "1"
select select "0"
select select "3"
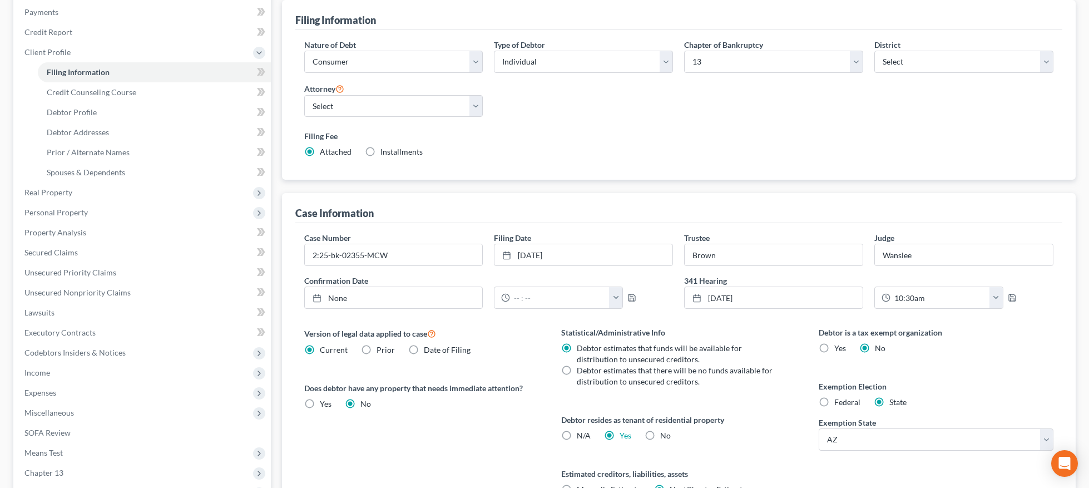
scroll to position [236, 0]
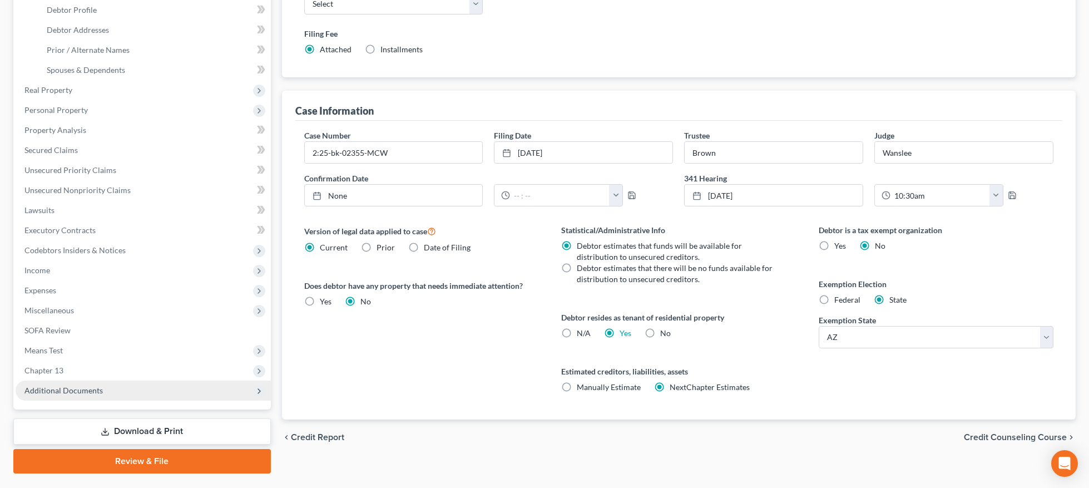
click at [60, 389] on span "Additional Documents" at bounding box center [63, 390] width 78 height 9
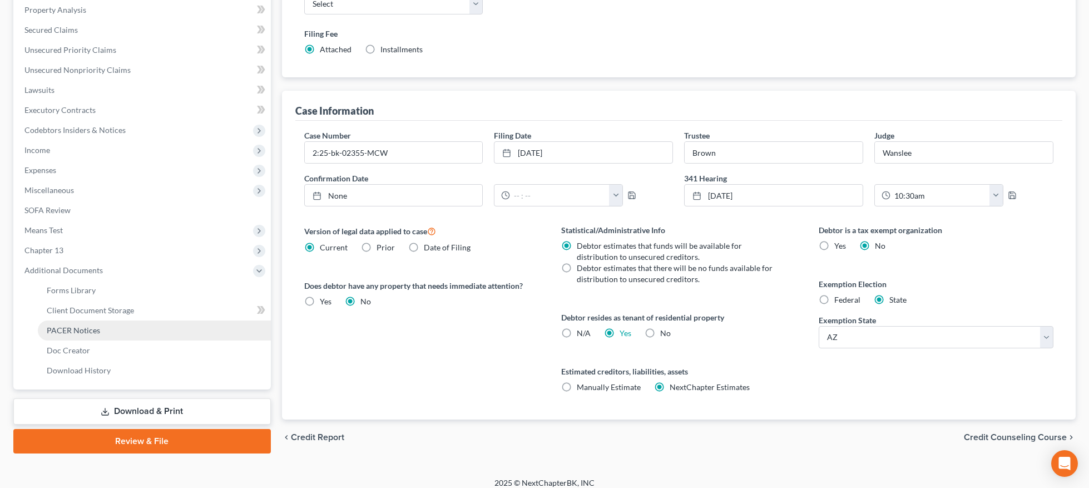
click at [83, 334] on link "PACER Notices" at bounding box center [154, 330] width 233 height 20
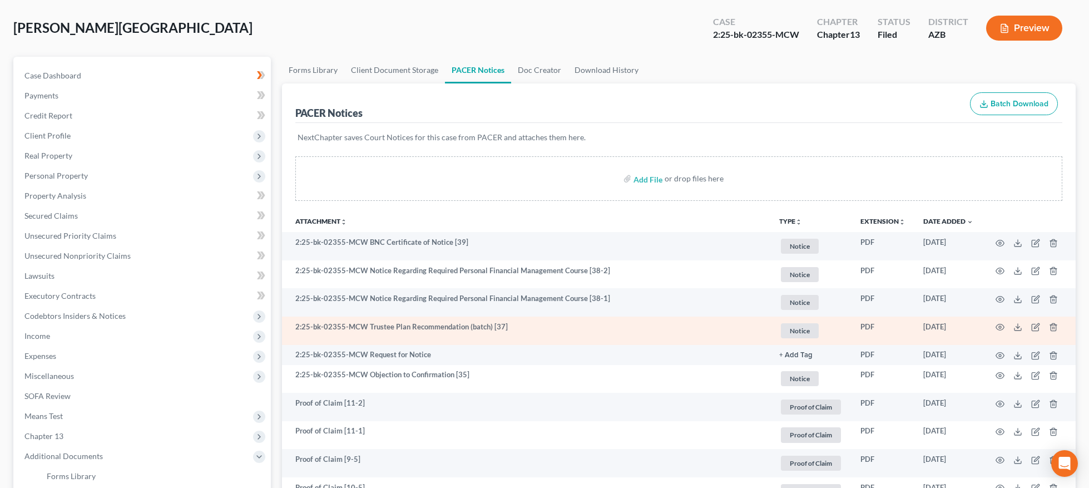
scroll to position [52, 0]
click at [997, 324] on icon "button" at bounding box center [1000, 325] width 9 height 9
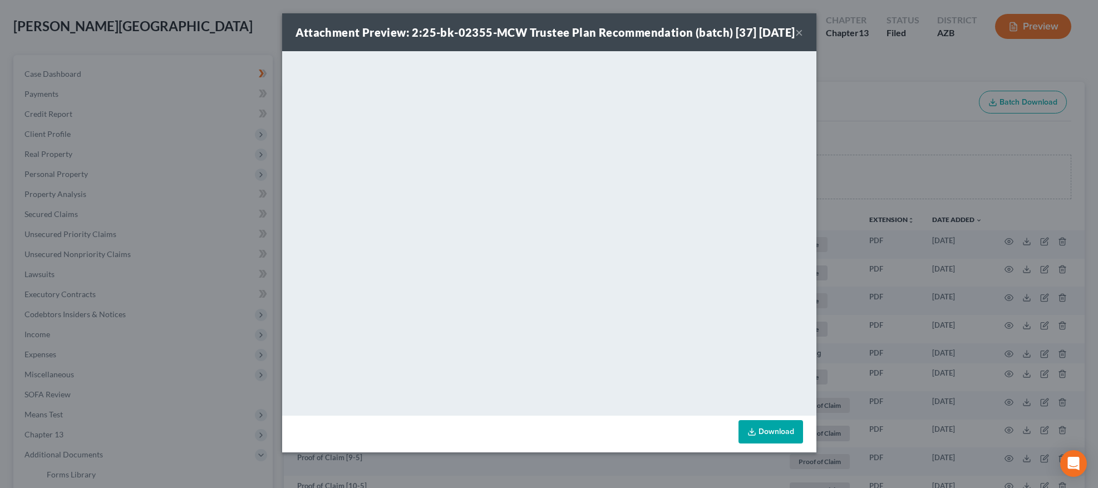
click at [798, 39] on button "×" at bounding box center [799, 32] width 8 height 13
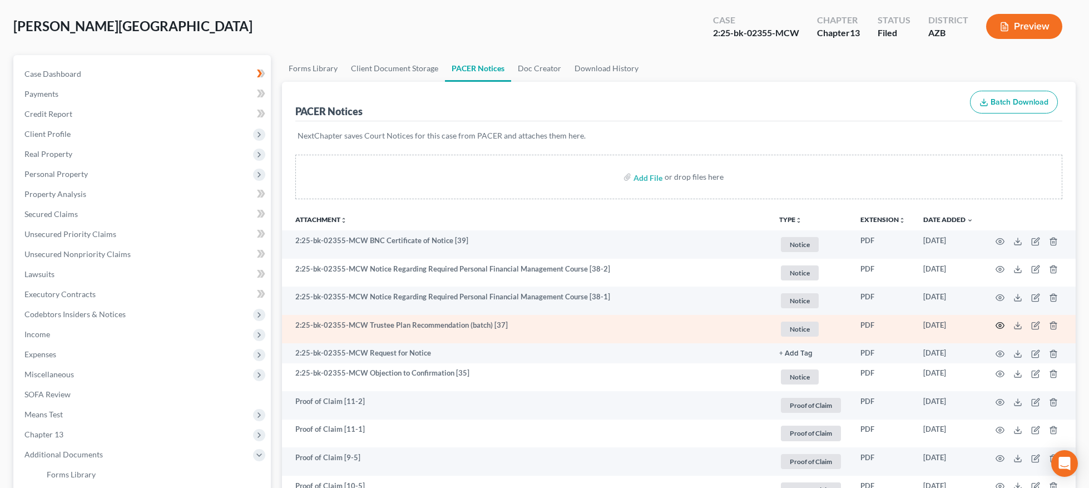
click at [1000, 324] on circle "button" at bounding box center [1000, 325] width 2 height 2
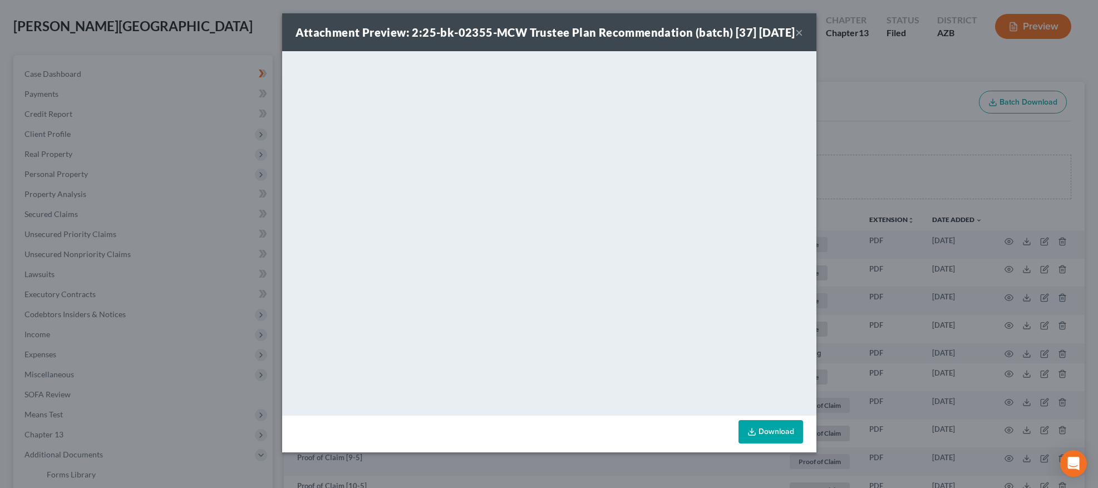
click at [801, 38] on button "×" at bounding box center [799, 32] width 8 height 13
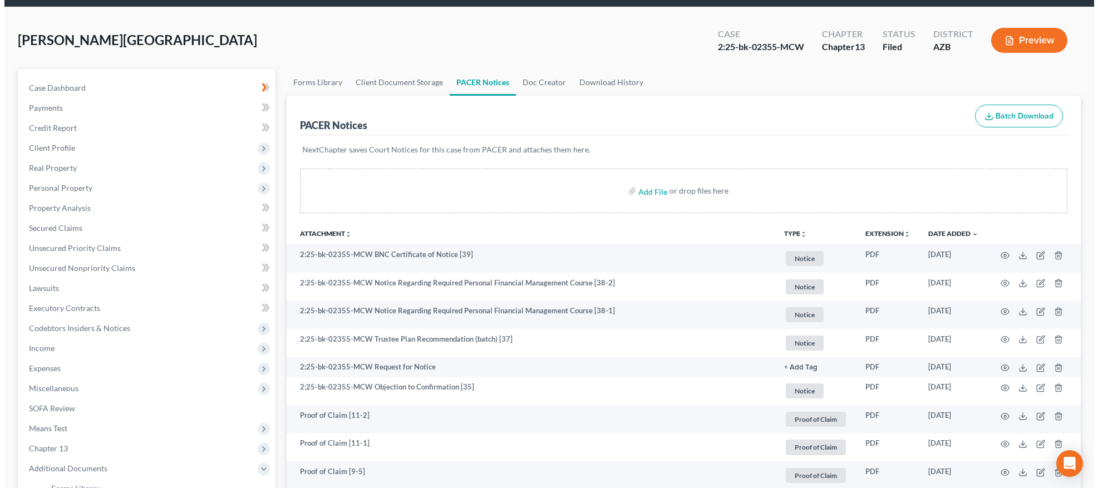
scroll to position [0, 0]
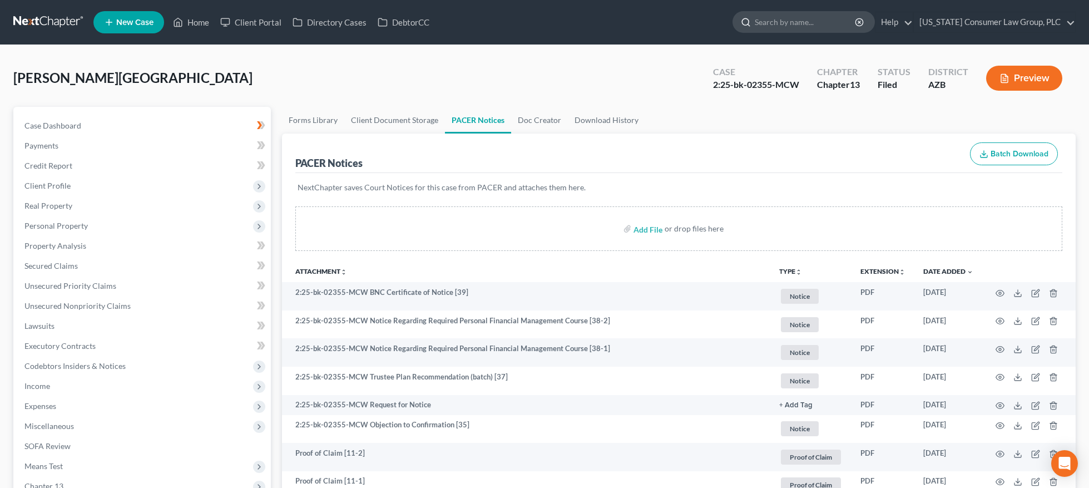
click at [809, 17] on input "search" at bounding box center [806, 22] width 102 height 21
drag, startPoint x: 816, startPoint y: 25, endPoint x: 735, endPoint y: 28, distance: 80.7
click at [735, 28] on ul "New Case Home Client Portal Directory Cases DebtorCC Haha okut - No Result - Se…" at bounding box center [584, 22] width 983 height 29
type input "Haha okut"
click at [864, 21] on icon "button" at bounding box center [859, 22] width 9 height 9
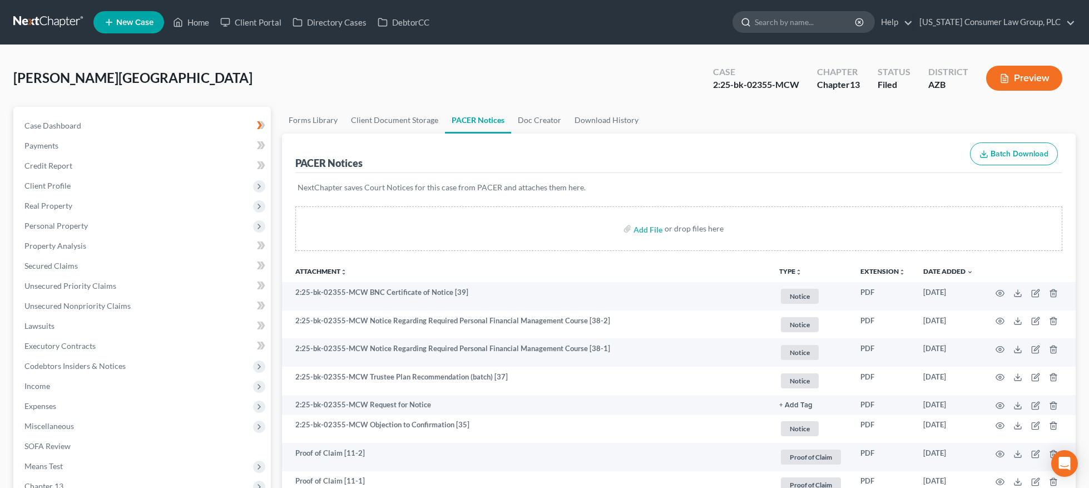
click at [831, 22] on input "search" at bounding box center [806, 22] width 102 height 21
type input "hout"
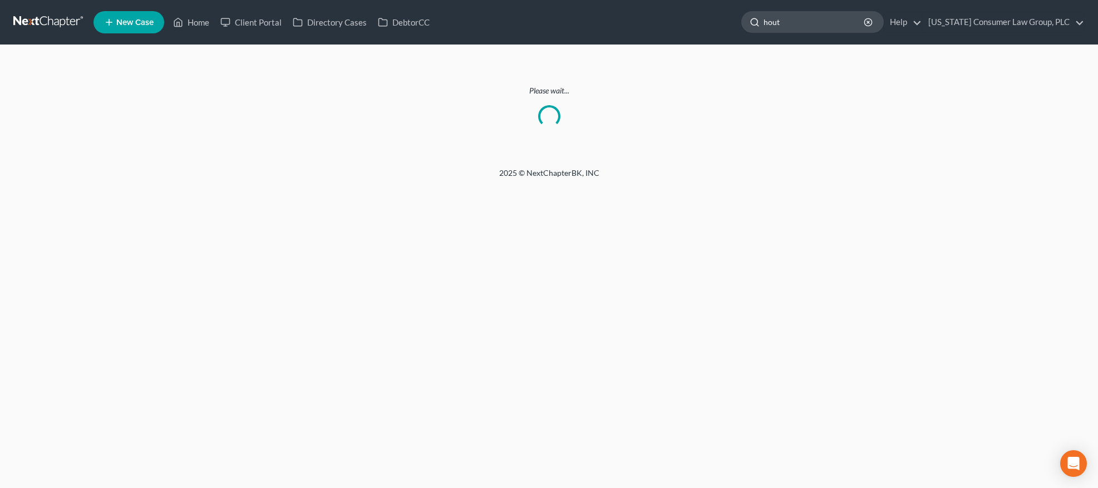
click at [817, 19] on input "hout" at bounding box center [814, 22] width 102 height 21
click at [816, 19] on input "hout" at bounding box center [814, 22] width 102 height 21
click at [872, 23] on icon "button" at bounding box center [867, 22] width 9 height 9
click at [55, 14] on link at bounding box center [48, 22] width 71 height 20
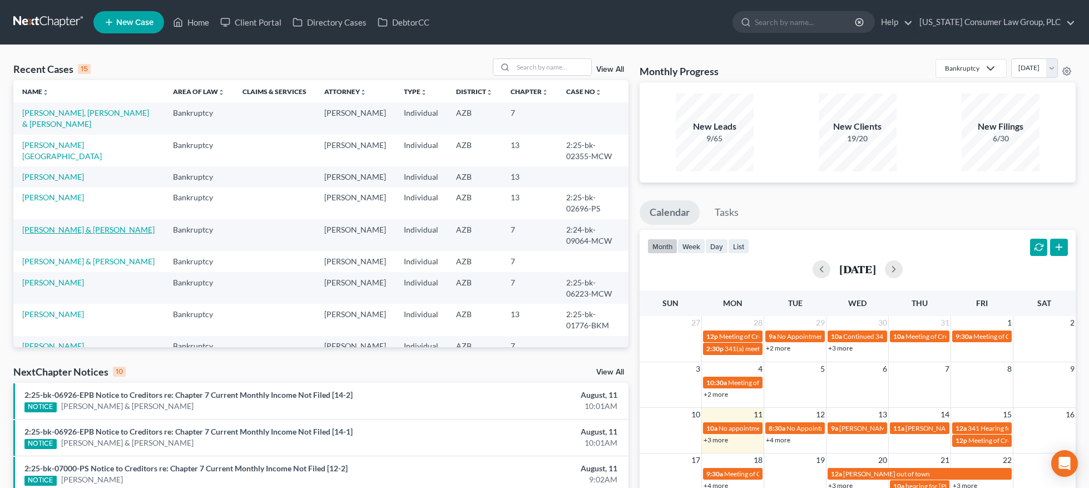
click at [39, 225] on link "[PERSON_NAME] & [PERSON_NAME]" at bounding box center [88, 229] width 132 height 9
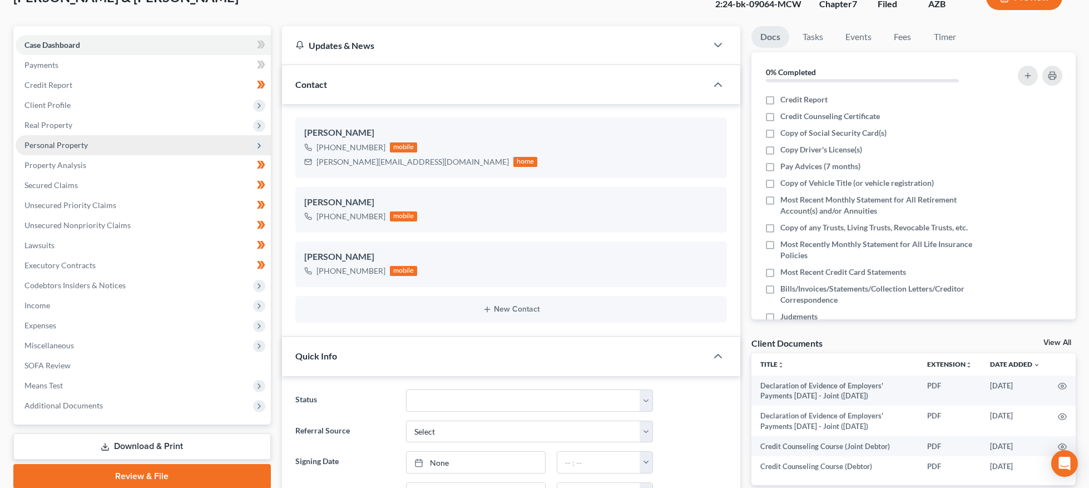
scroll to position [289, 0]
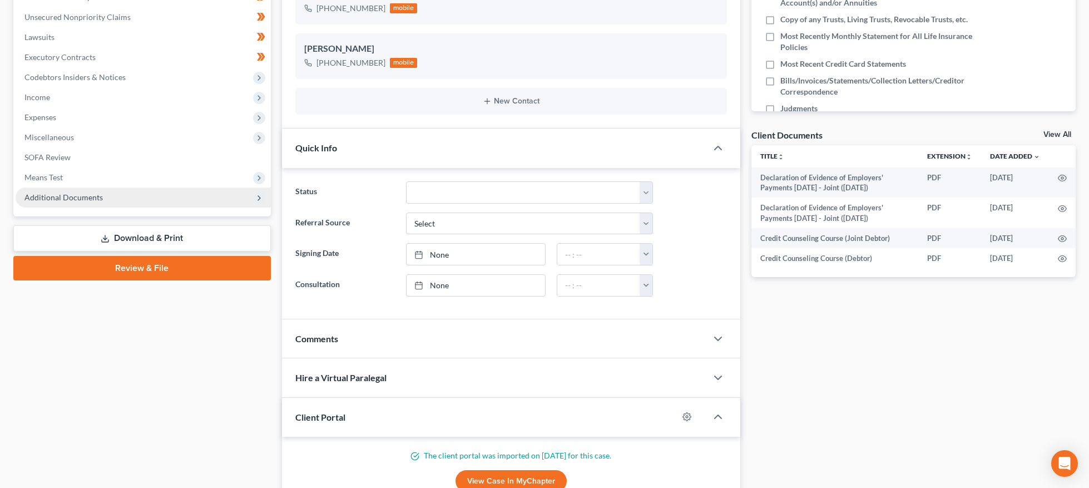
click at [63, 195] on span "Additional Documents" at bounding box center [63, 196] width 78 height 9
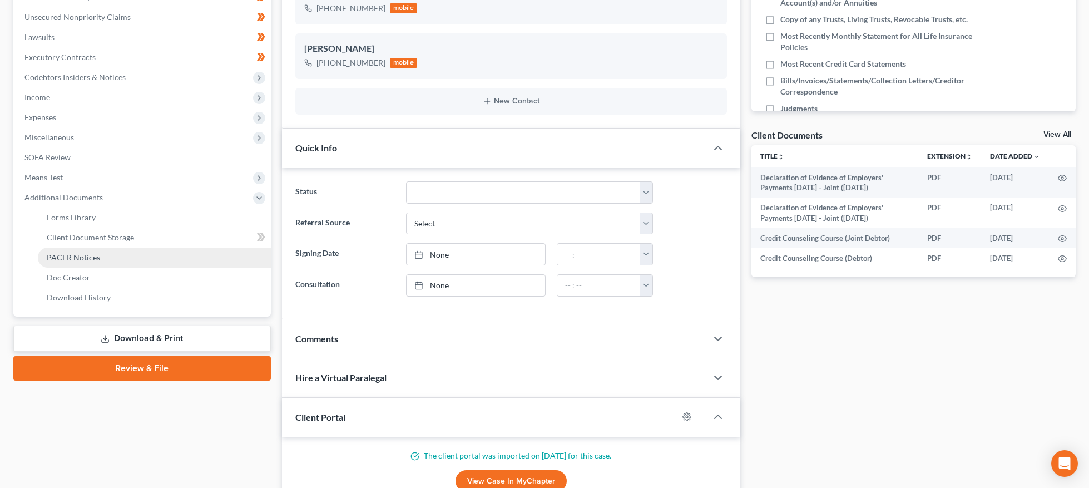
click at [100, 256] on link "PACER Notices" at bounding box center [154, 258] width 233 height 20
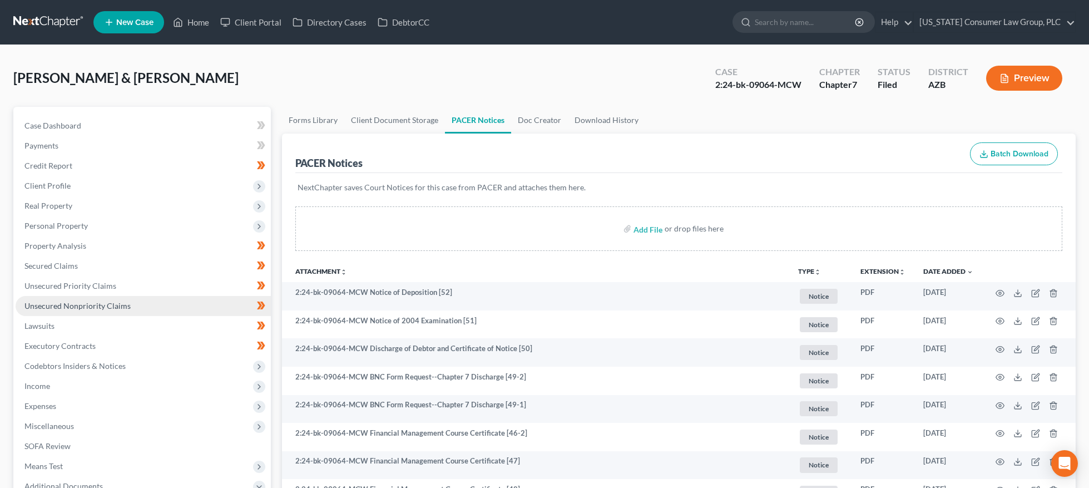
click at [103, 308] on span "Unsecured Nonpriority Claims" at bounding box center [77, 305] width 106 height 9
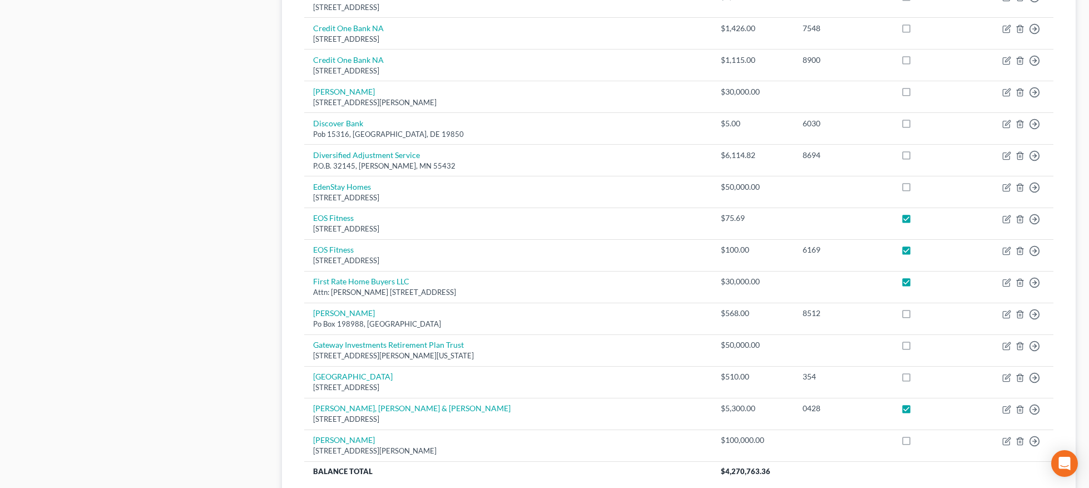
scroll to position [748, 0]
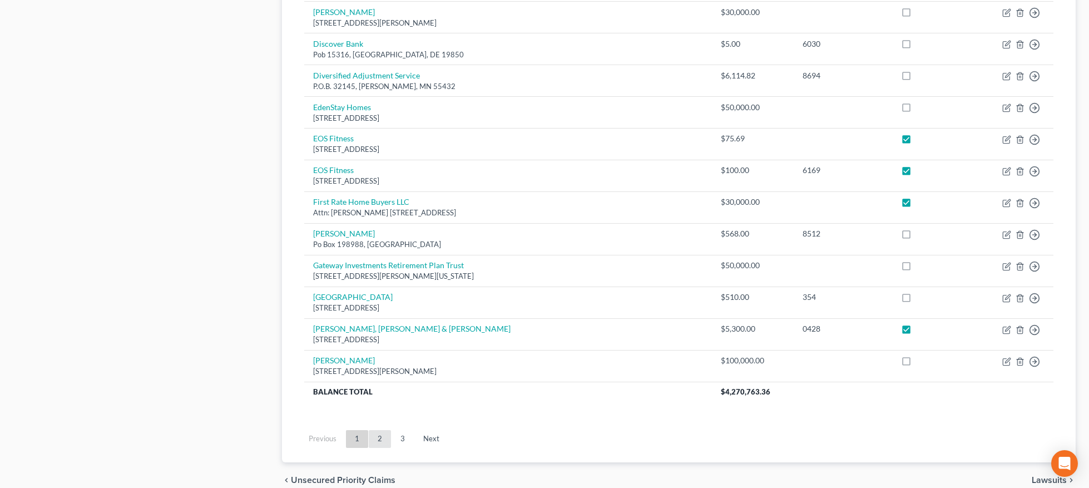
click at [378, 433] on link "2" at bounding box center [380, 439] width 22 height 18
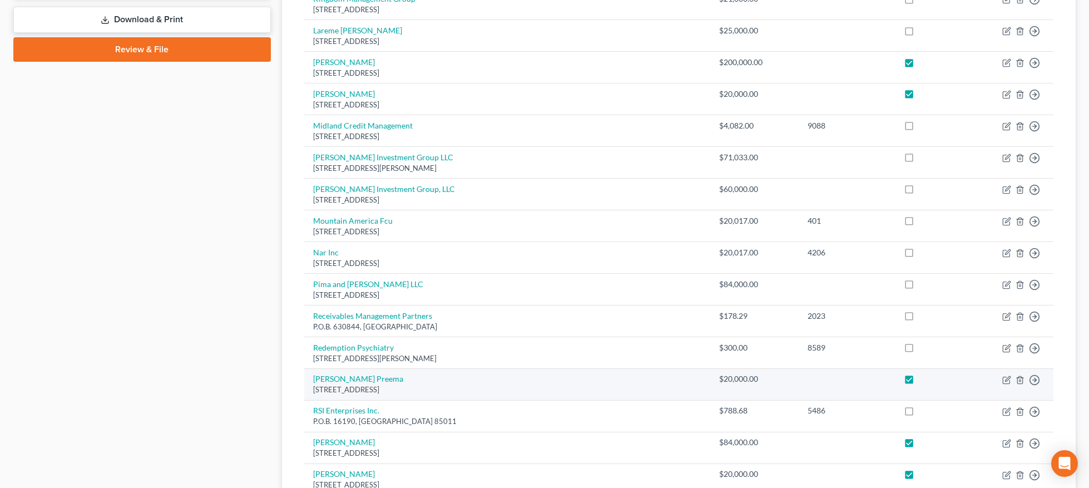
scroll to position [495, 0]
